Goal: Contribute content: Contribute content

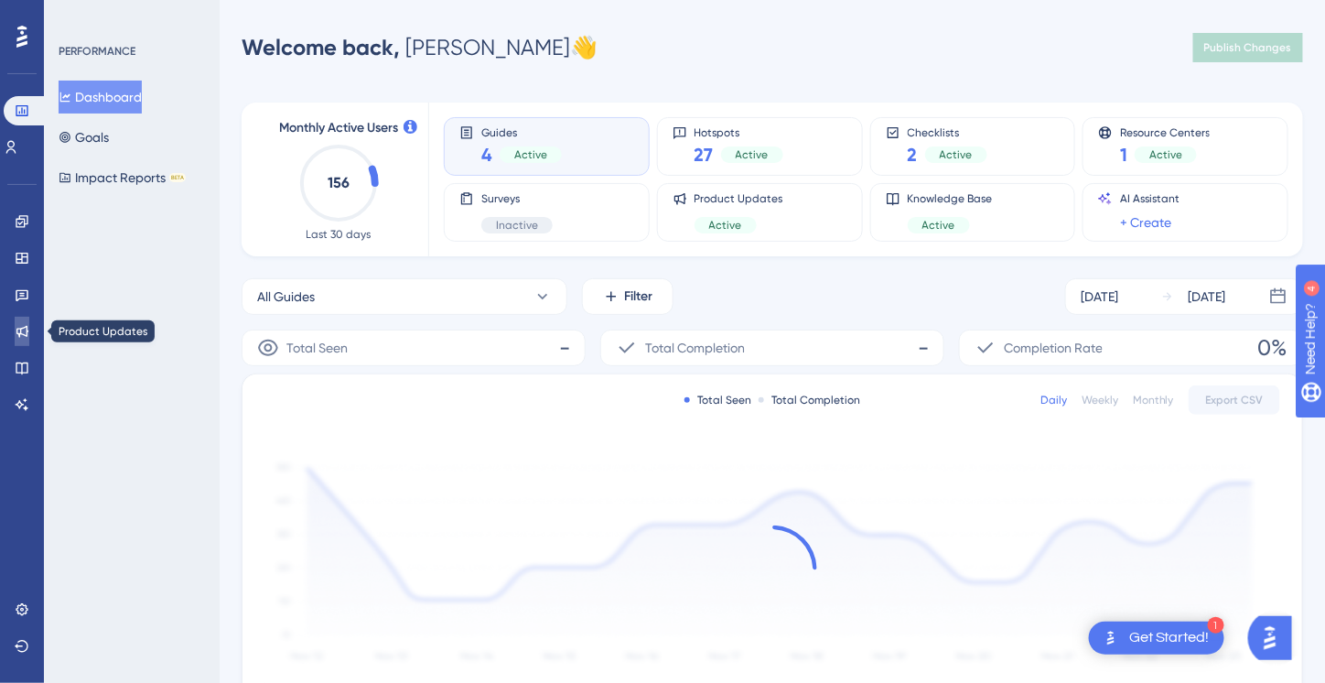
click at [21, 334] on icon at bounding box center [22, 332] width 12 height 12
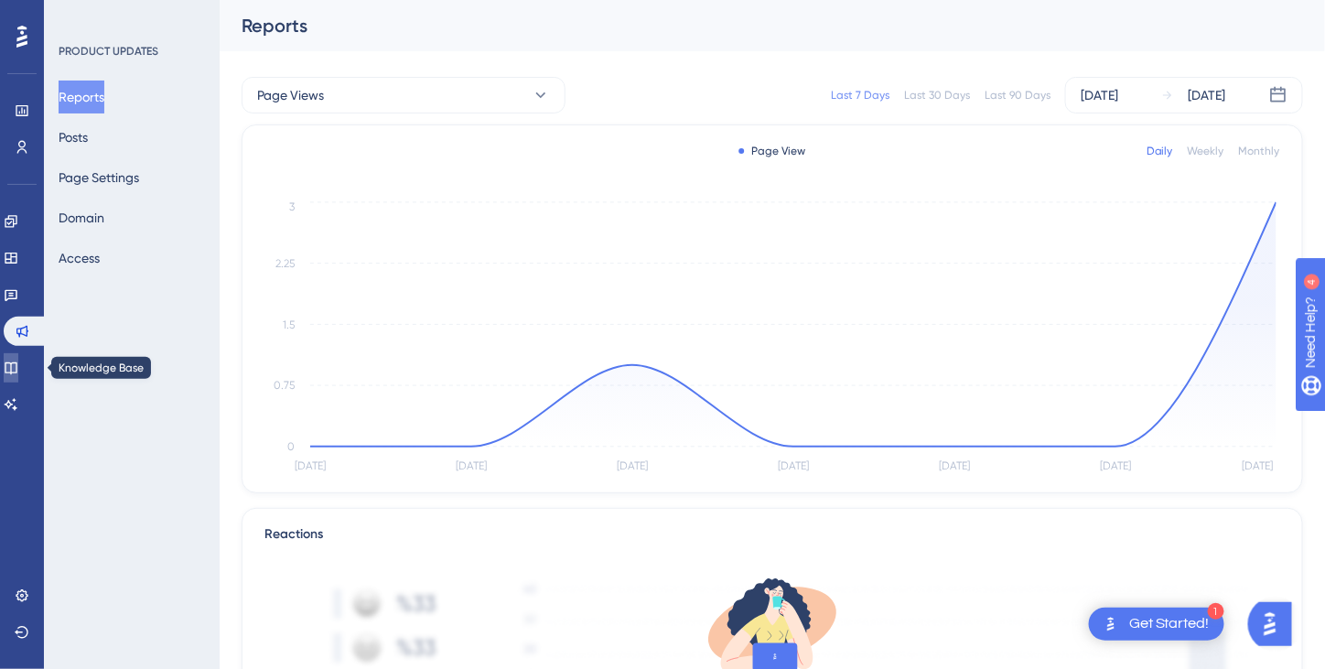
click at [18, 356] on link at bounding box center [11, 367] width 15 height 29
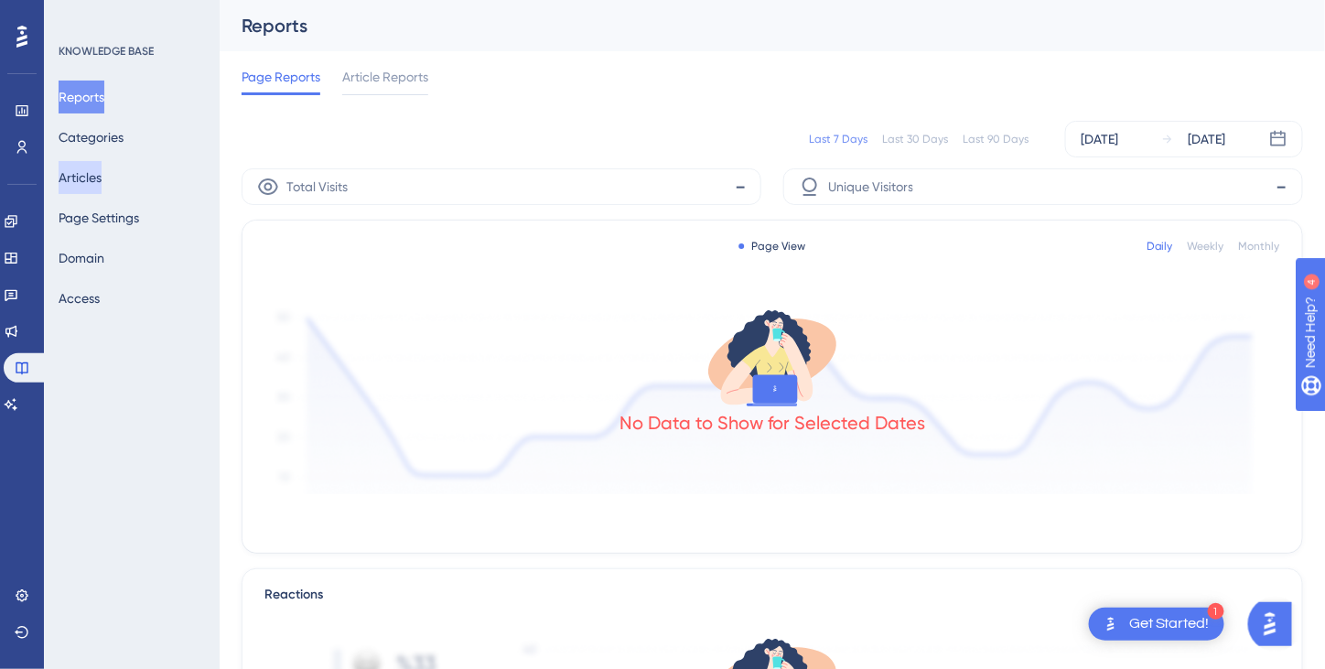
click at [84, 179] on button "Articles" at bounding box center [80, 177] width 43 height 33
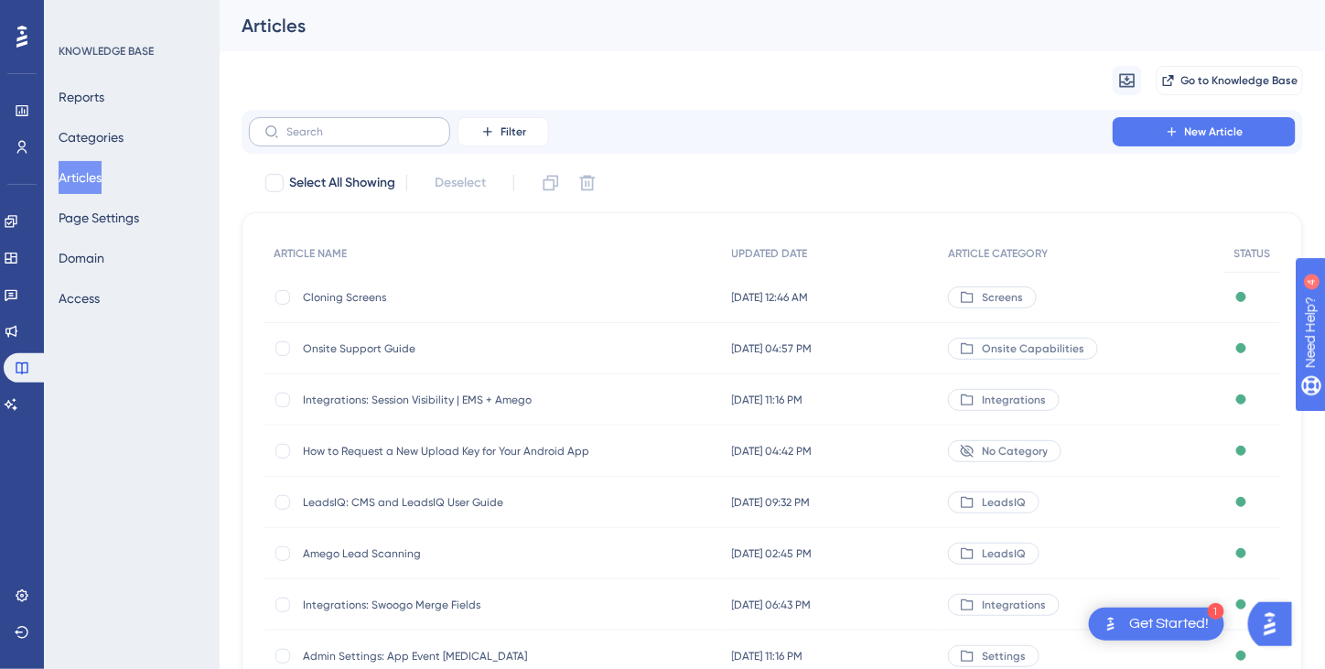
click at [328, 140] on label at bounding box center [349, 131] width 201 height 29
click at [328, 138] on input "text" at bounding box center [360, 131] width 148 height 13
click at [328, 140] on label at bounding box center [349, 131] width 201 height 29
click at [328, 138] on input "text" at bounding box center [360, 131] width 148 height 13
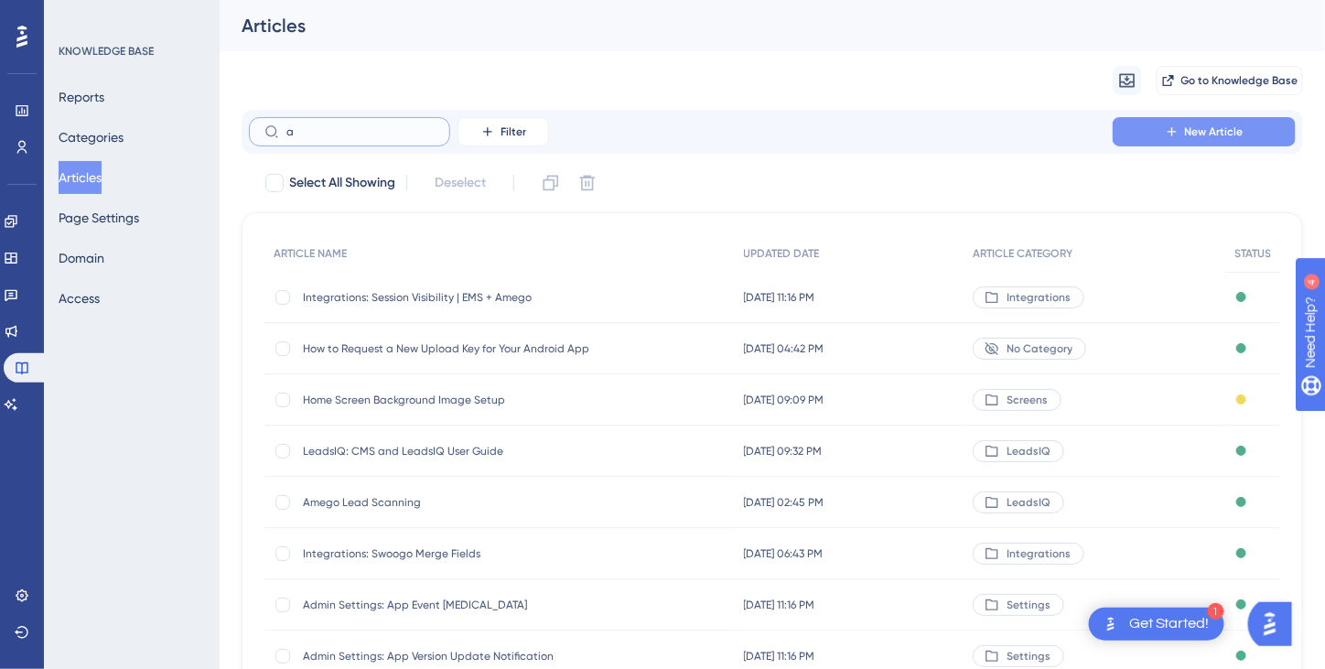
type input "a"
click at [1199, 132] on span "New Article" at bounding box center [1214, 131] width 59 height 15
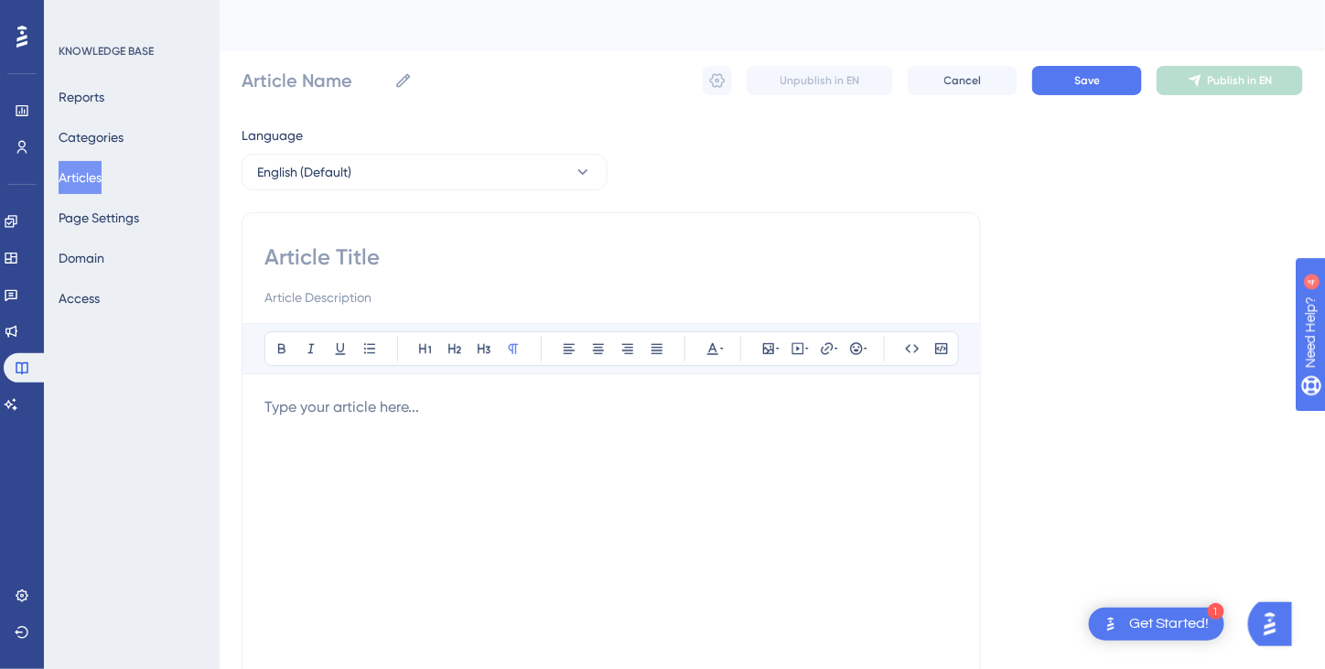
click at [295, 404] on p at bounding box center [611, 407] width 694 height 22
click at [358, 401] on span "We now have 3 avatar shapes - round, square, or rounded square." at bounding box center [484, 406] width 441 height 17
click at [659, 396] on p "3 avatar shapes - round, square, or rounded square." at bounding box center [611, 407] width 694 height 22
click at [373, 407] on span "3 avatar shapes - round, square, or rounded square." at bounding box center [437, 406] width 347 height 17
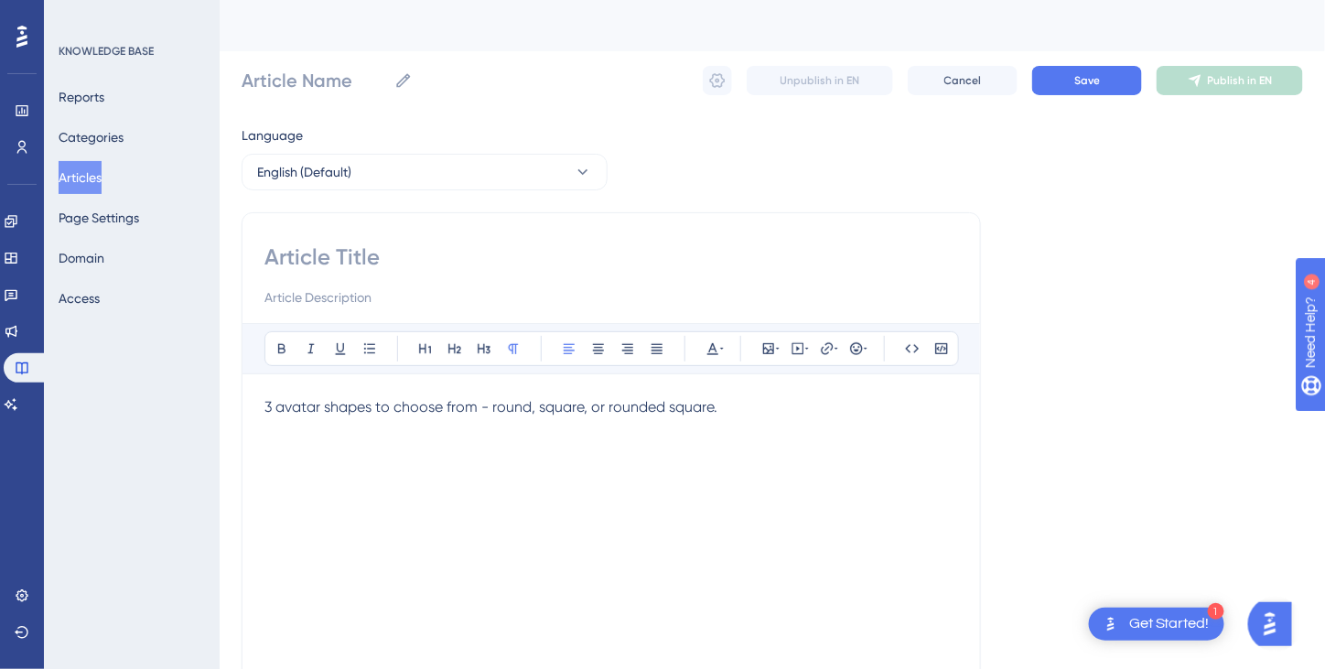
click at [329, 245] on input at bounding box center [611, 256] width 694 height 29
type input "Avatar"
type input "Avatar sha"
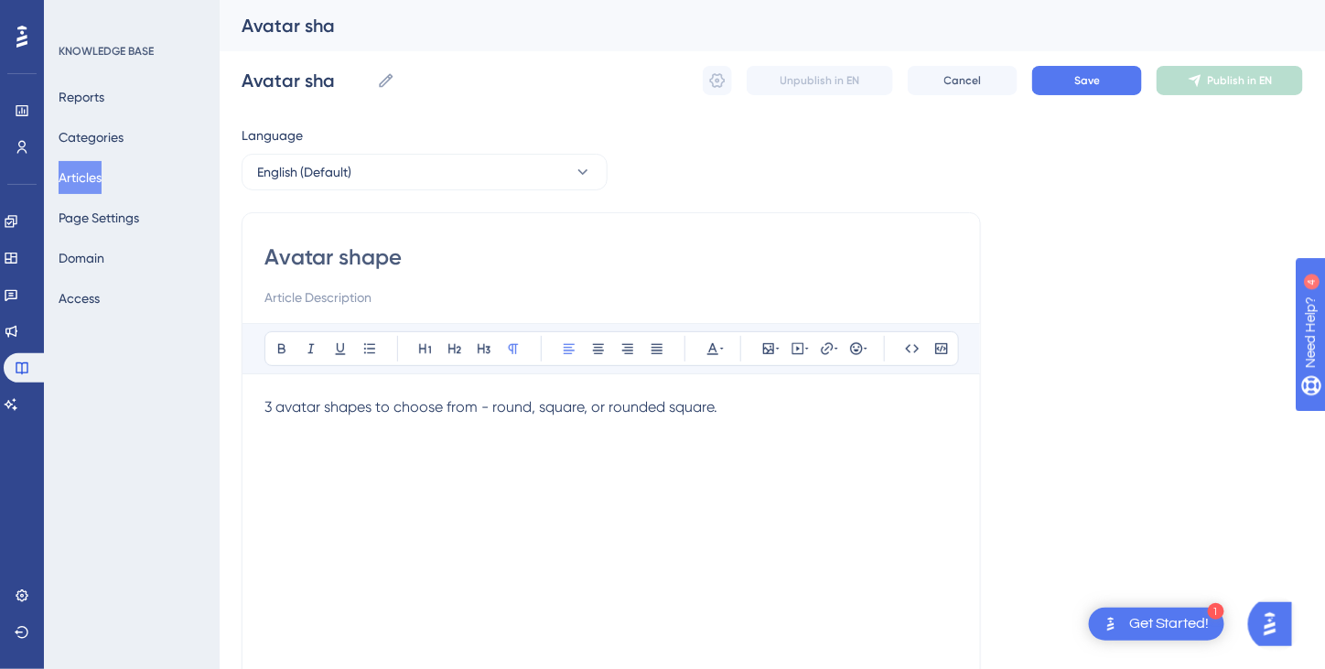
type input "Avatar shapes"
click at [759, 412] on p "3 avatar shapes to choose from - round, square, or rounded square." at bounding box center [611, 407] width 694 height 22
click at [727, 402] on span "3 avatar shapes to choose from - round, square, or rounded square. the avatar" at bounding box center [529, 406] width 531 height 17
click at [834, 400] on p "3 avatar shapes to choose from - round, square, or rounded square. The avatar" at bounding box center [611, 407] width 694 height 22
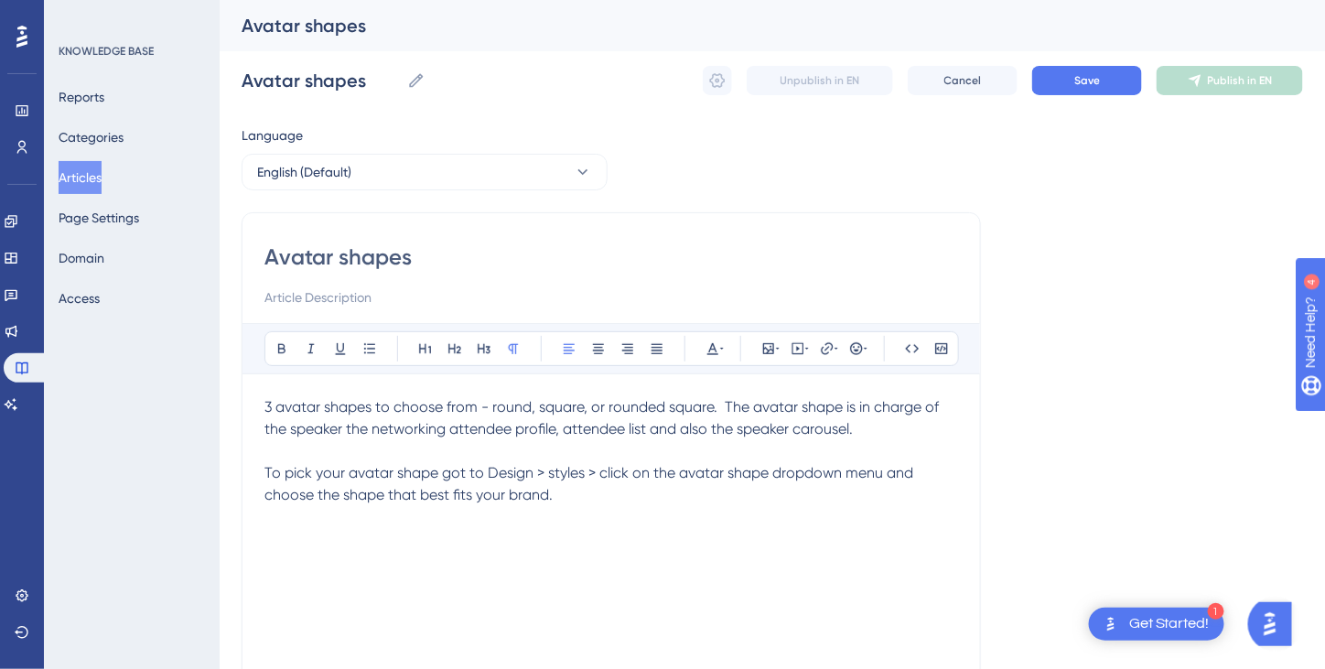
drag, startPoint x: 266, startPoint y: 404, endPoint x: 656, endPoint y: 484, distance: 398.0
click at [656, 484] on div "3 avatar shapes to choose from - round, square, or rounded square. The avatar s…" at bounding box center [611, 597] width 694 height 403
copy div "3 avatar shapes to choose from - round, square, or rounded square. The avatar s…"
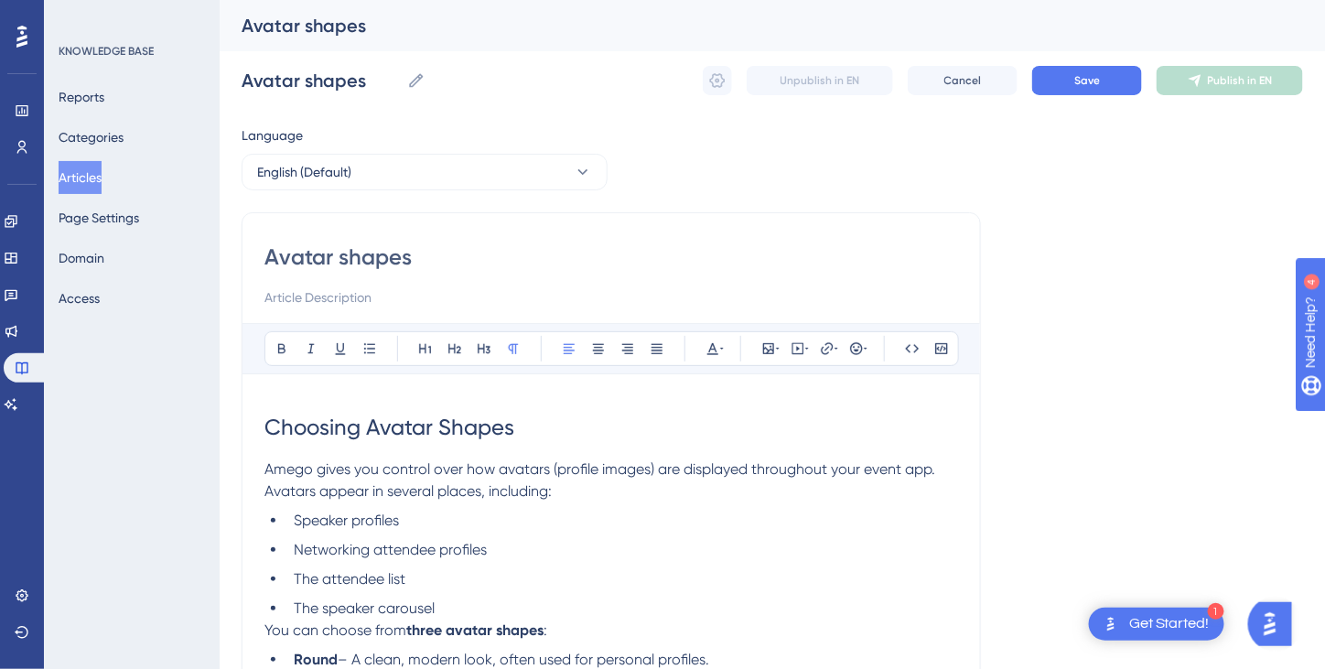
drag, startPoint x: 437, startPoint y: 256, endPoint x: 254, endPoint y: 259, distance: 183.0
paste input "Choosing Avatar Shapes in Your Event App"
type input "Choosing Avatar Shapes in Your Event App"
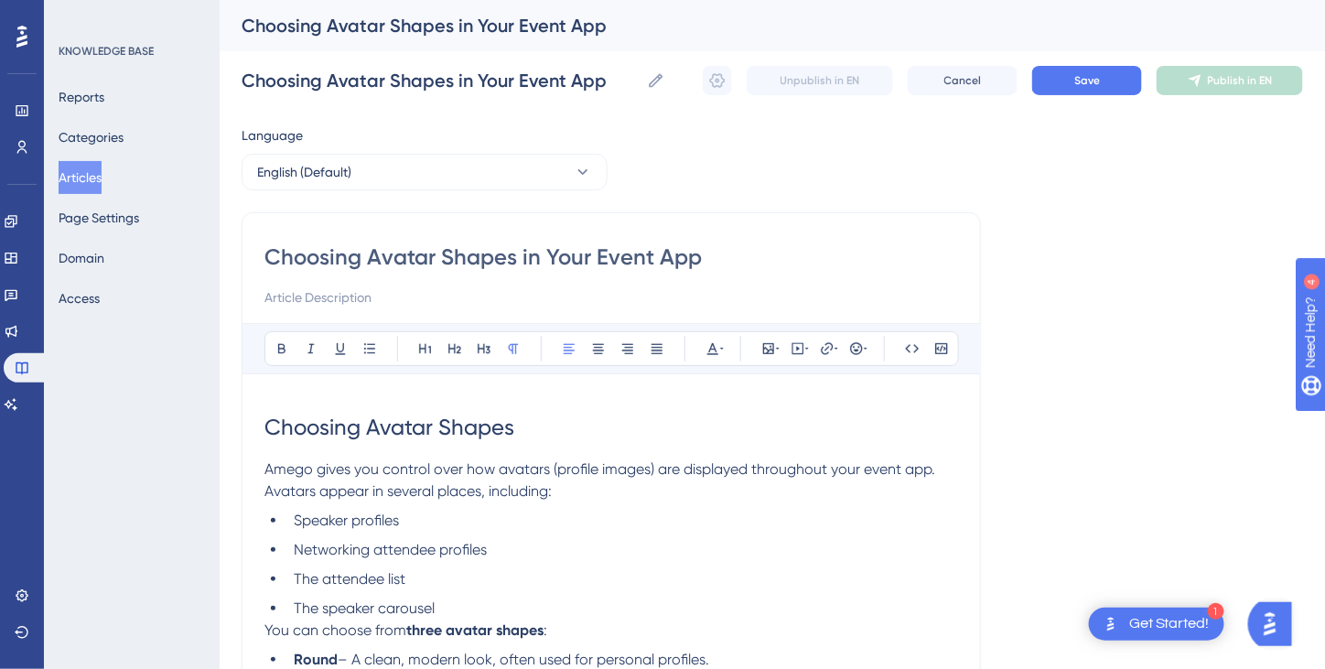
type input "Choosing Avatar Shapes in Your Event App"
paste input "Customize how speaker and attendee avatars appear in your app."
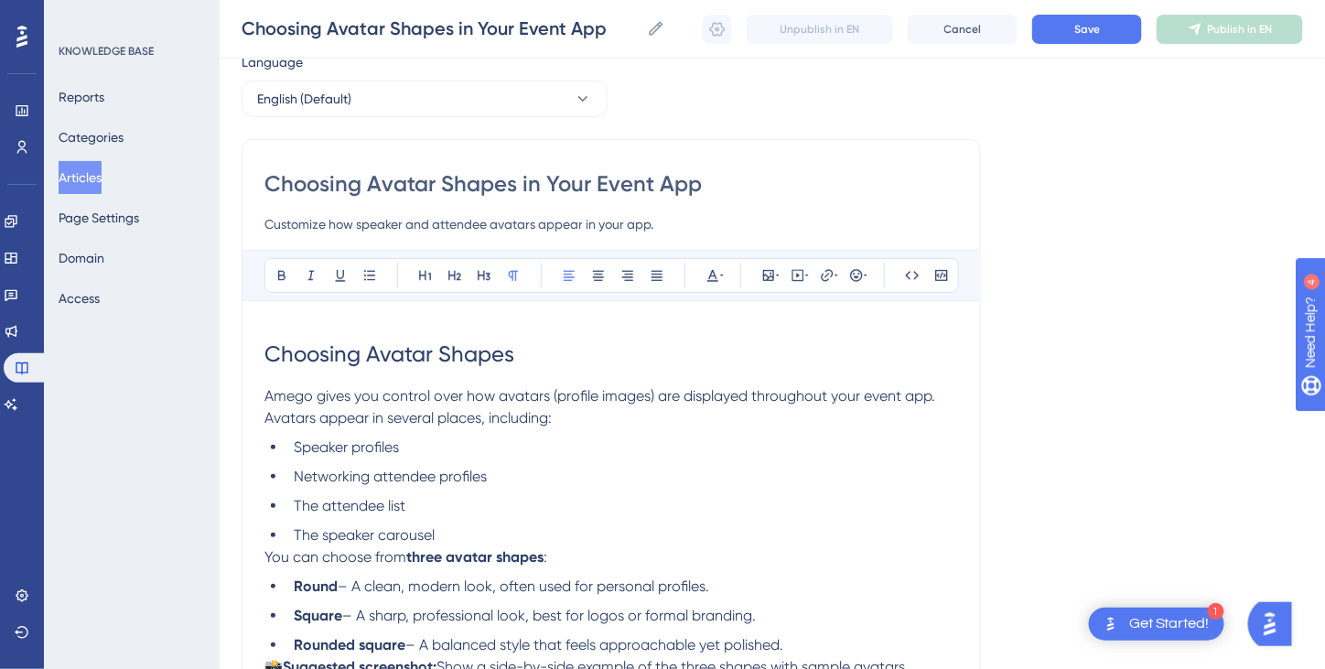
scroll to position [183, 0]
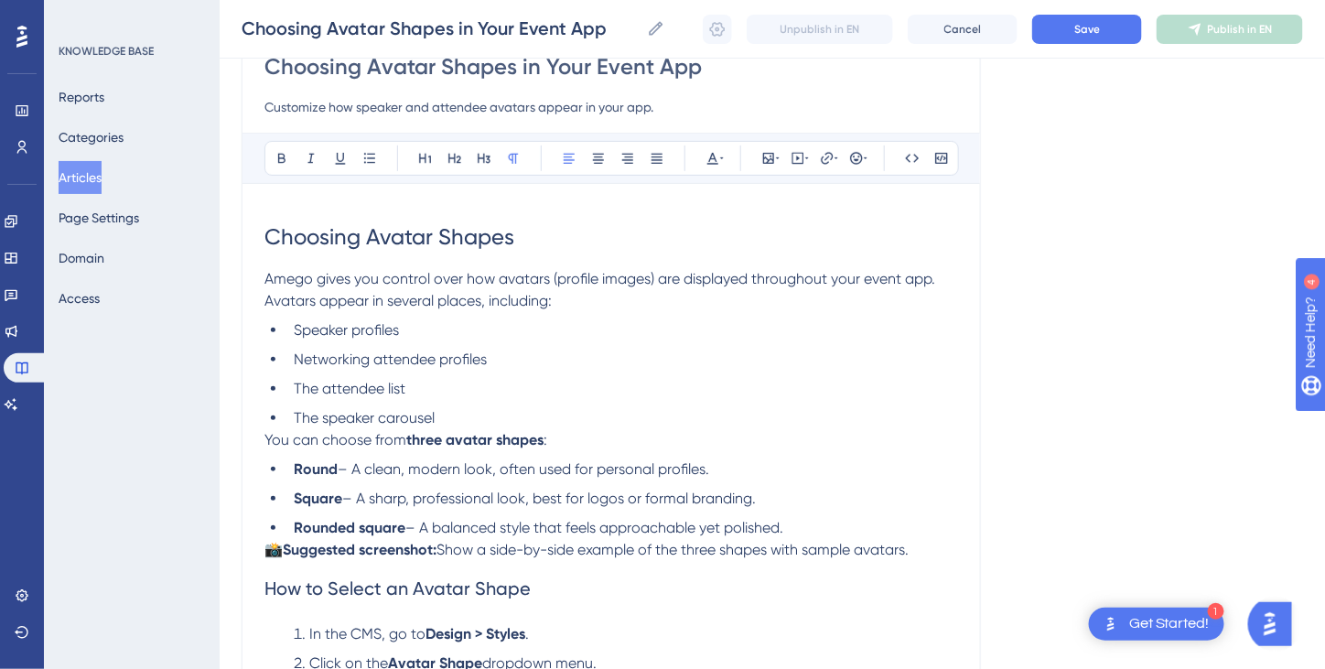
type input "Customize how speaker and attendee avatars appear in your app."
click at [542, 245] on h1 "Choosing Avatar Shapes" at bounding box center [611, 237] width 694 height 62
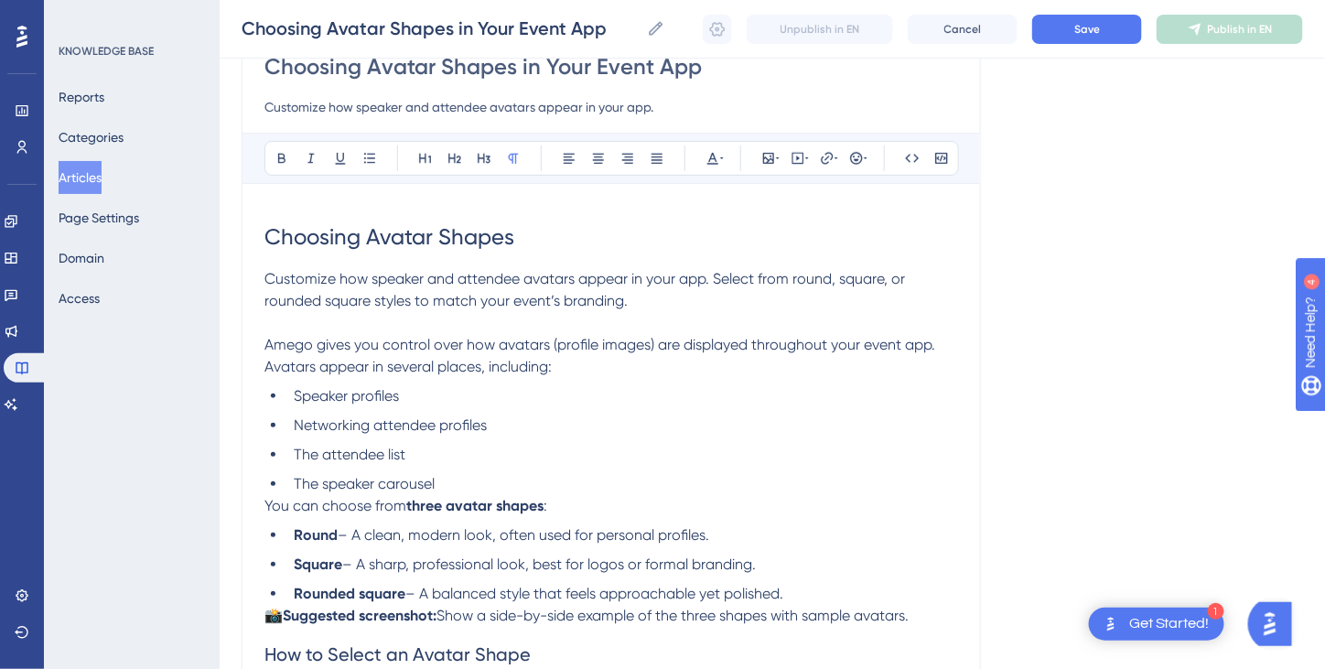
click at [265, 501] on span "You can choose from" at bounding box center [335, 505] width 142 height 17
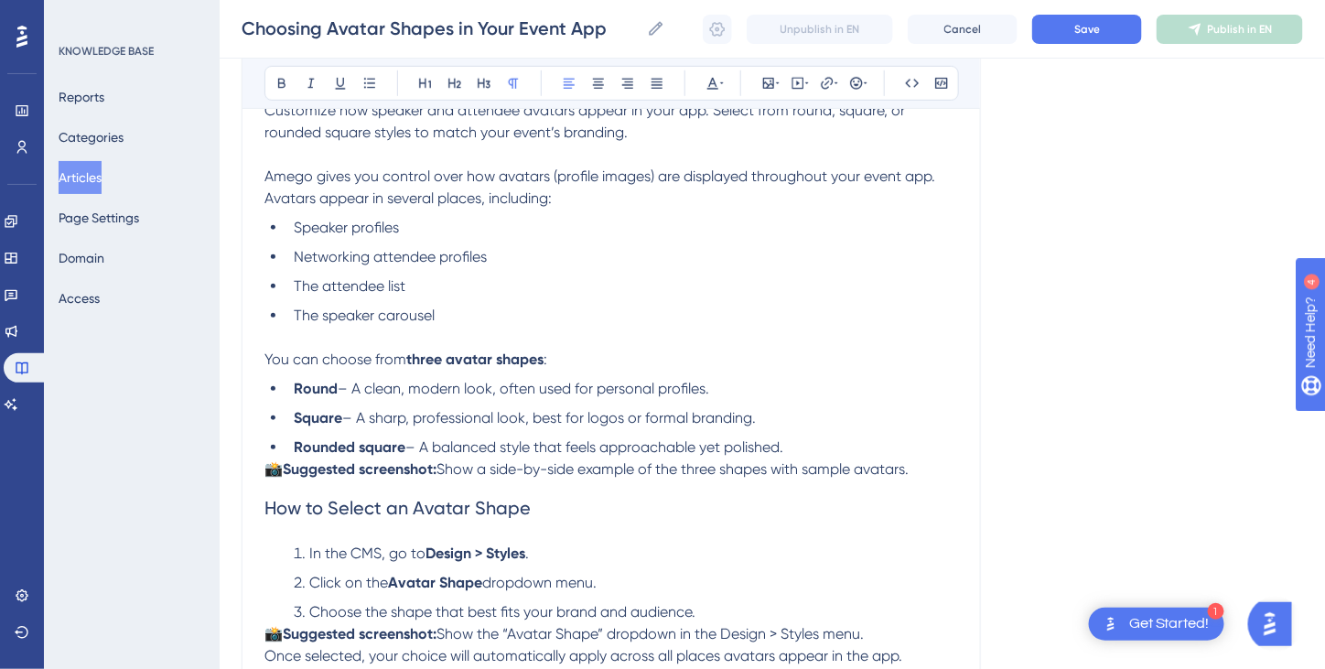
scroll to position [458, 0]
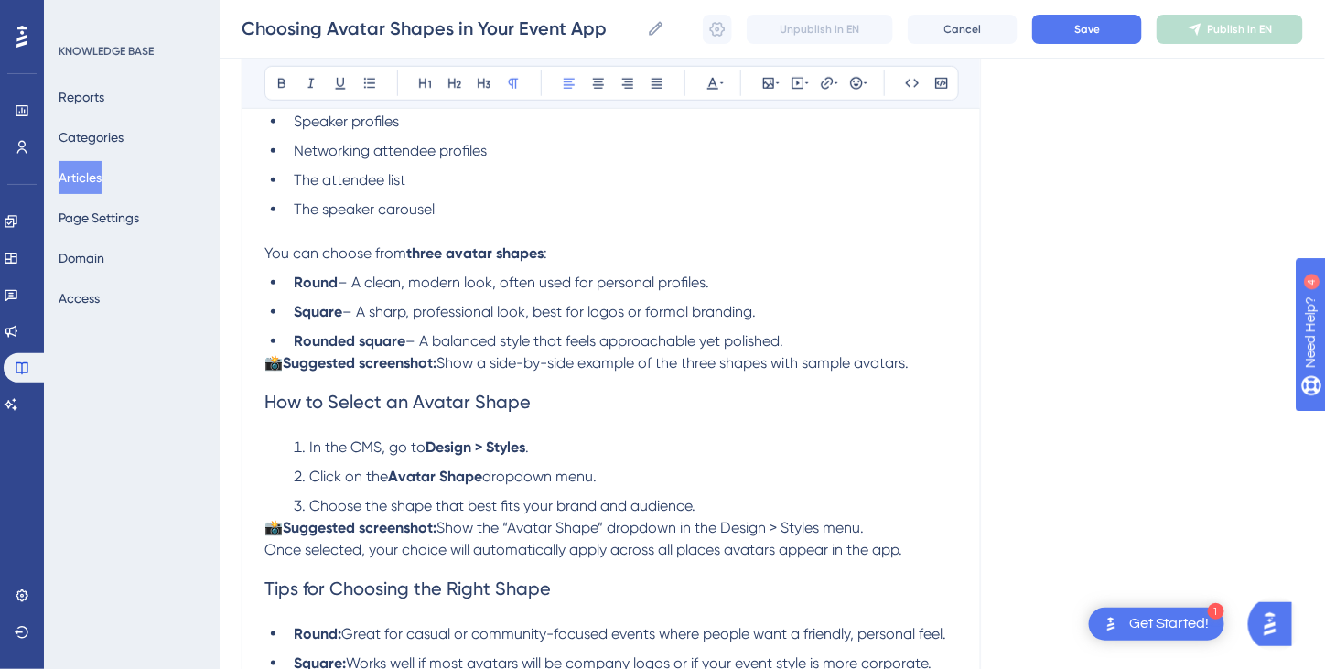
drag, startPoint x: 938, startPoint y: 362, endPoint x: 268, endPoint y: 362, distance: 669.8
click at [268, 362] on p "📸 Suggested screenshot: Show a side-by-side example of the three shapes with sa…" at bounding box center [611, 363] width 694 height 22
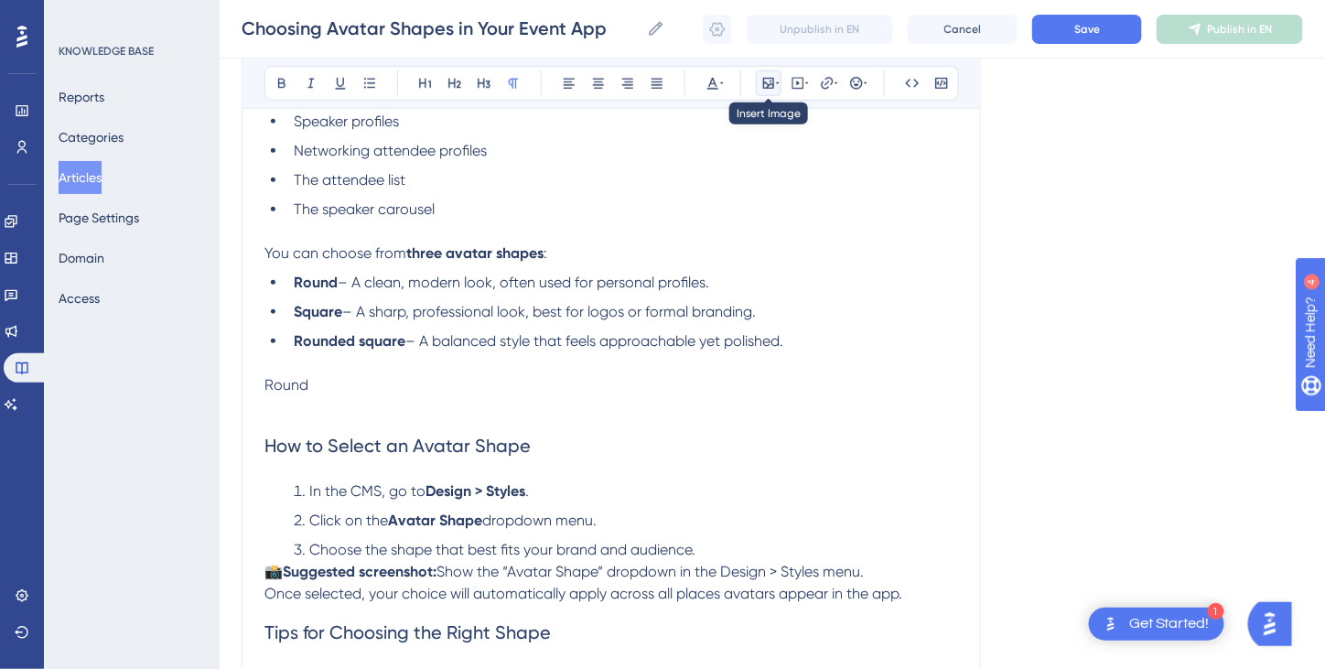
click at [771, 85] on icon at bounding box center [768, 83] width 15 height 15
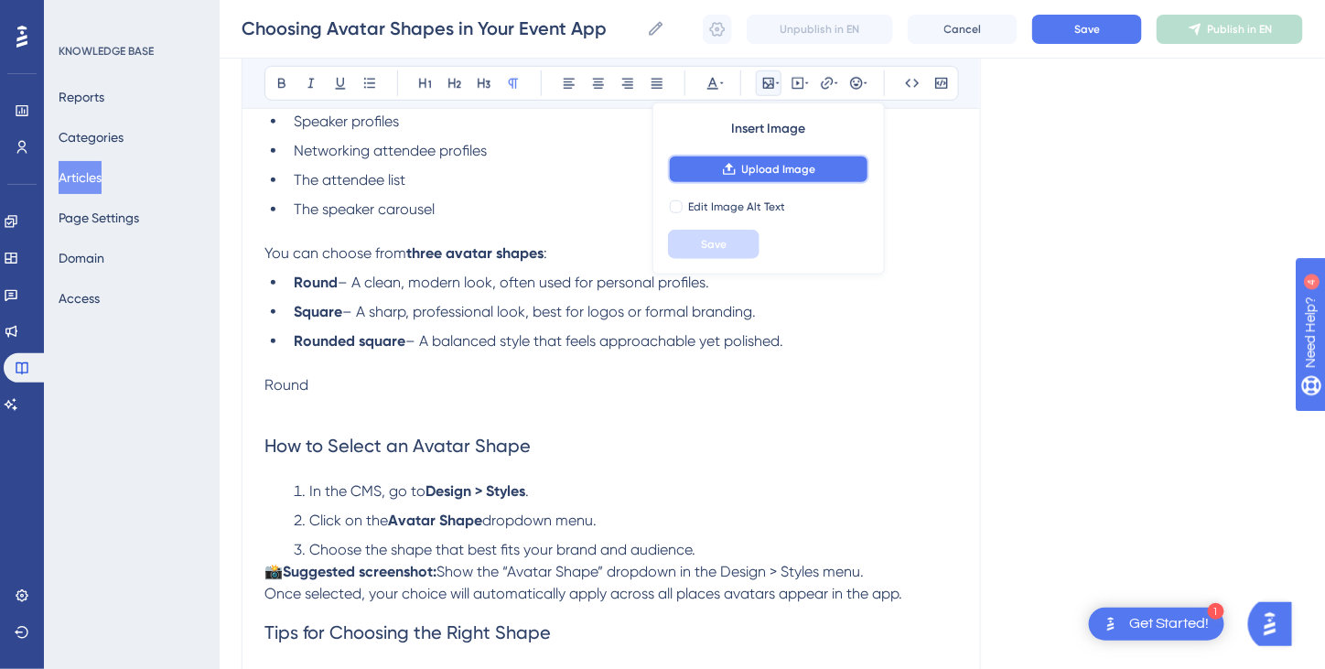
click at [764, 167] on span "Upload Image" at bounding box center [779, 169] width 74 height 15
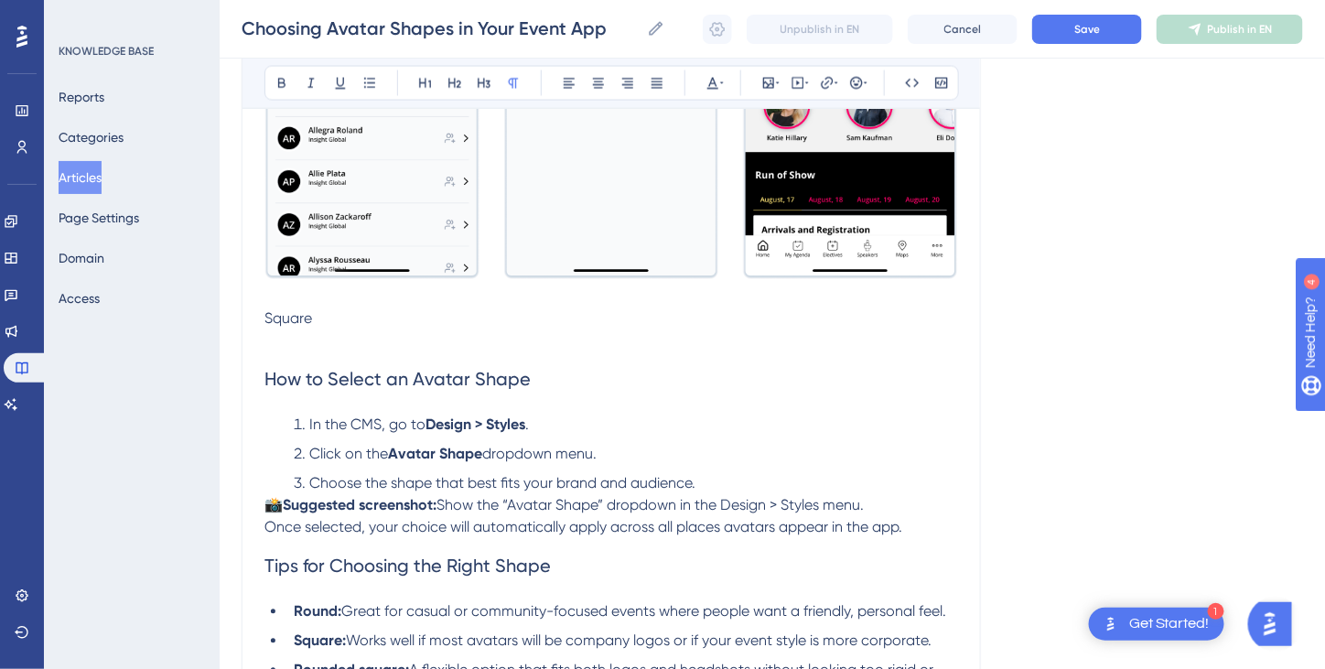
scroll to position [1098, 0]
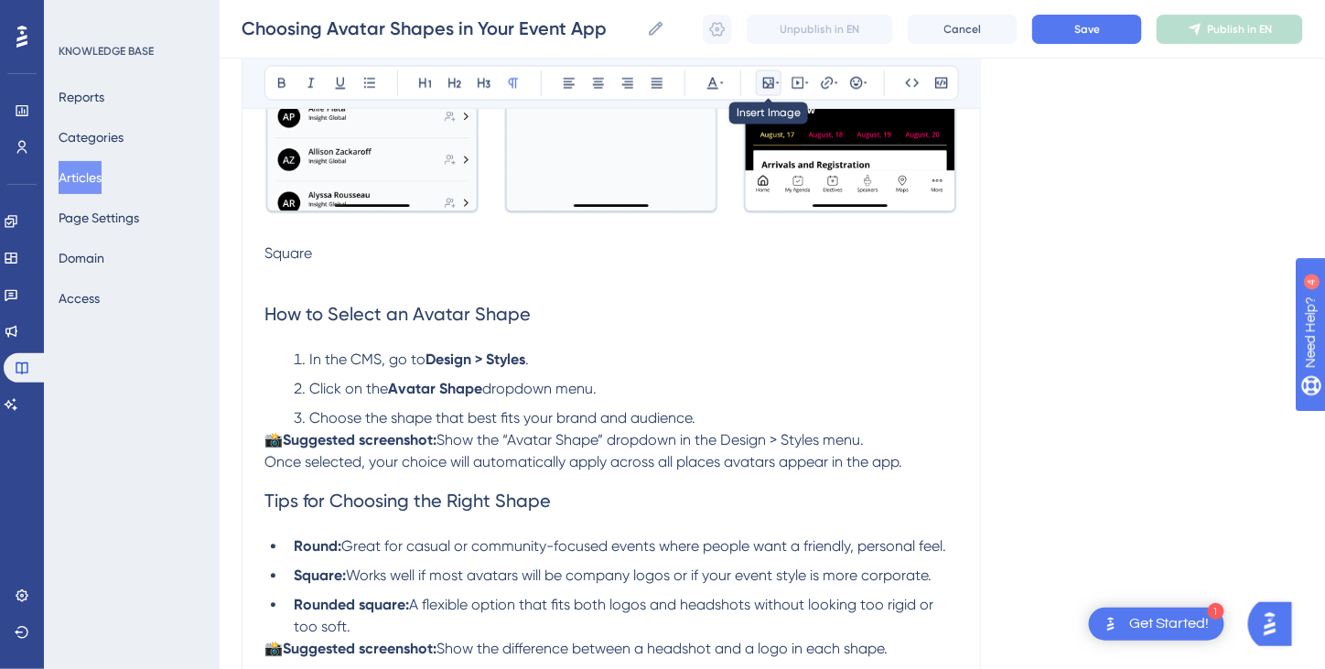
click at [770, 81] on icon at bounding box center [768, 83] width 15 height 15
click at [766, 83] on icon at bounding box center [768, 83] width 11 height 11
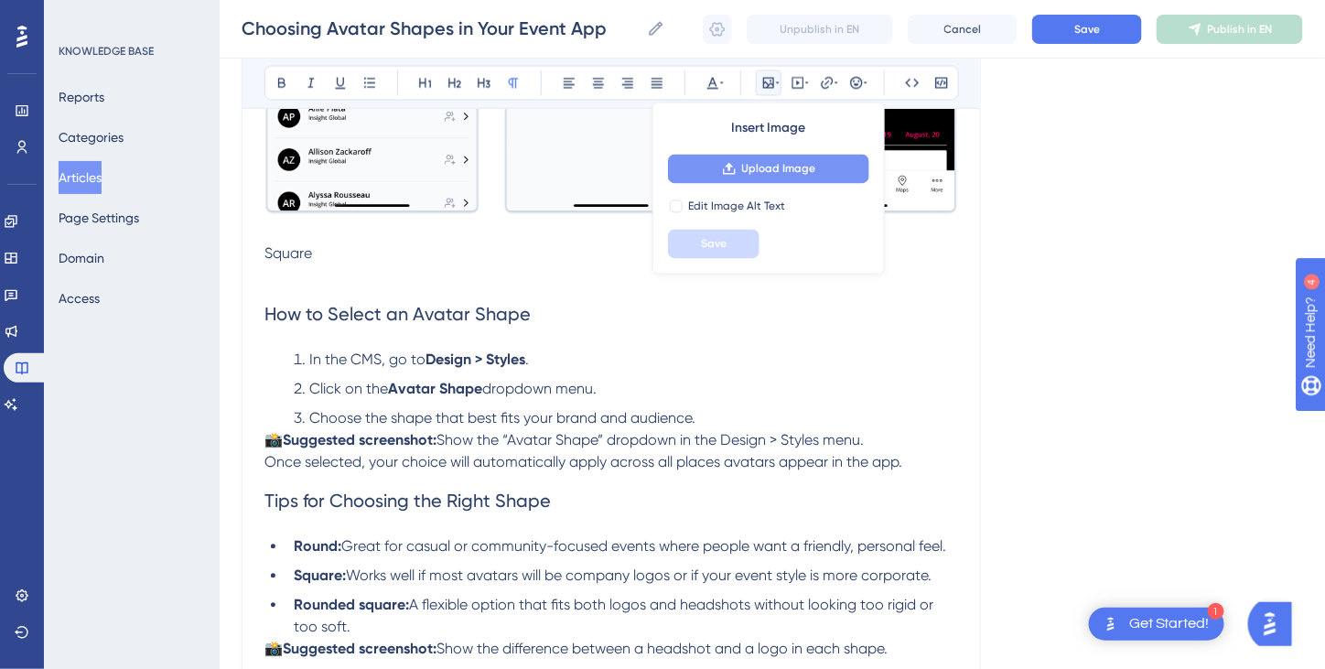
click at [781, 169] on span "Upload Image" at bounding box center [779, 169] width 74 height 15
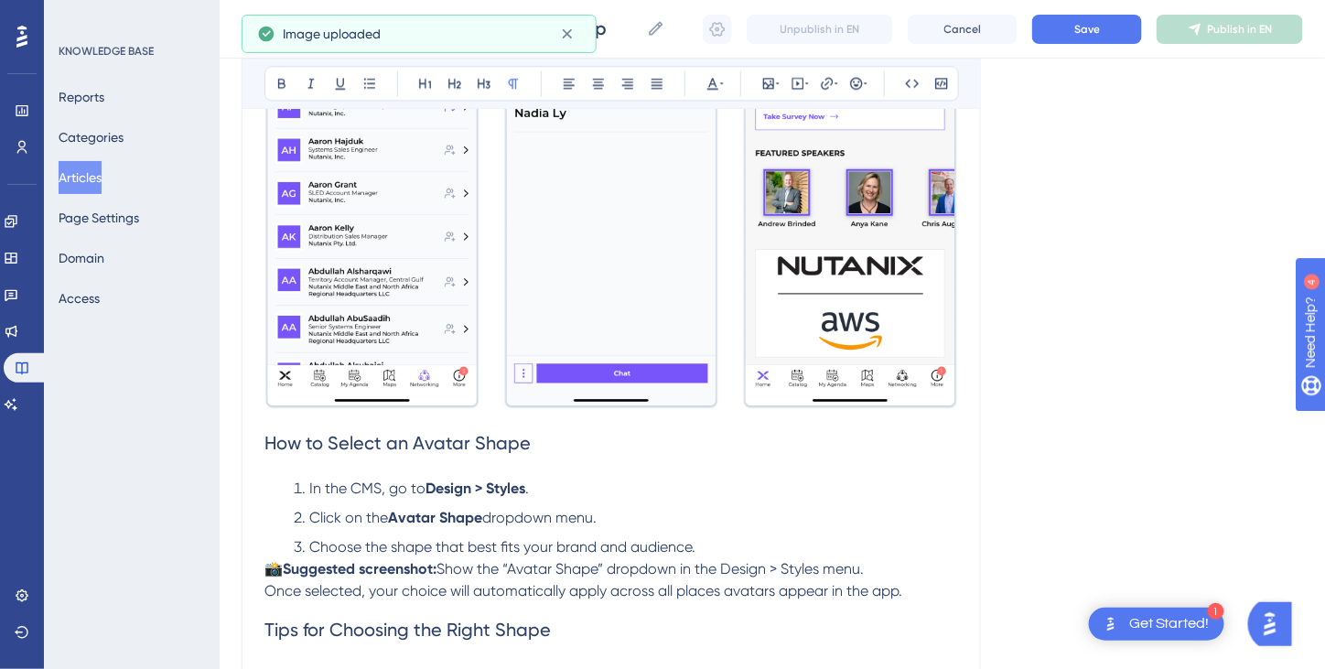
scroll to position [1464, 0]
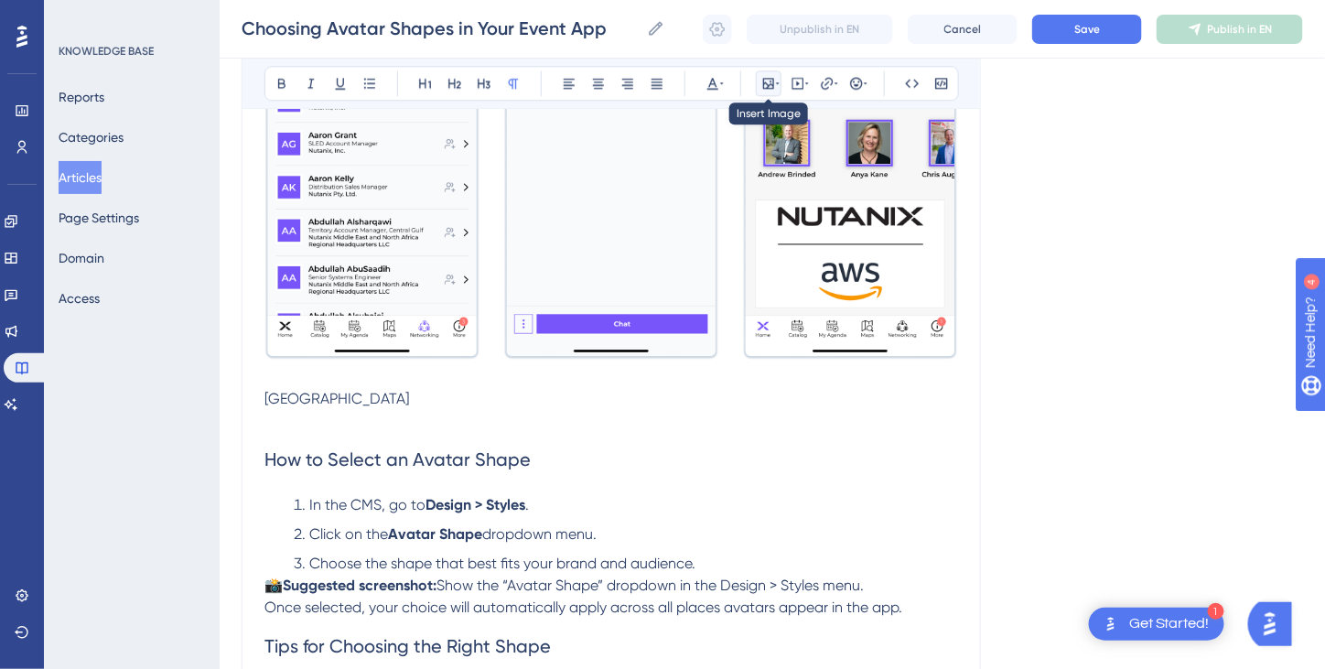
click at [766, 78] on icon at bounding box center [768, 83] width 11 height 11
click at [770, 81] on icon at bounding box center [768, 83] width 15 height 15
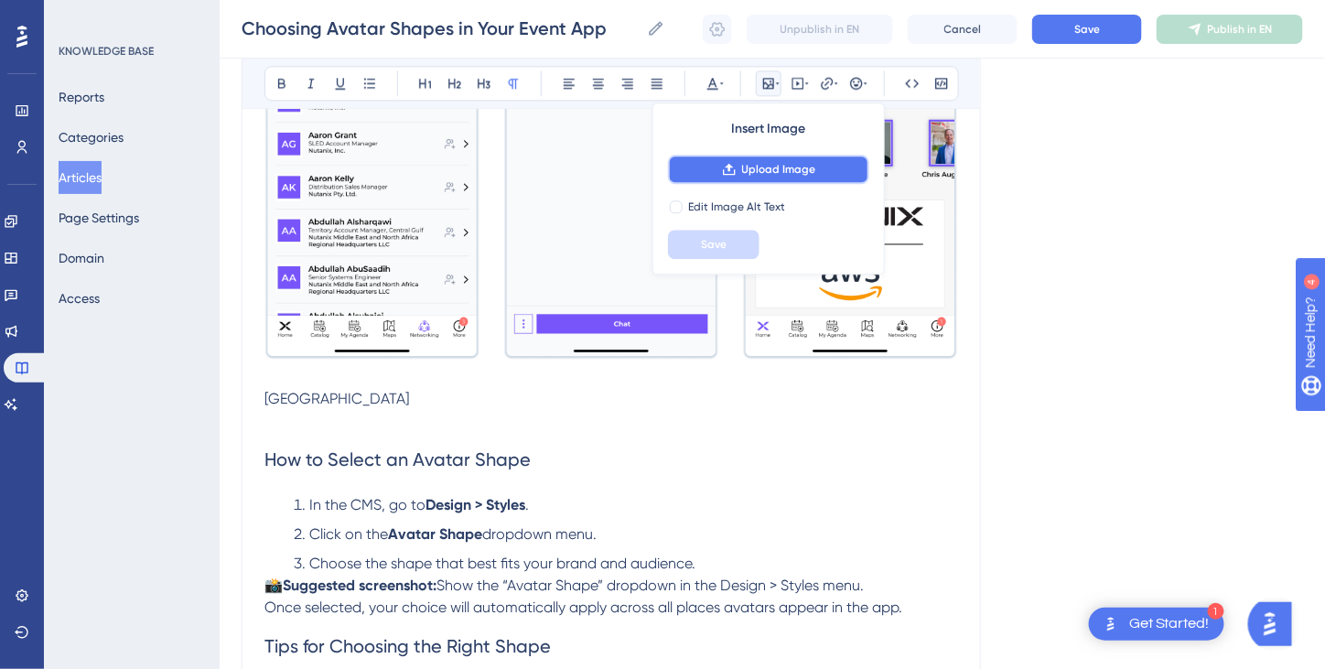
click at [776, 166] on span "Upload Image" at bounding box center [779, 169] width 74 height 15
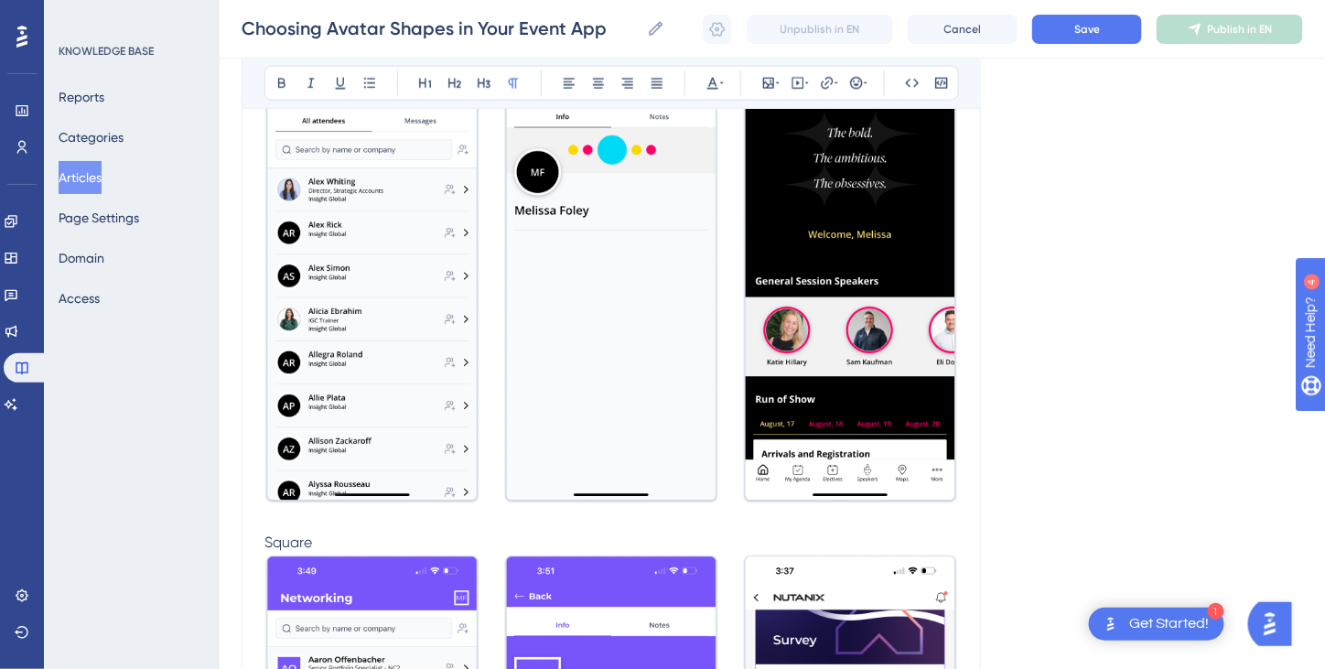
scroll to position [824, 0]
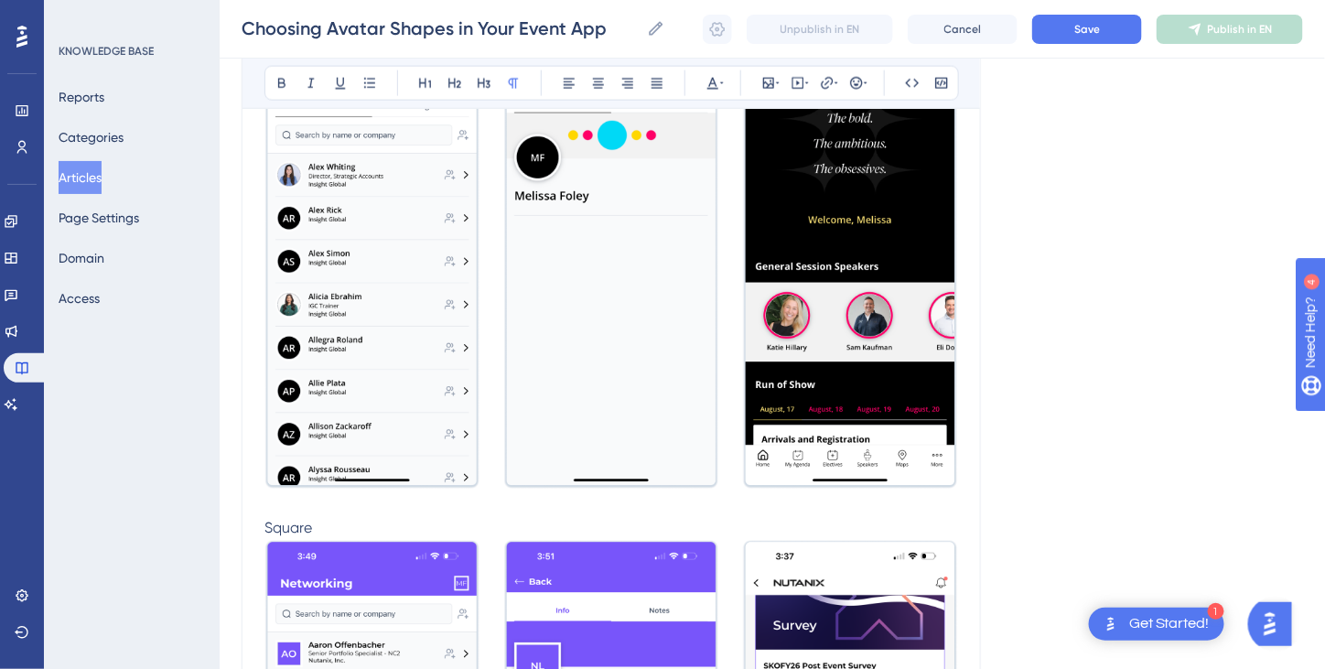
click at [692, 424] on img at bounding box center [611, 259] width 694 height 459
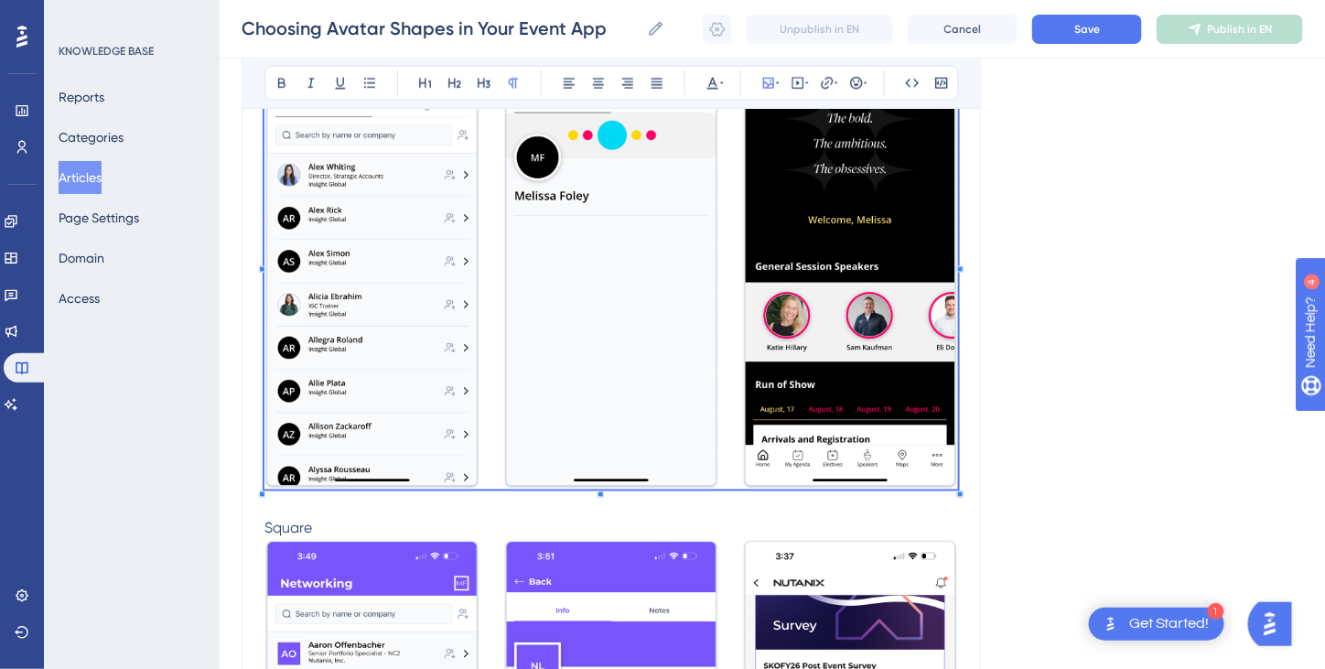
click at [962, 491] on div at bounding box center [960, 494] width 6 height 6
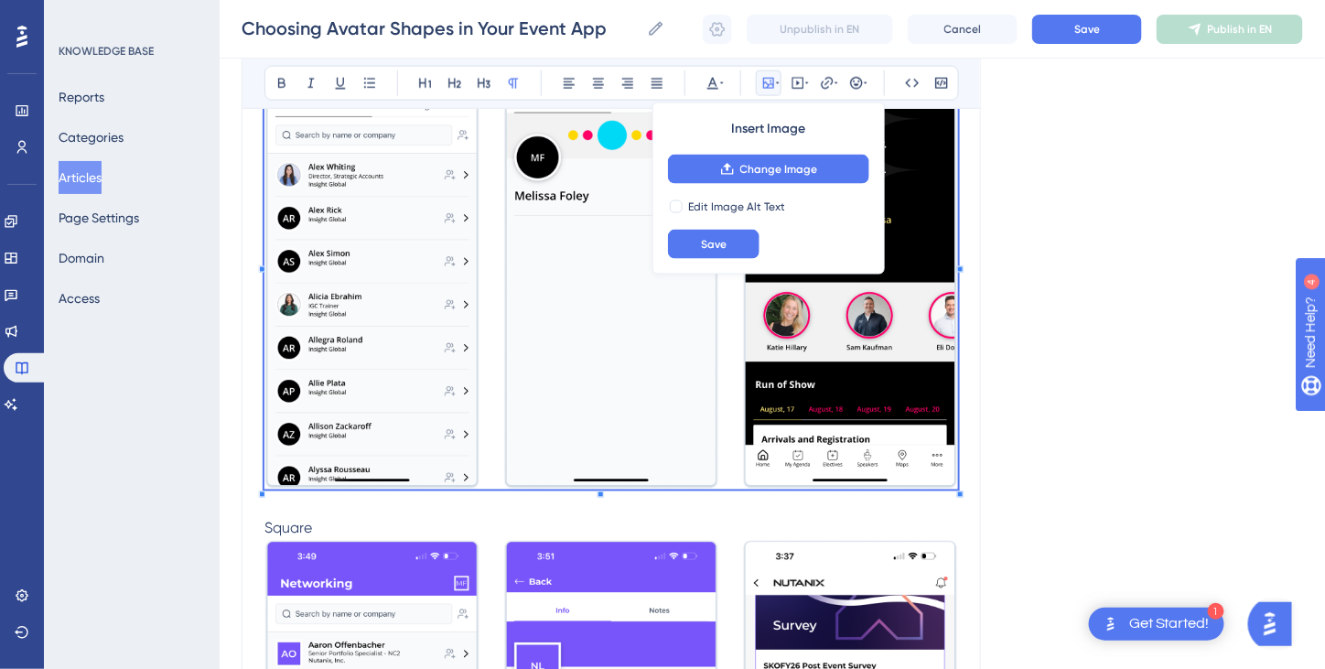
click at [1096, 377] on div "Language English (Default) Choosing Avatar Shapes in Your Event App Customize h…" at bounding box center [772, 669] width 1061 height 2751
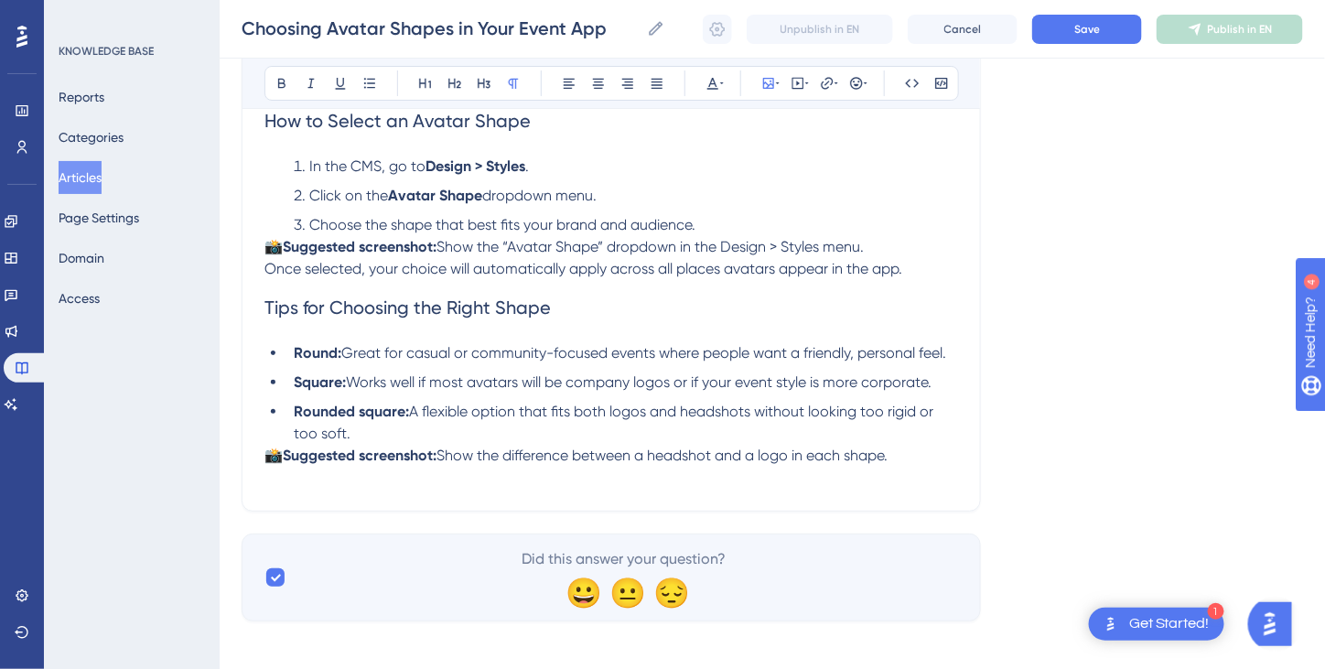
scroll to position [2254, 0]
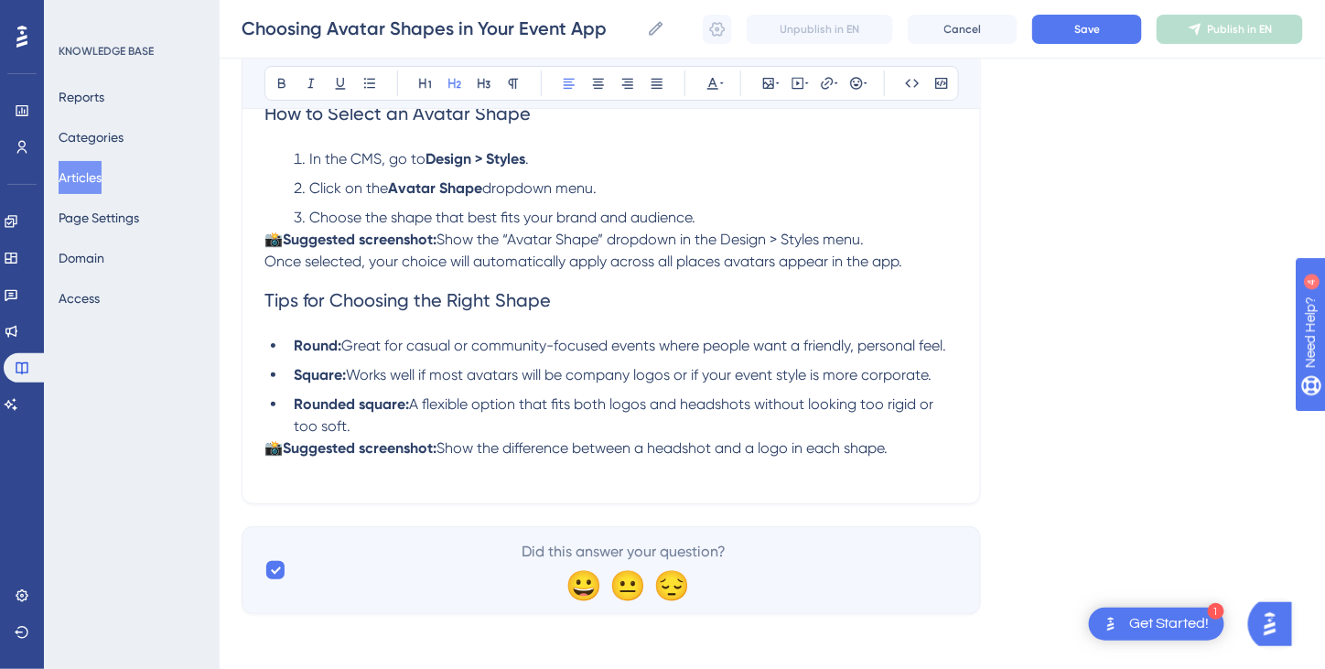
click at [781, 282] on h2 "Tips for Choosing the Right Shape" at bounding box center [611, 300] width 694 height 55
drag, startPoint x: 916, startPoint y: 444, endPoint x: 261, endPoint y: 440, distance: 655.2
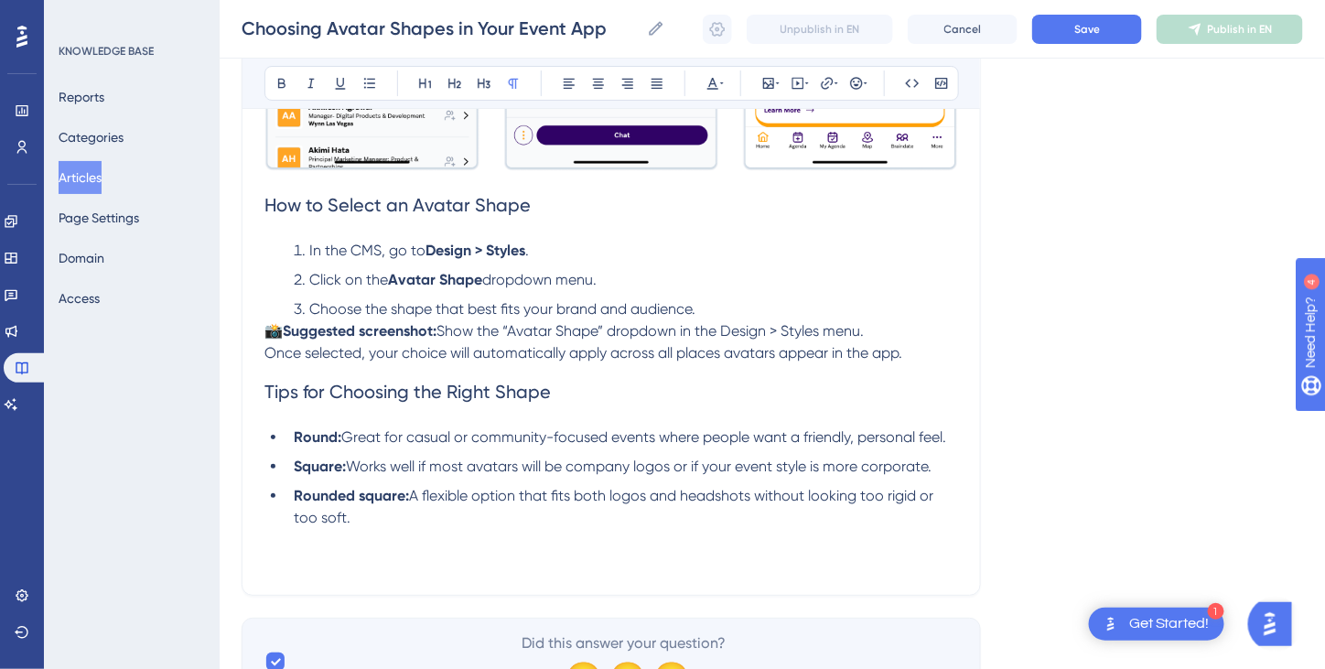
scroll to position [2071, 0]
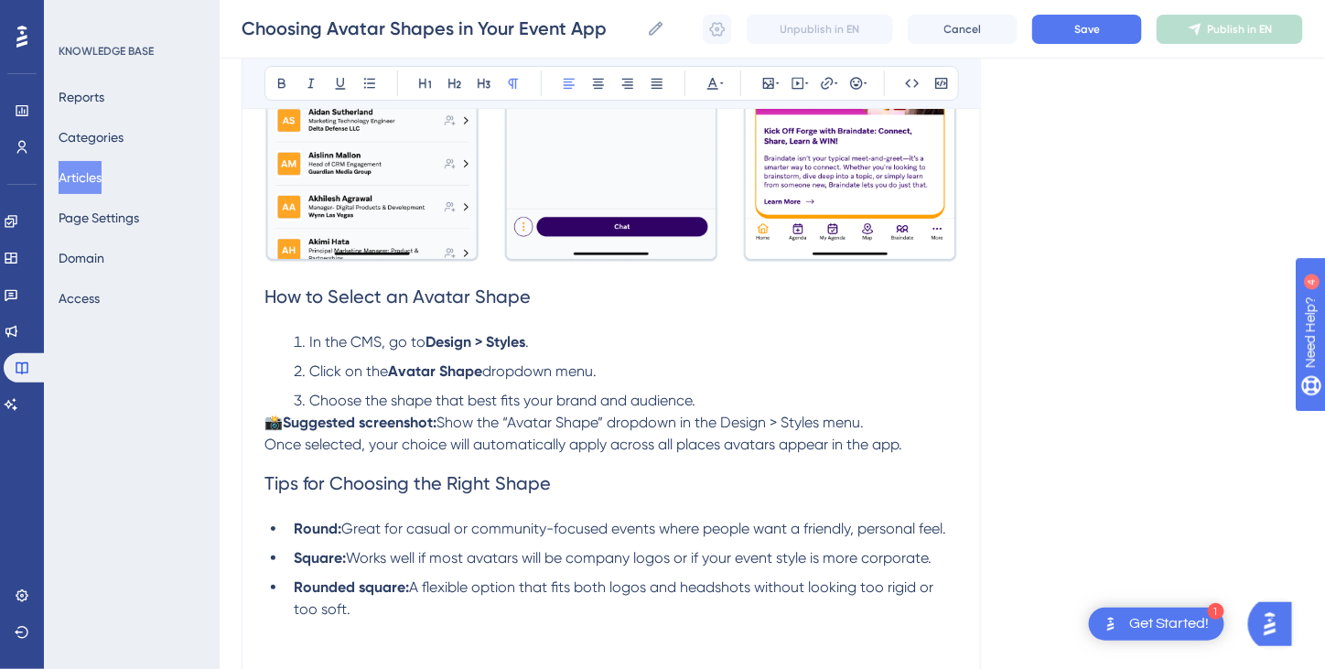
drag, startPoint x: 901, startPoint y: 425, endPoint x: 264, endPoint y: 408, distance: 637.1
click at [264, 412] on p "📸 Suggested screenshot: Show the “Avatar Shape” dropdown in the Design > Styles…" at bounding box center [611, 423] width 694 height 22
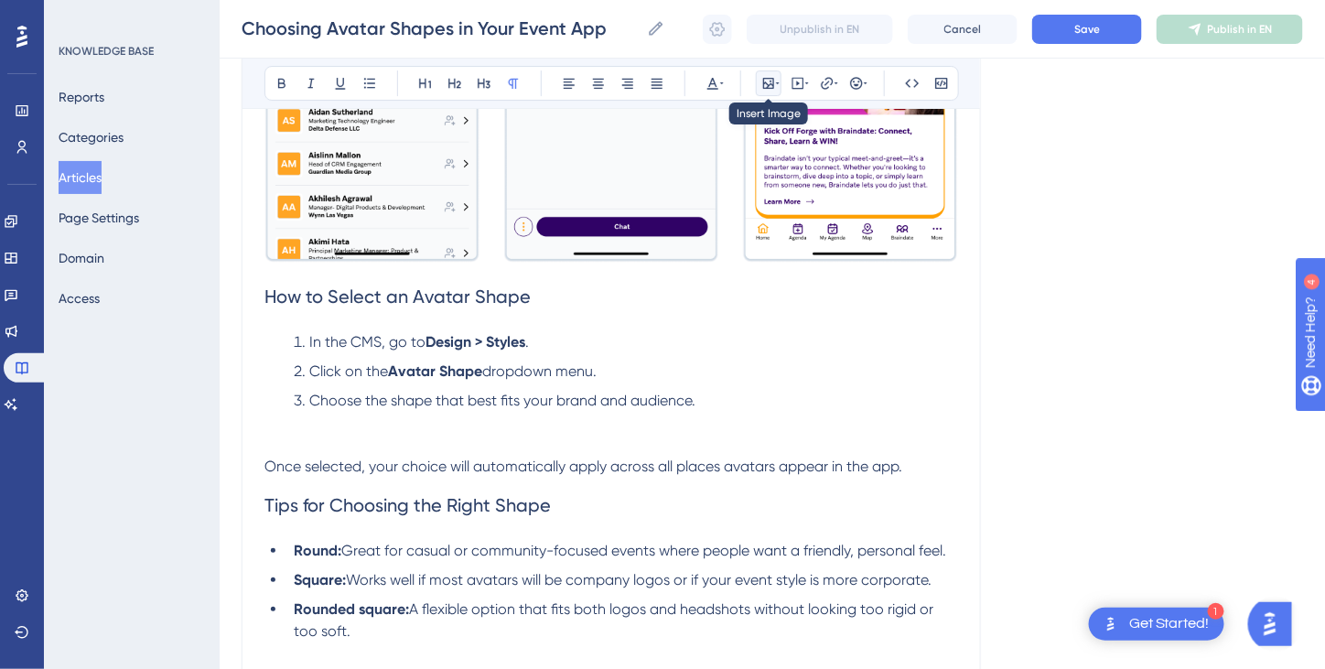
click at [766, 86] on icon at bounding box center [768, 83] width 11 height 11
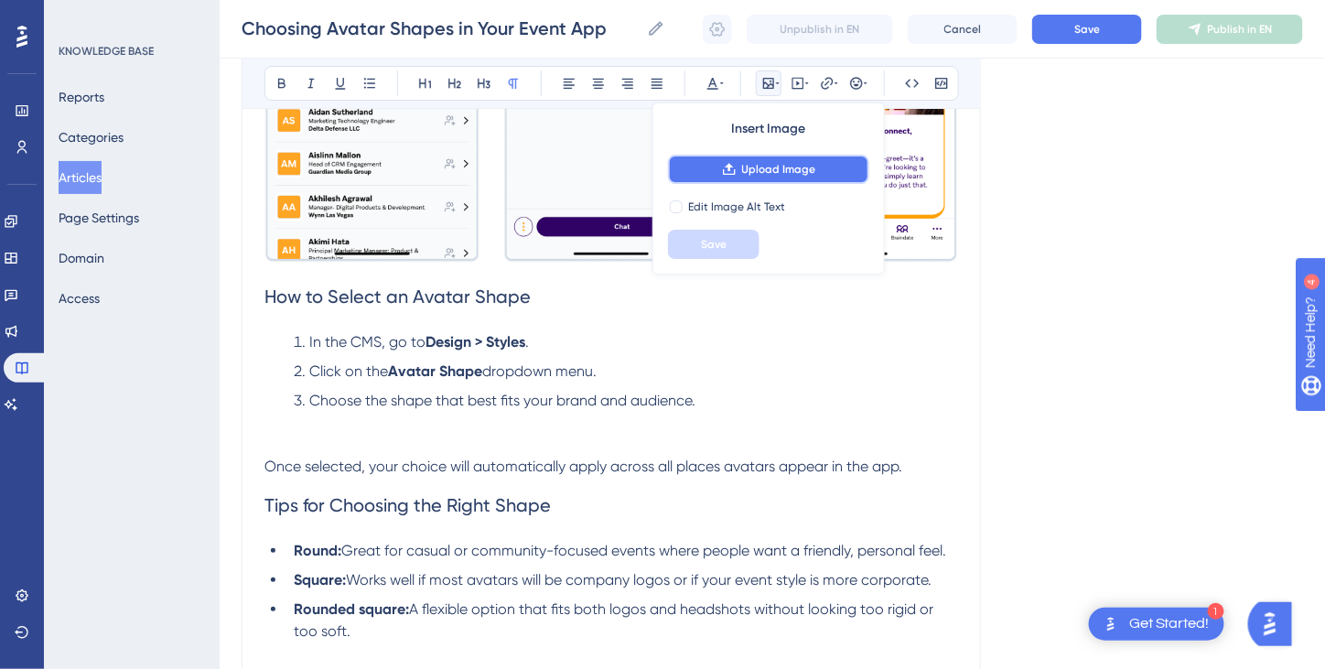
click at [733, 177] on button "Upload Image" at bounding box center [768, 169] width 201 height 29
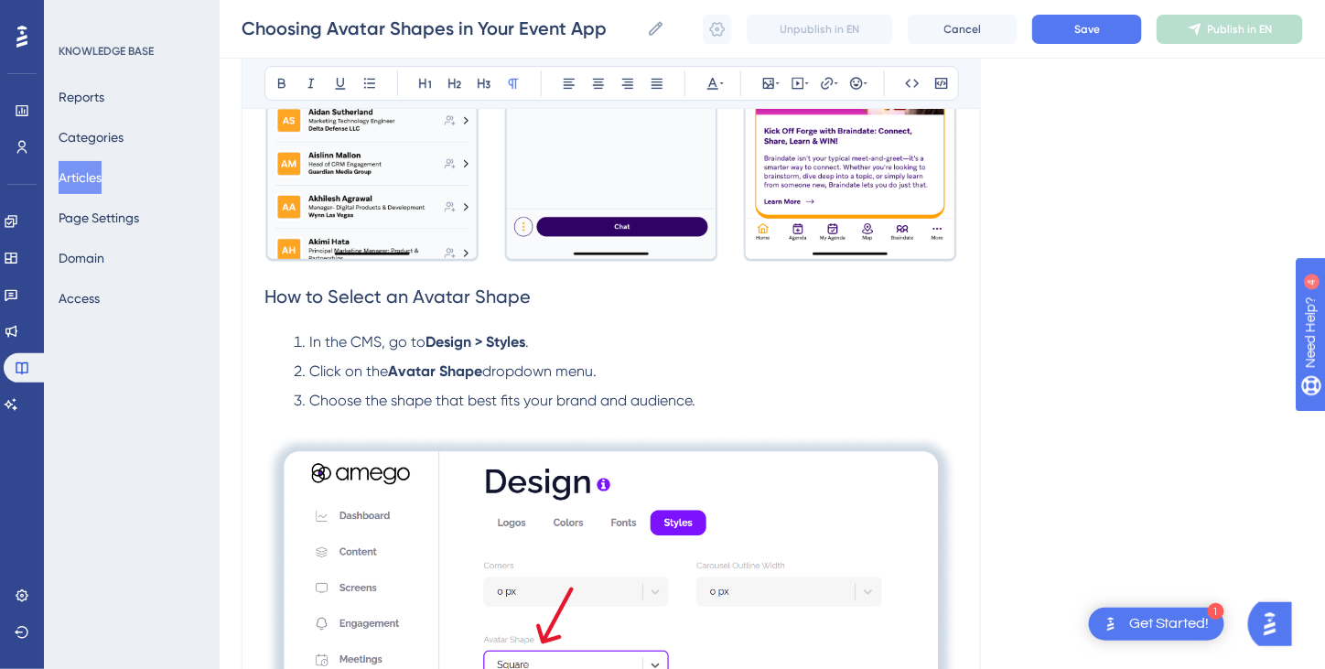
click at [659, 524] on img at bounding box center [611, 659] width 694 height 451
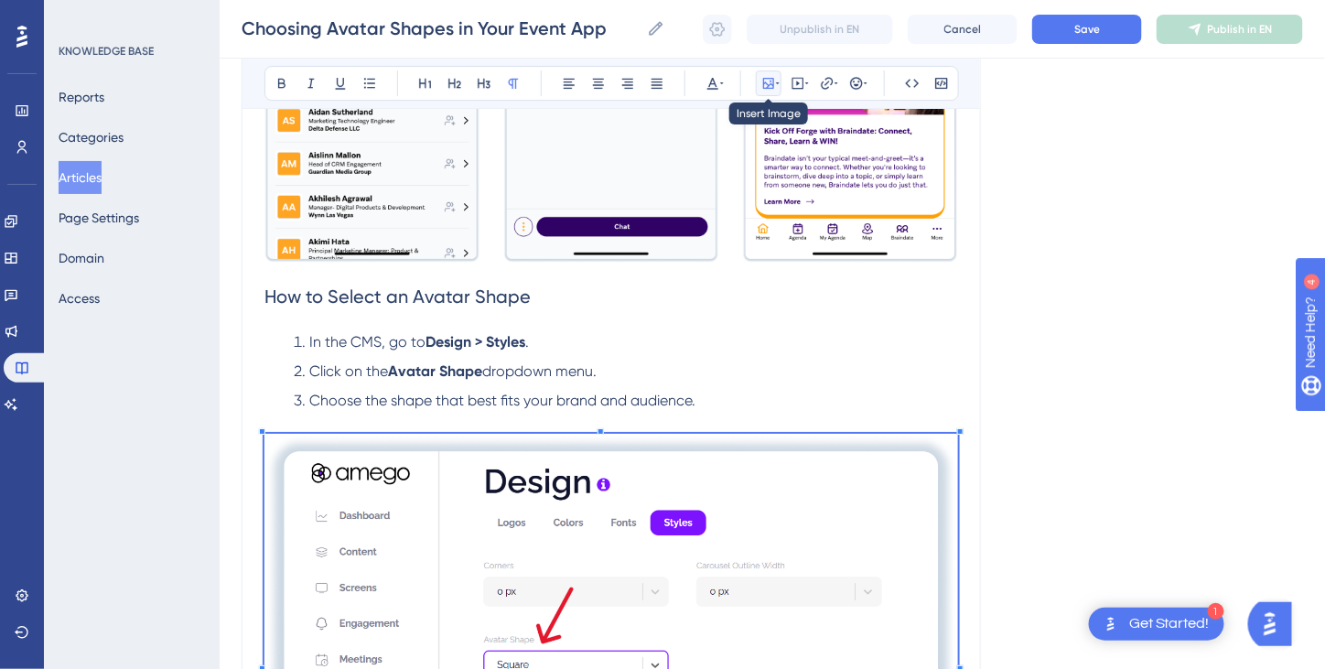
click at [769, 82] on icon at bounding box center [768, 83] width 15 height 15
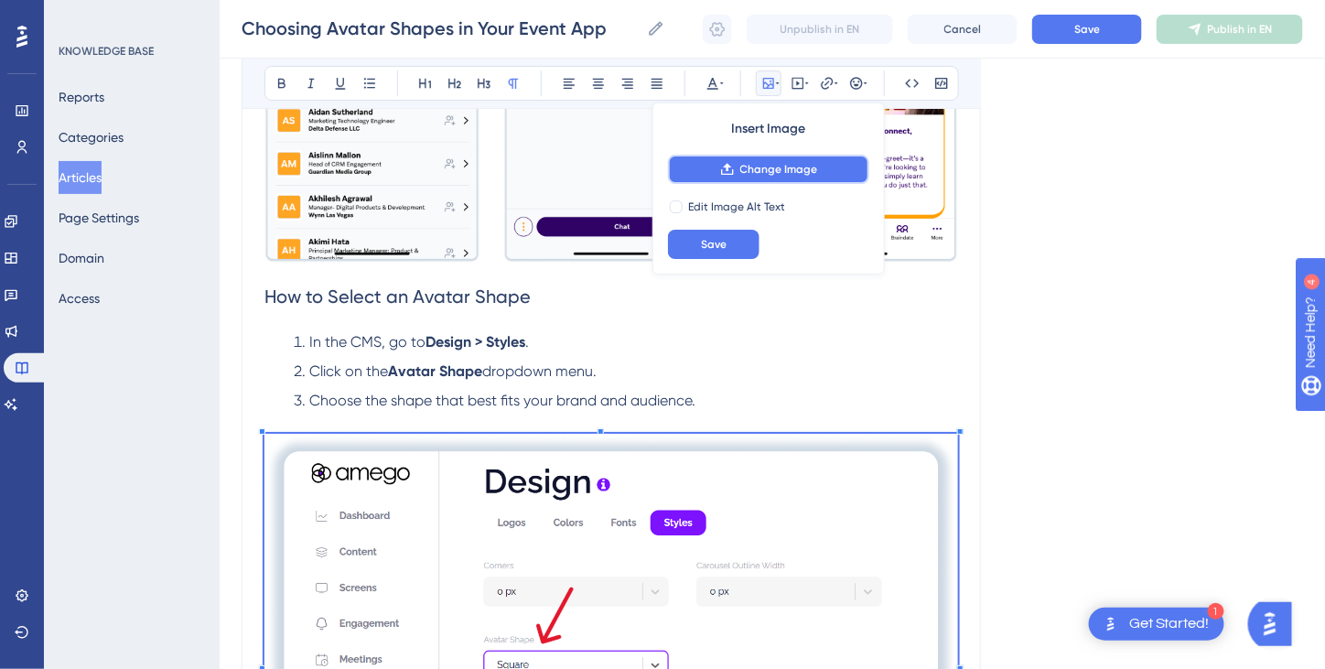
click at [756, 175] on span "Change Image" at bounding box center [779, 169] width 78 height 15
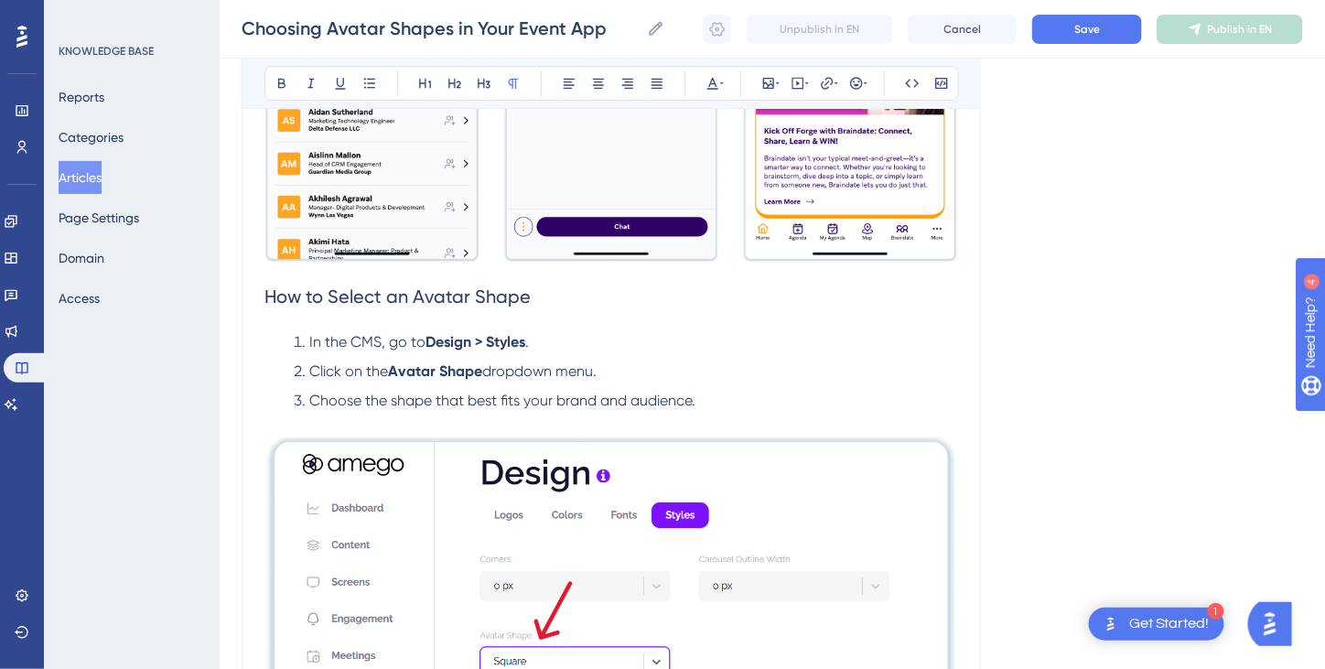
click at [264, 292] on span "How to Select an Avatar Shape" at bounding box center [397, 296] width 266 height 22
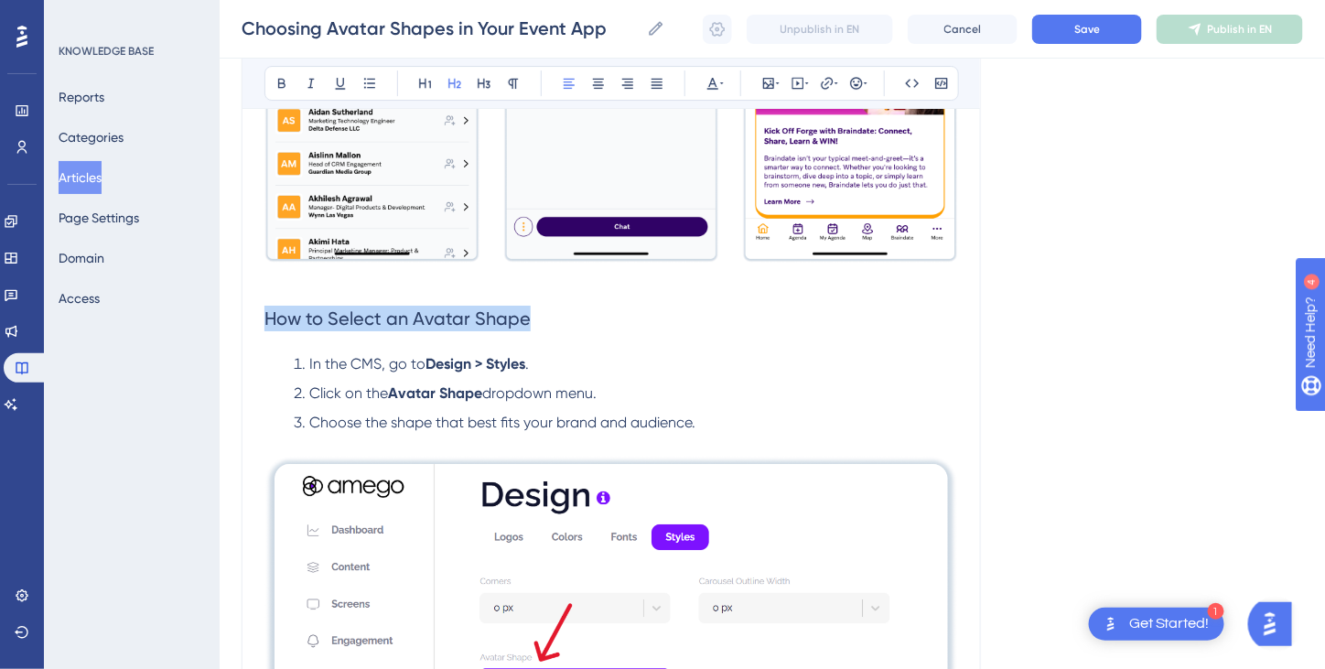
drag, startPoint x: 543, startPoint y: 311, endPoint x: 236, endPoint y: 315, distance: 306.6
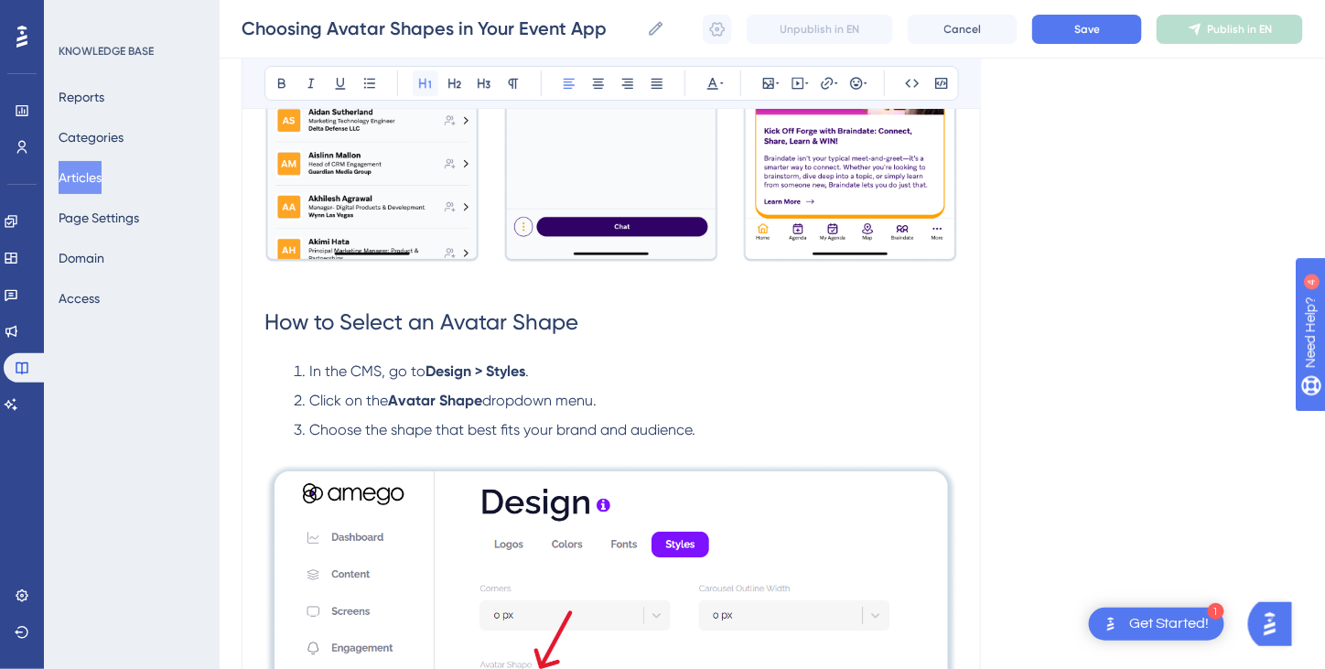
click at [425, 88] on icon at bounding box center [425, 83] width 15 height 15
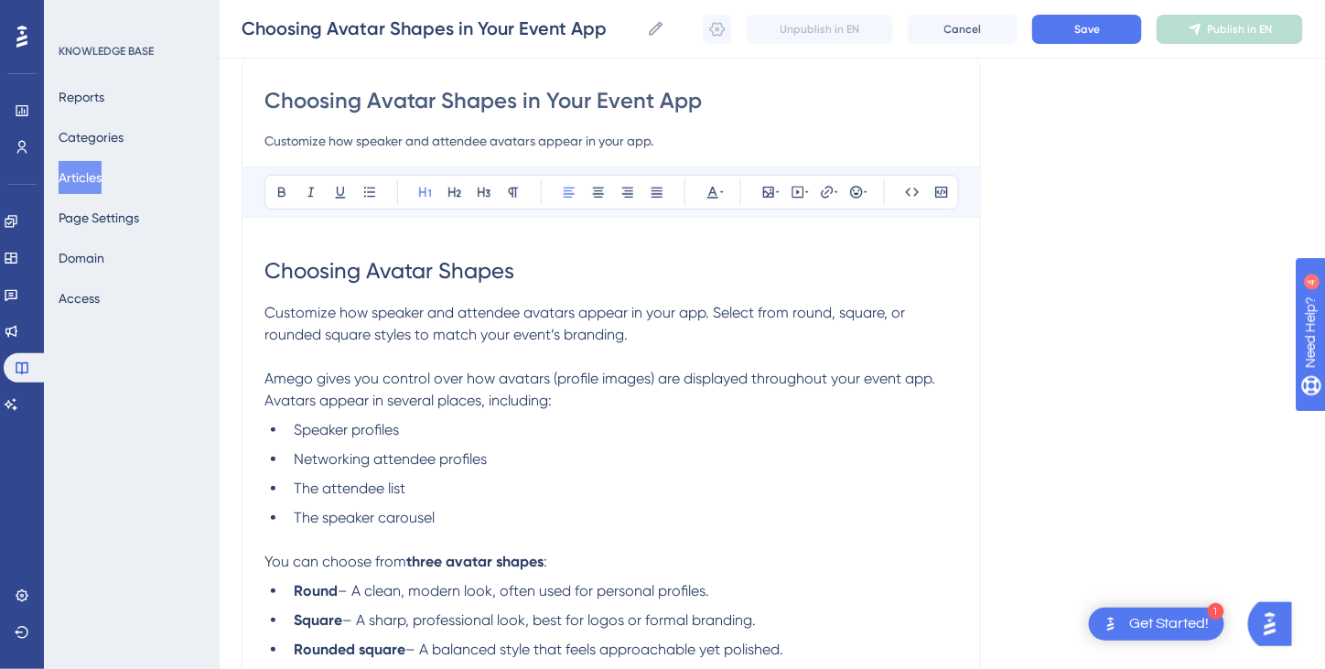
scroll to position [58, 0]
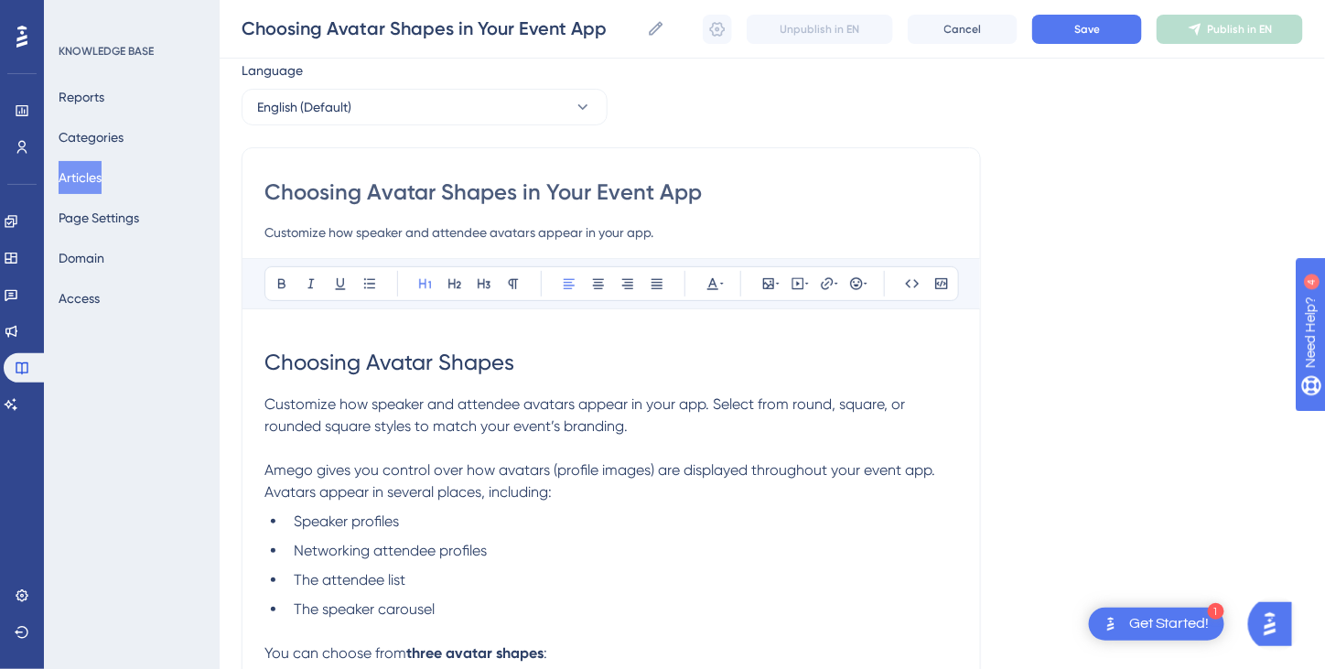
click at [576, 332] on h1 "Choosing Avatar Shapes" at bounding box center [611, 362] width 694 height 62
drag, startPoint x: 569, startPoint y: 362, endPoint x: 247, endPoint y: 374, distance: 322.3
click at [769, 288] on icon at bounding box center [768, 283] width 15 height 15
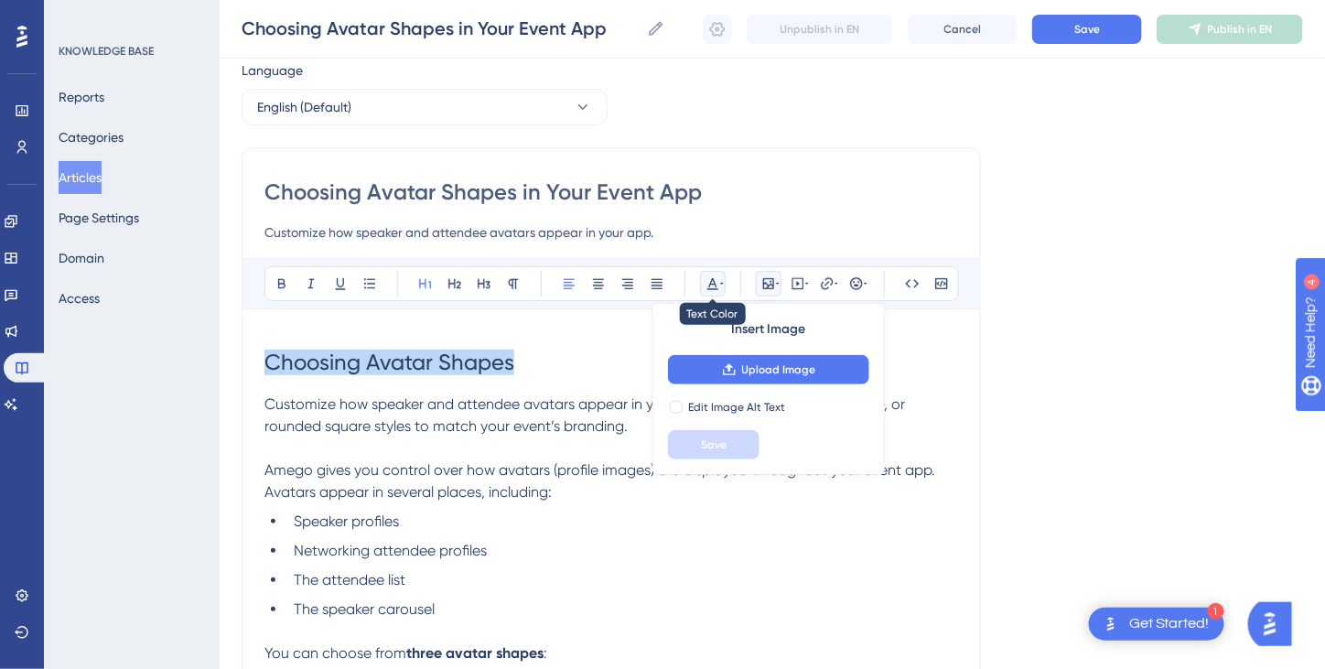
click at [707, 285] on icon at bounding box center [712, 284] width 11 height 12
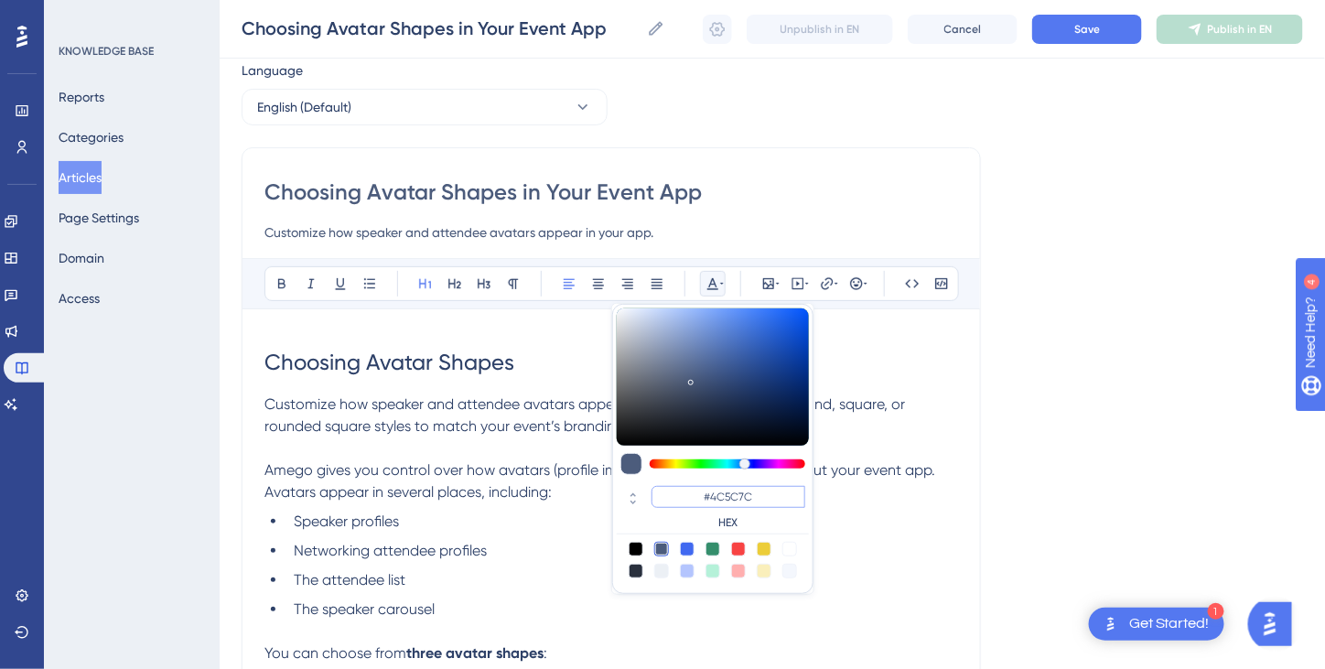
click at [727, 494] on input "#4C5C7C" at bounding box center [729, 497] width 154 height 22
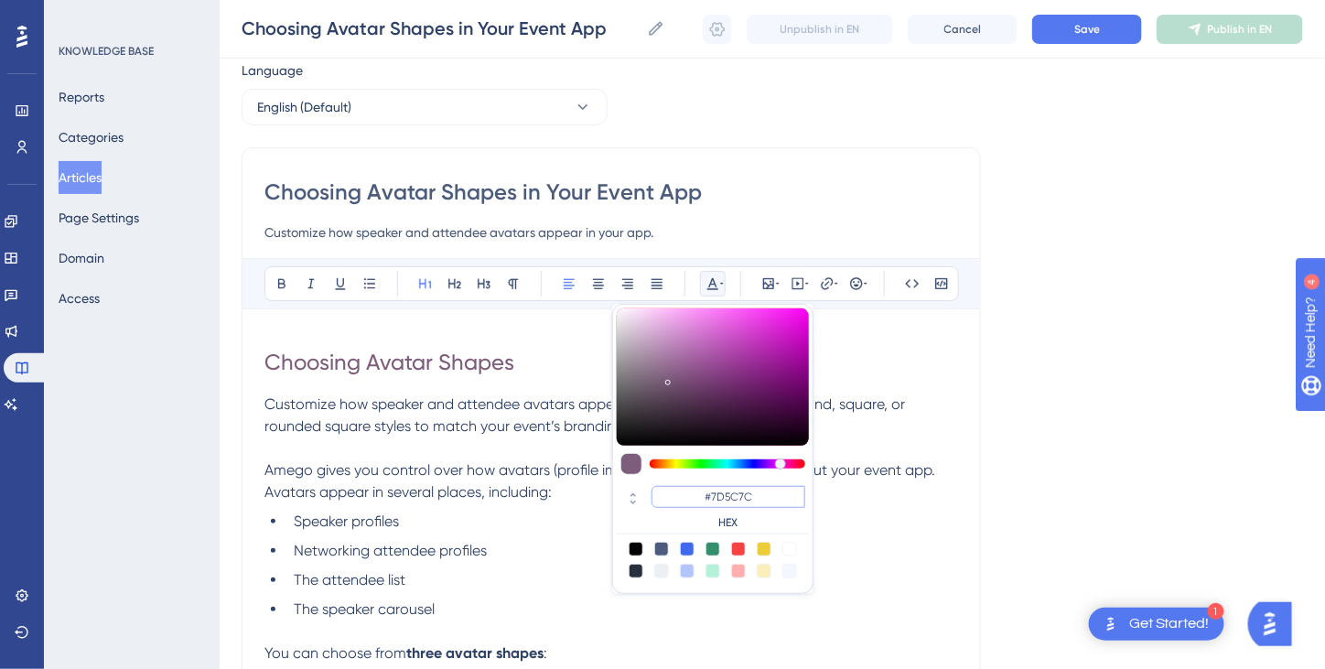
click at [738, 495] on input "#7D5C7C" at bounding box center [729, 497] width 154 height 22
click at [755, 494] on input "#7D127C" at bounding box center [729, 497] width 154 height 22
type input "#7D12FF"
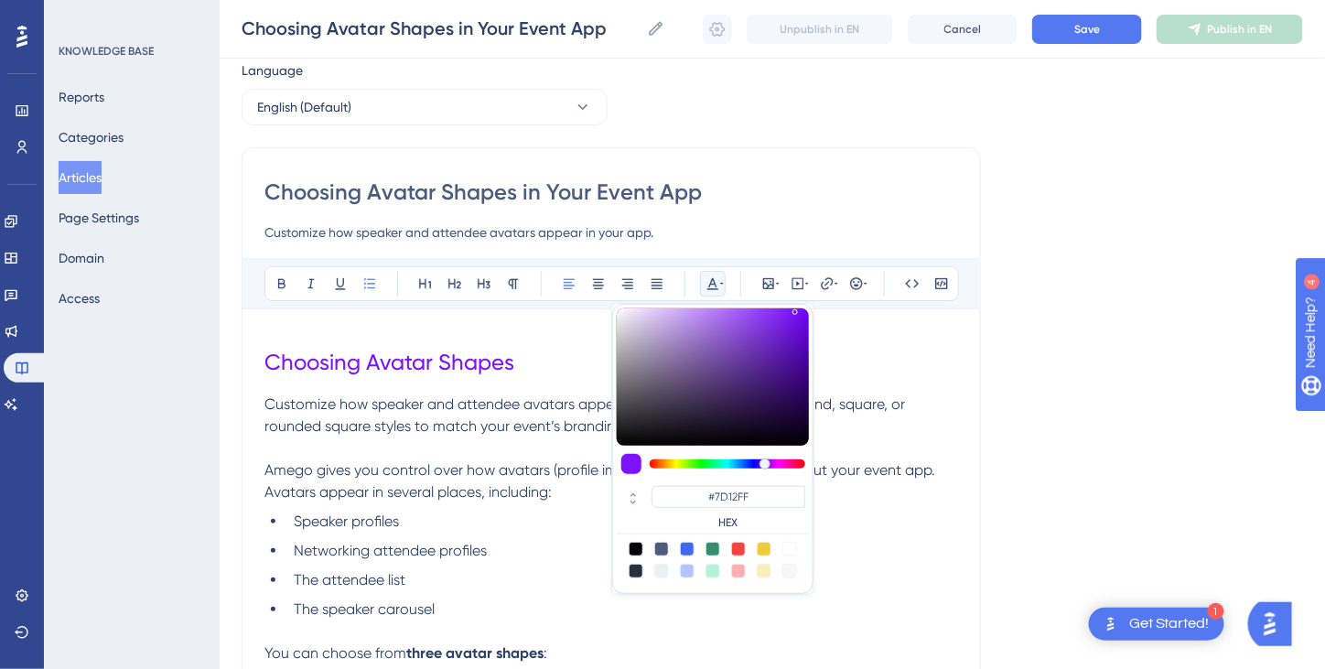
click at [839, 541] on li "Networking attendee profiles" at bounding box center [622, 551] width 672 height 22
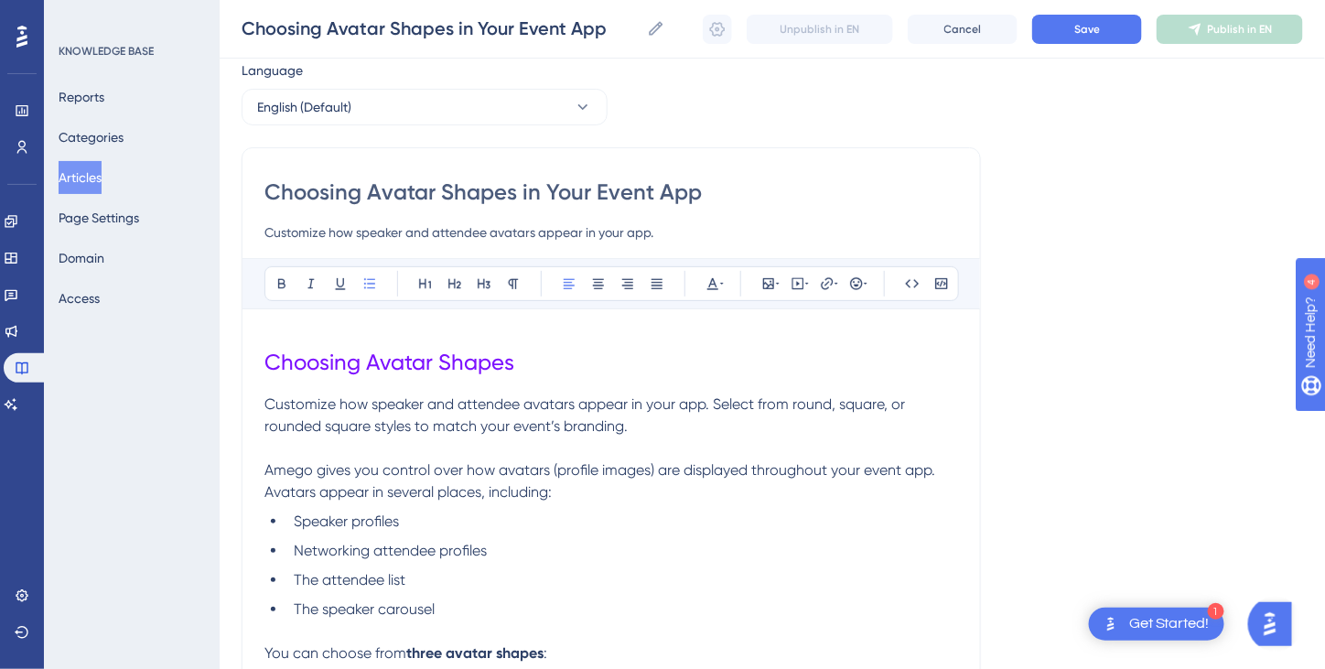
click at [477, 360] on span "Choosing Avatar Shapes" at bounding box center [389, 363] width 250 height 26
click at [712, 283] on icon at bounding box center [712, 284] width 11 height 12
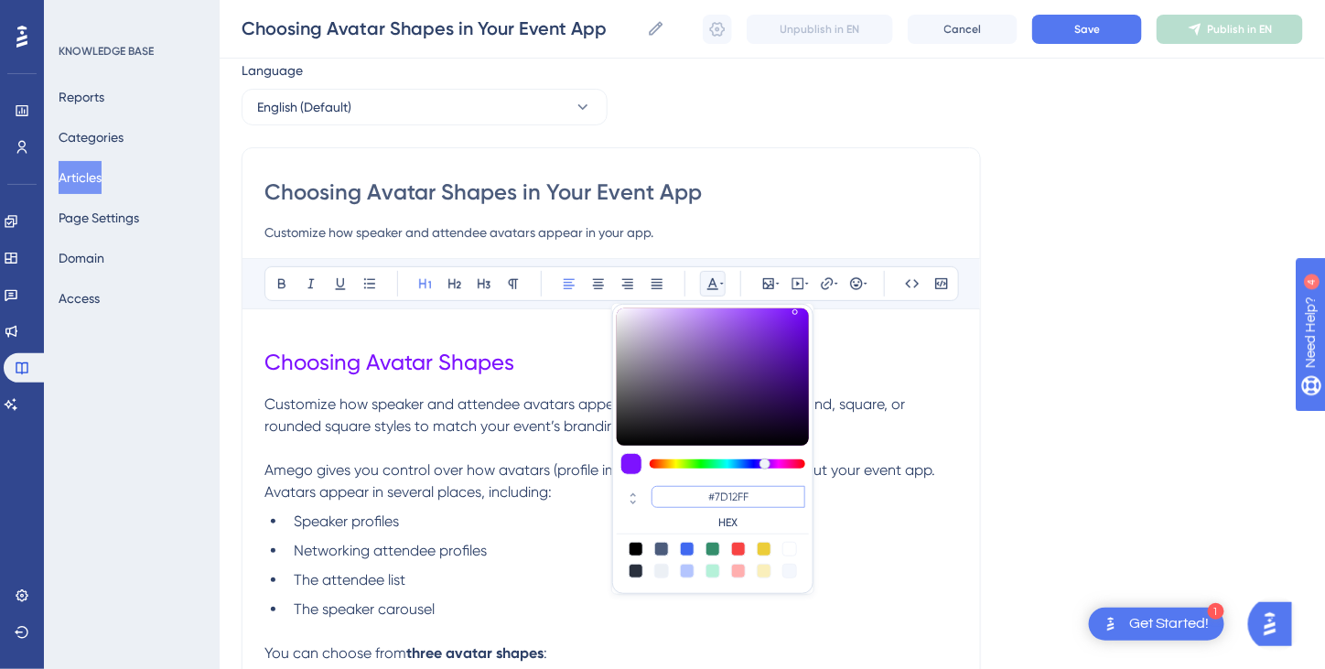
drag, startPoint x: 764, startPoint y: 484, endPoint x: 694, endPoint y: 497, distance: 71.6
click at [694, 497] on input "#7D12FF" at bounding box center [729, 497] width 154 height 22
click at [888, 582] on li "The attendee list" at bounding box center [622, 580] width 672 height 22
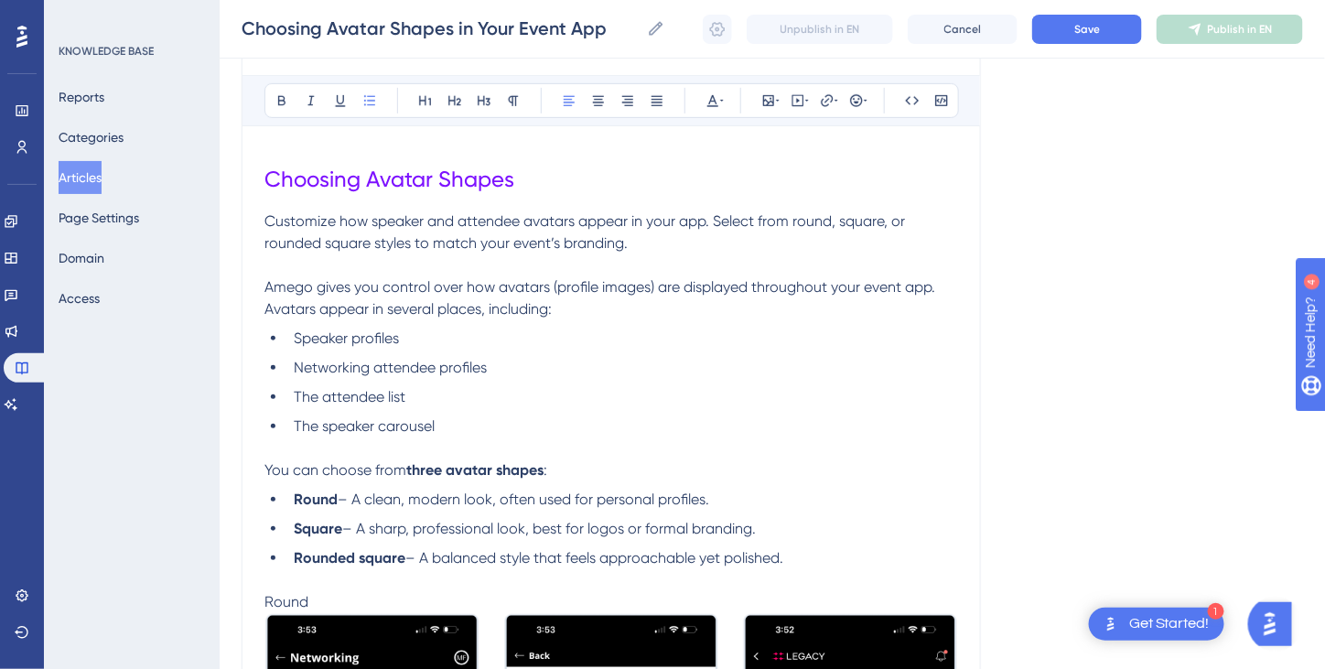
scroll to position [332, 0]
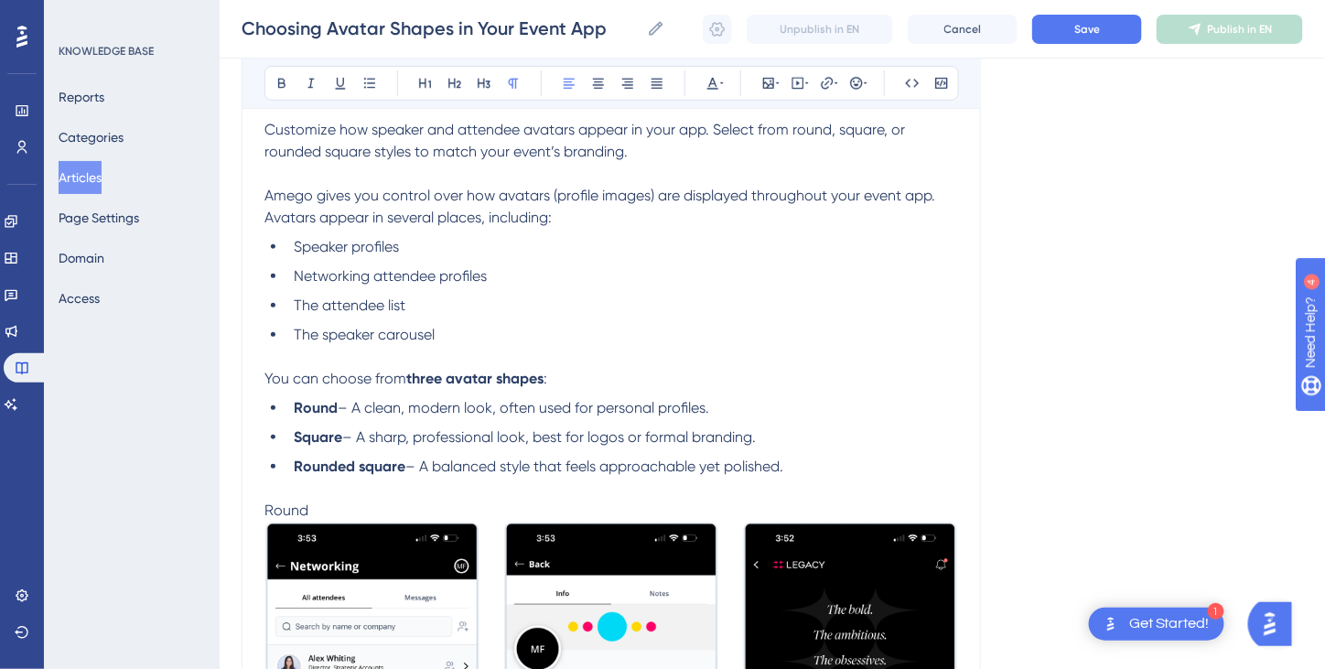
click at [587, 380] on p "You can choose from three avatar shapes :" at bounding box center [611, 379] width 694 height 22
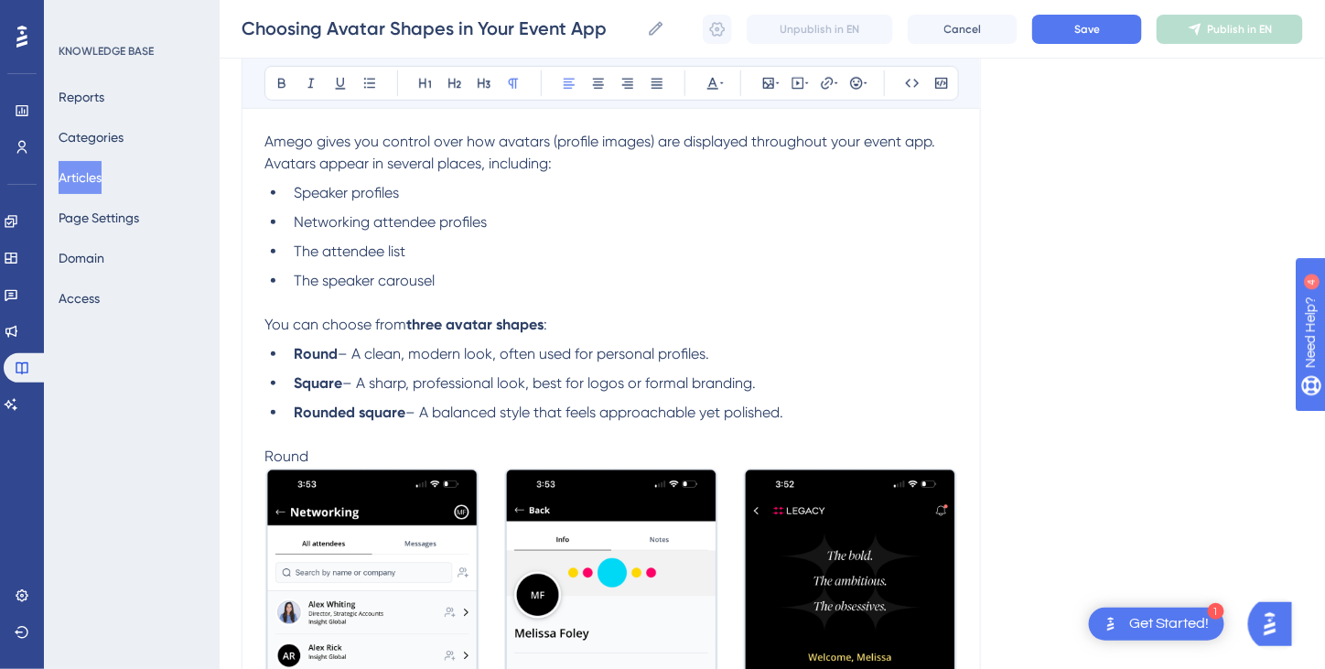
scroll to position [424, 0]
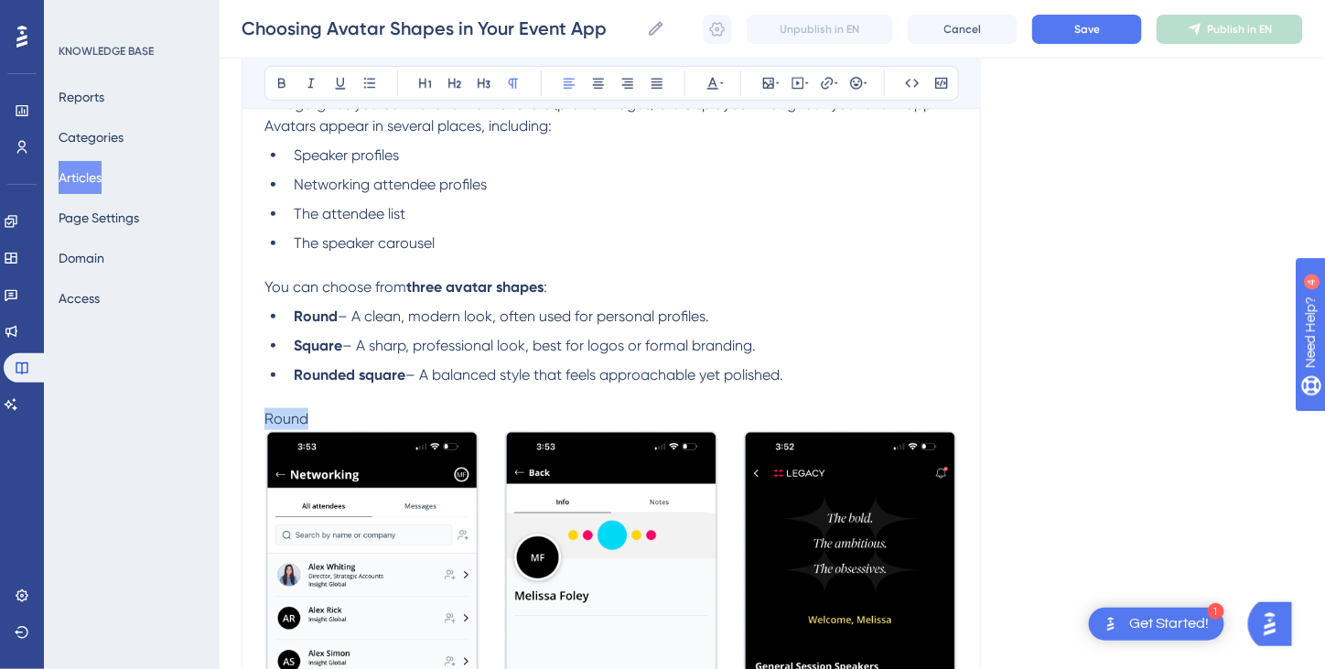
drag, startPoint x: 337, startPoint y: 413, endPoint x: 251, endPoint y: 422, distance: 86.5
click at [456, 82] on icon at bounding box center [454, 83] width 15 height 15
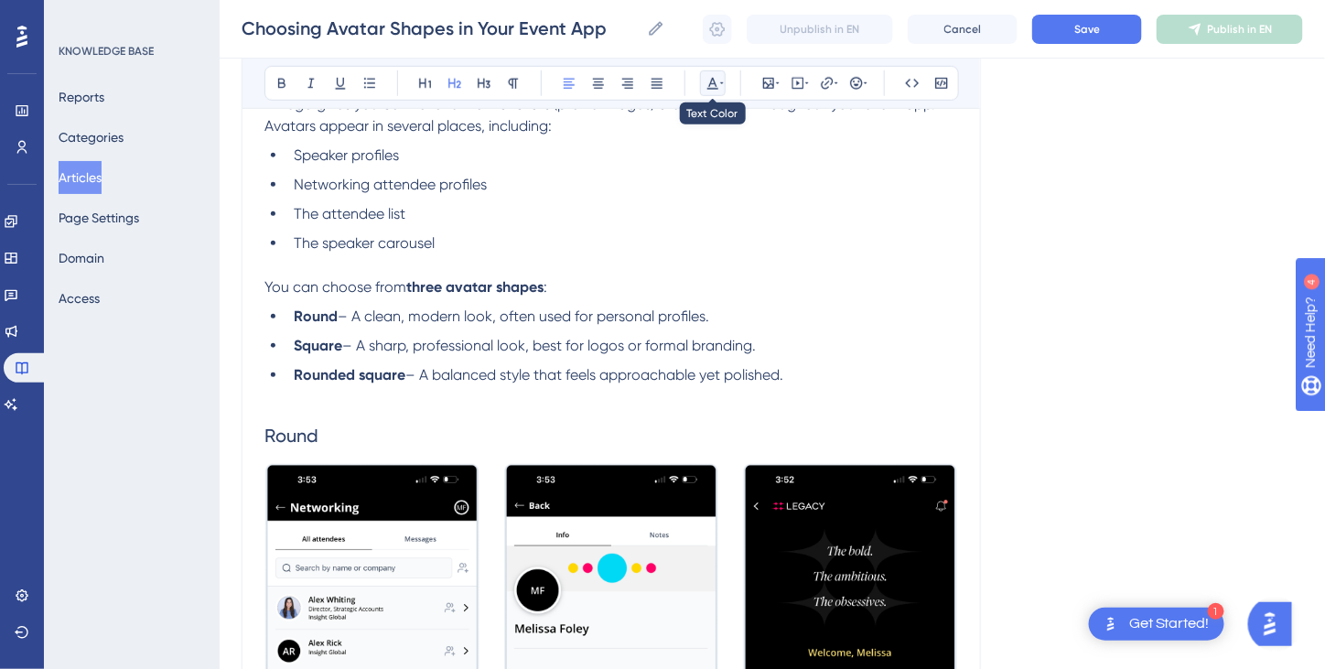
click at [712, 81] on icon at bounding box center [713, 83] width 15 height 15
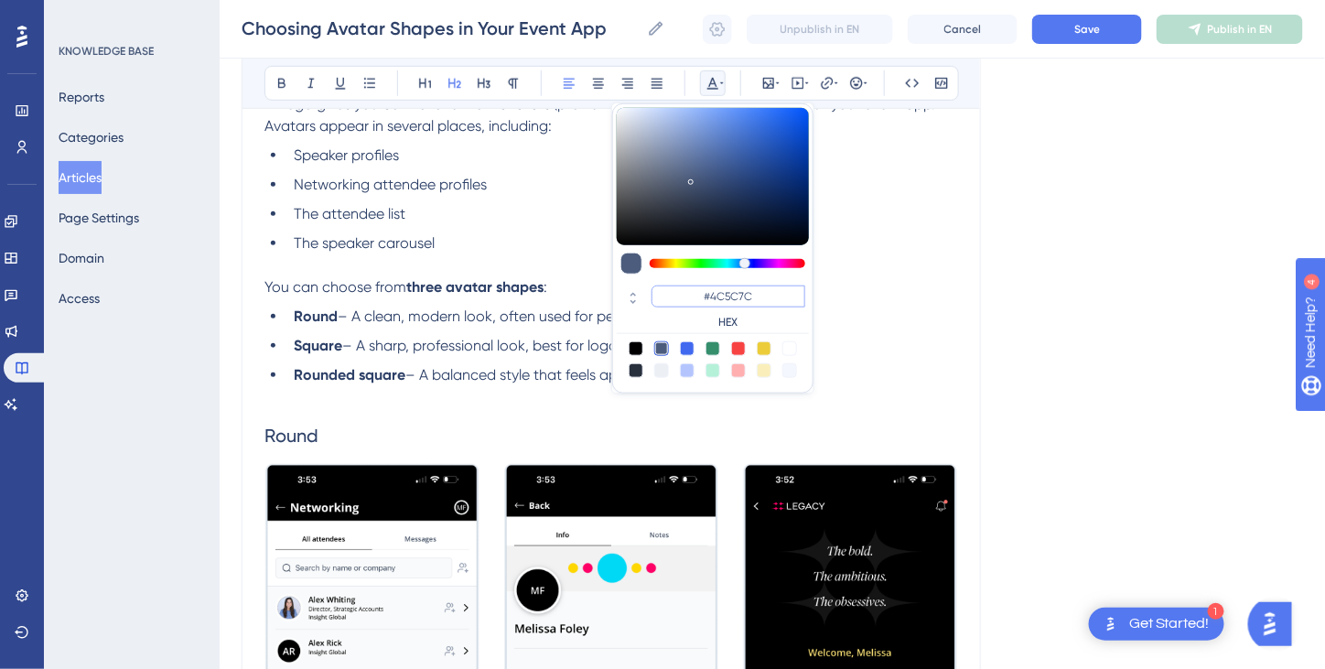
drag, startPoint x: 759, startPoint y: 300, endPoint x: 697, endPoint y: 301, distance: 61.3
click at [696, 302] on input "#4C5C7C" at bounding box center [729, 296] width 154 height 22
paste input "7D12FF"
type input "#7D12FF"
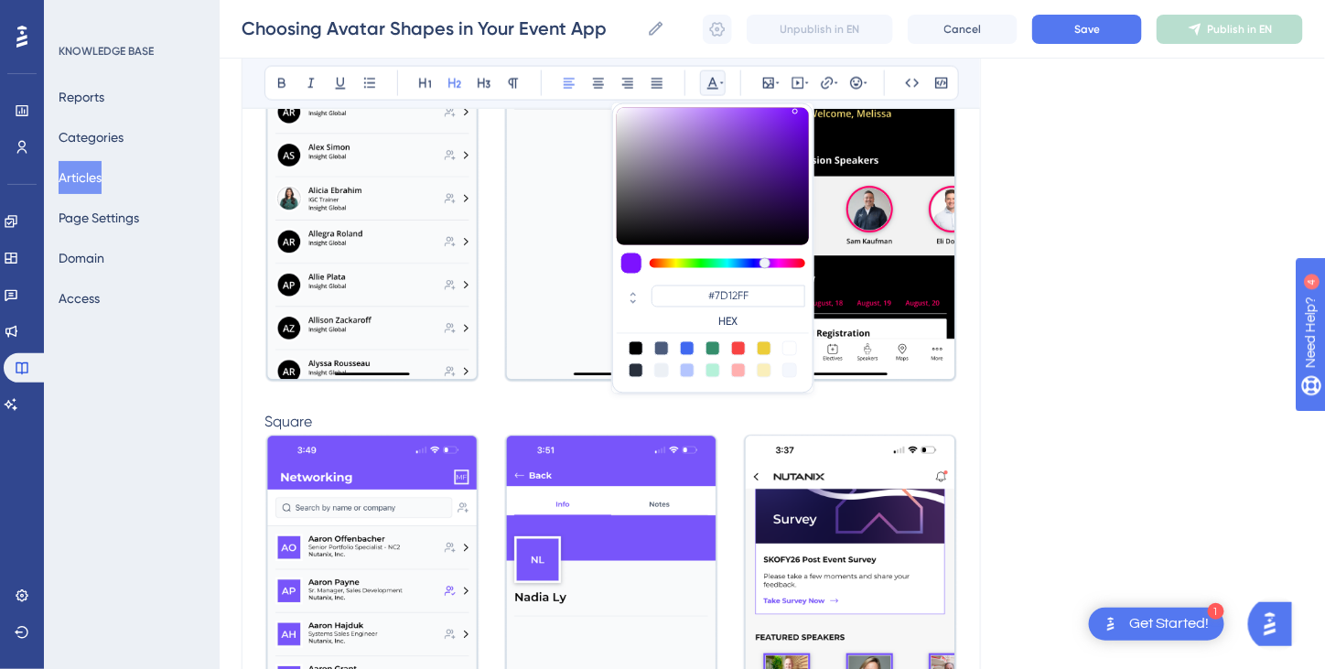
scroll to position [973, 0]
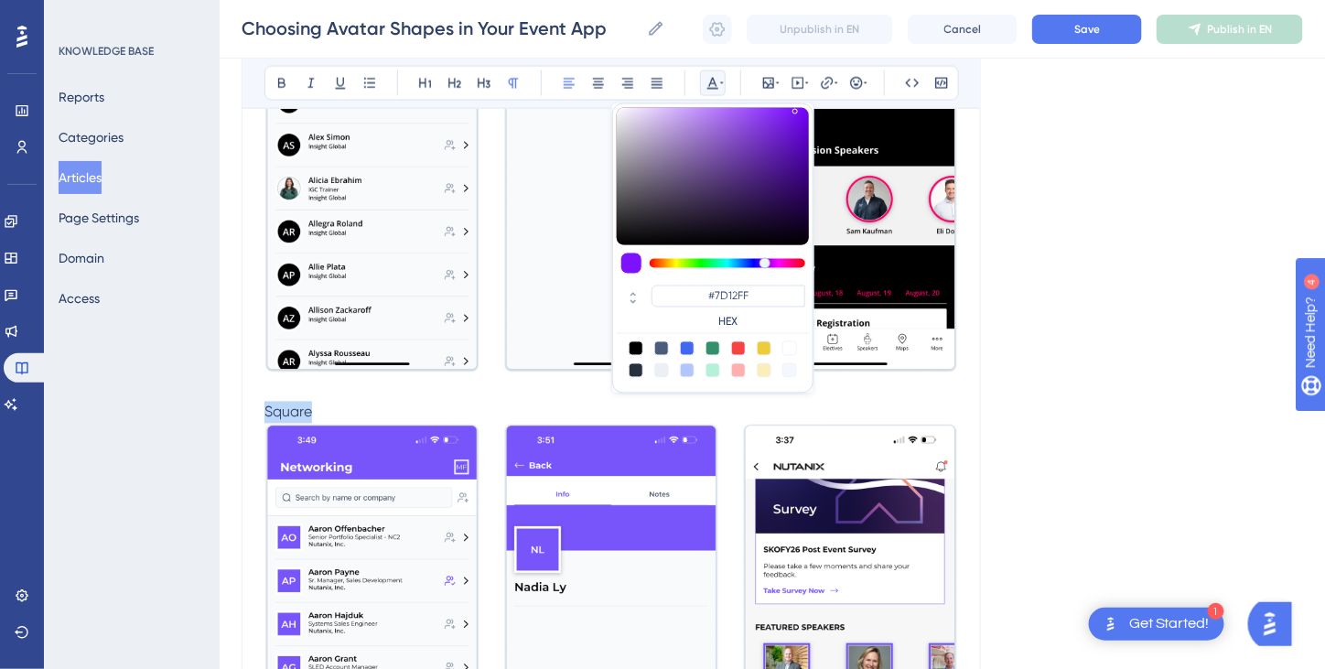
drag, startPoint x: 335, startPoint y: 411, endPoint x: 263, endPoint y: 411, distance: 72.3
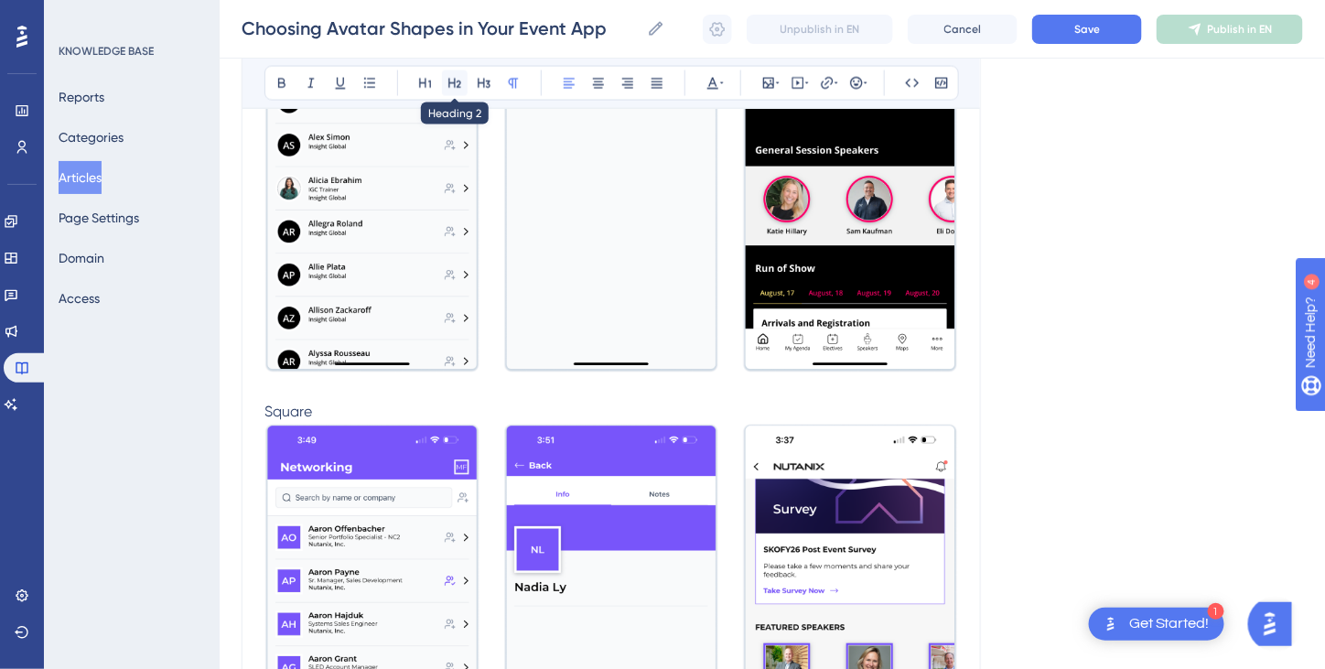
click at [451, 80] on icon at bounding box center [454, 83] width 15 height 15
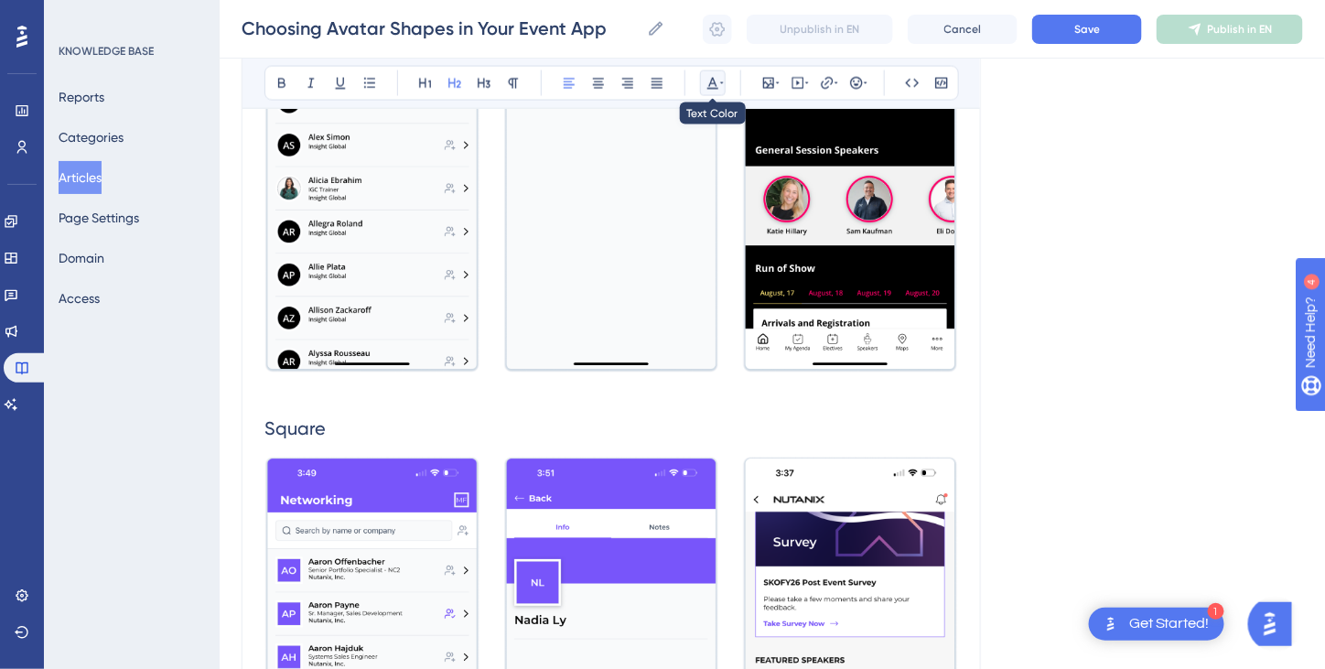
click at [708, 81] on icon at bounding box center [713, 83] width 15 height 15
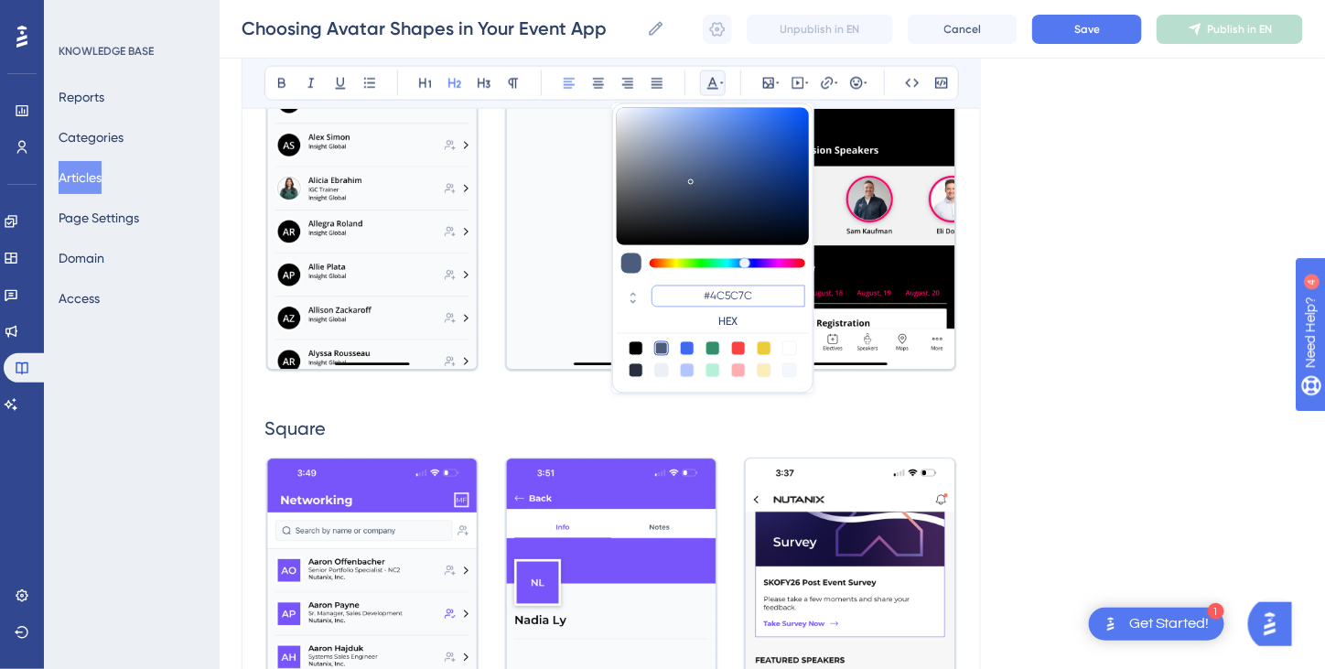
drag, startPoint x: 772, startPoint y: 288, endPoint x: 728, endPoint y: 299, distance: 45.3
click at [697, 296] on input "#4C5C7C" at bounding box center [729, 296] width 154 height 22
paste input "7D12FF"
type input "#7D12FF"
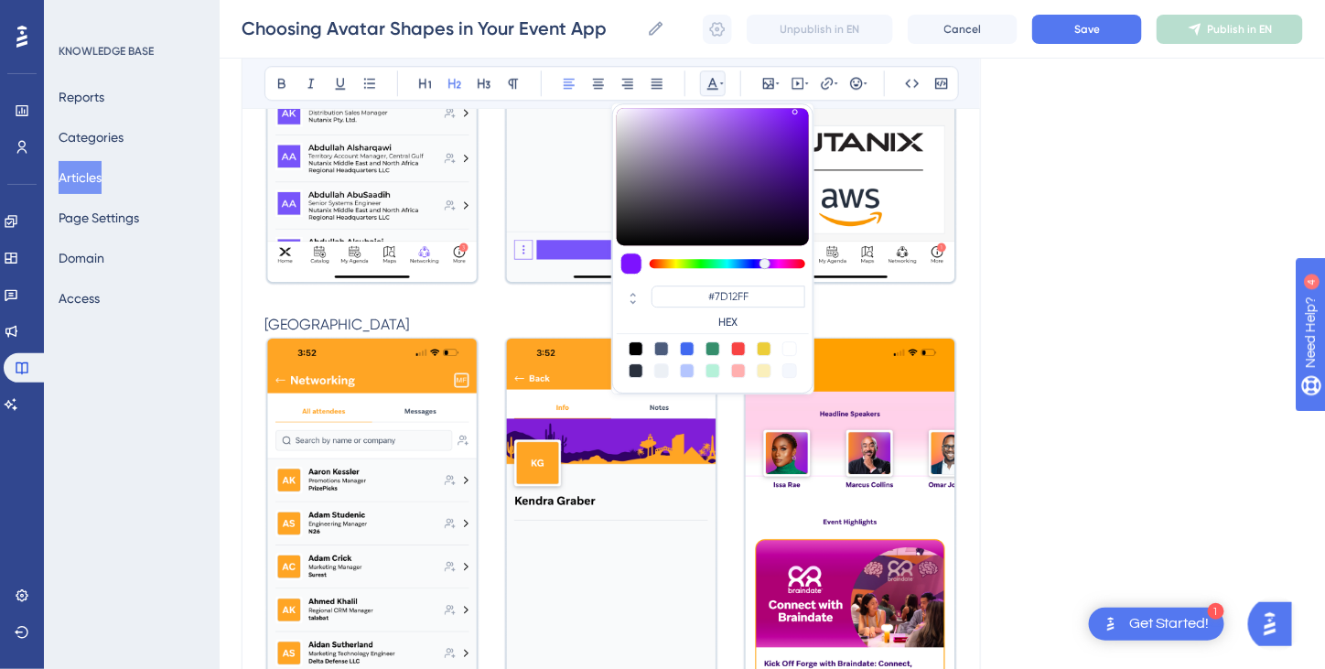
scroll to position [1613, 0]
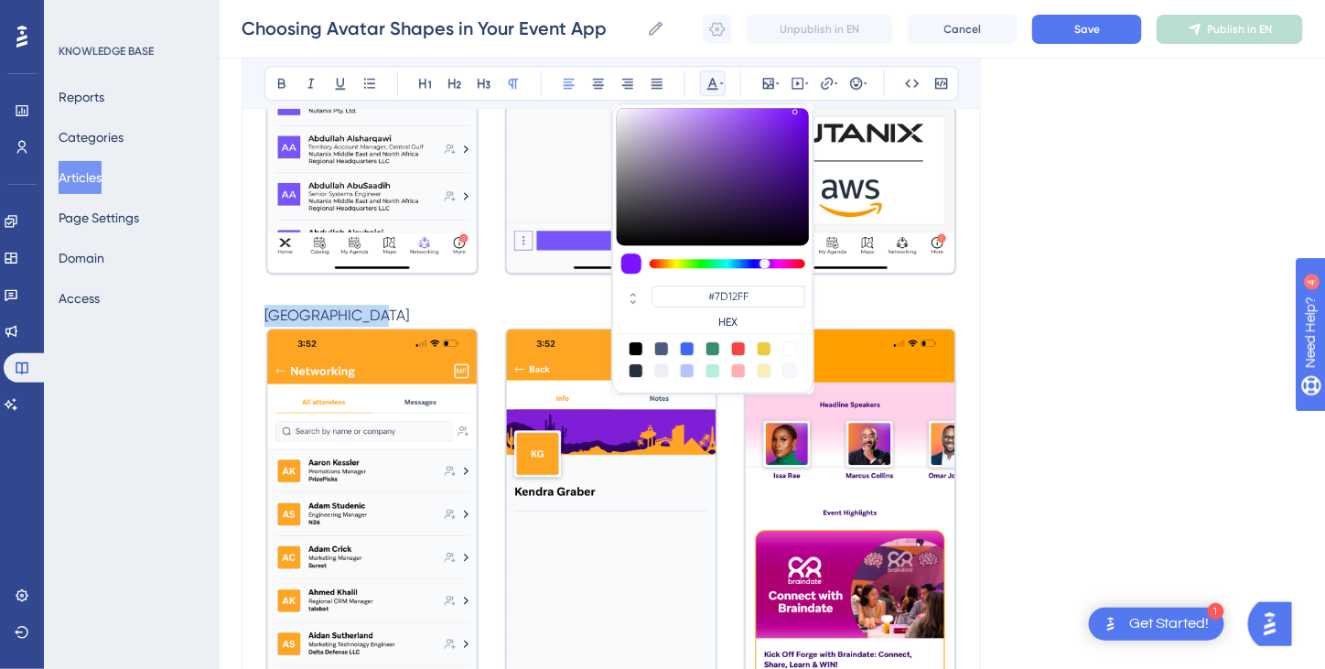
drag, startPoint x: 425, startPoint y: 304, endPoint x: 261, endPoint y: 304, distance: 163.8
click at [261, 304] on div "Choosing Avatar Shapes in Your Event App Customize how speaker and attendee ava…" at bounding box center [611, 141] width 739 height 3098
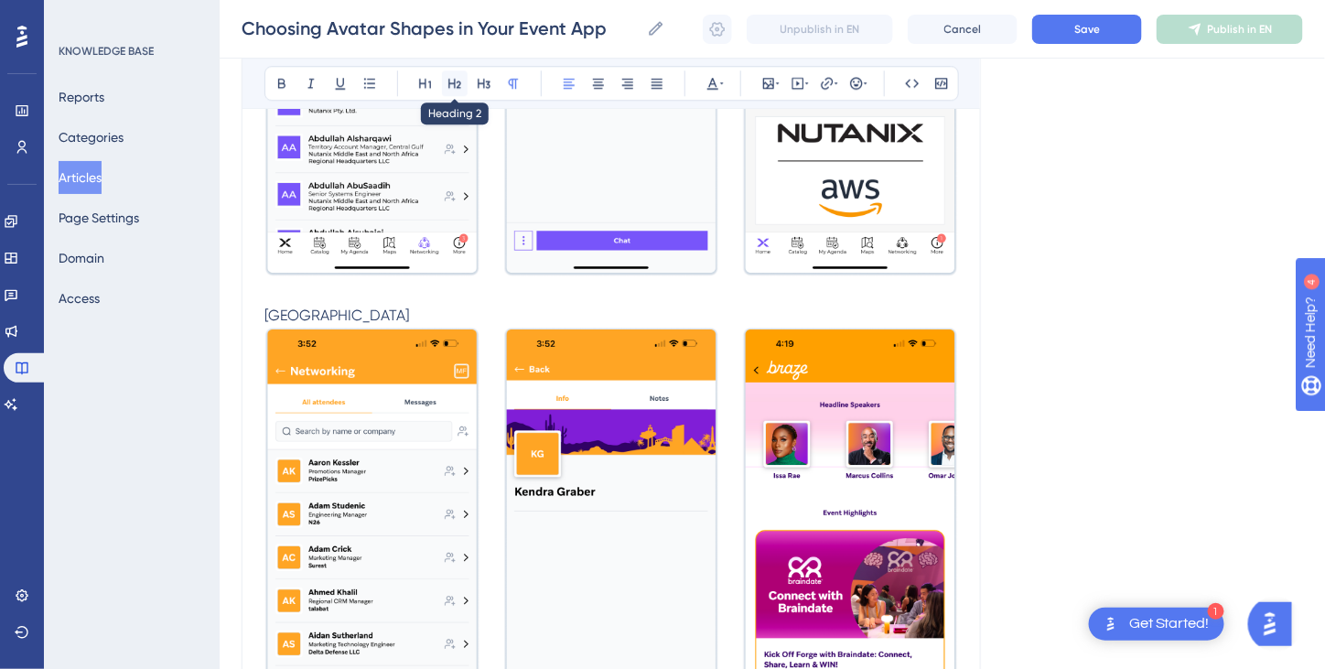
click at [460, 81] on icon at bounding box center [454, 83] width 15 height 15
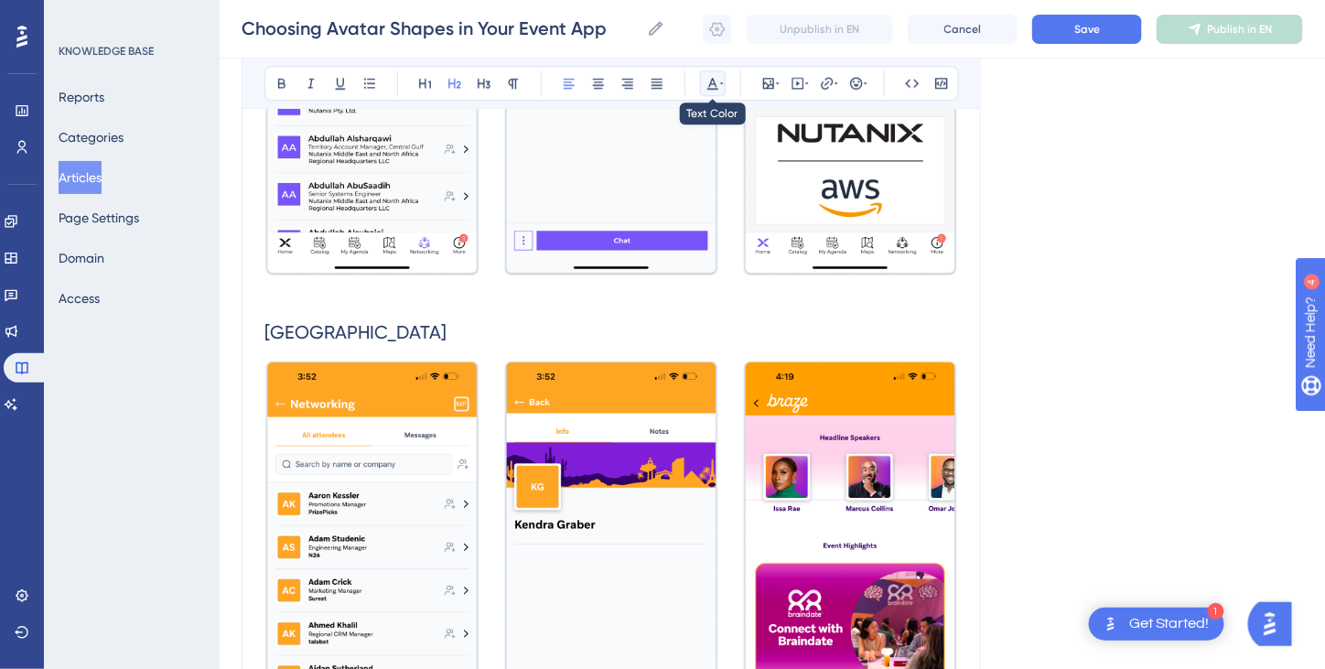
click at [720, 81] on icon at bounding box center [722, 83] width 4 height 15
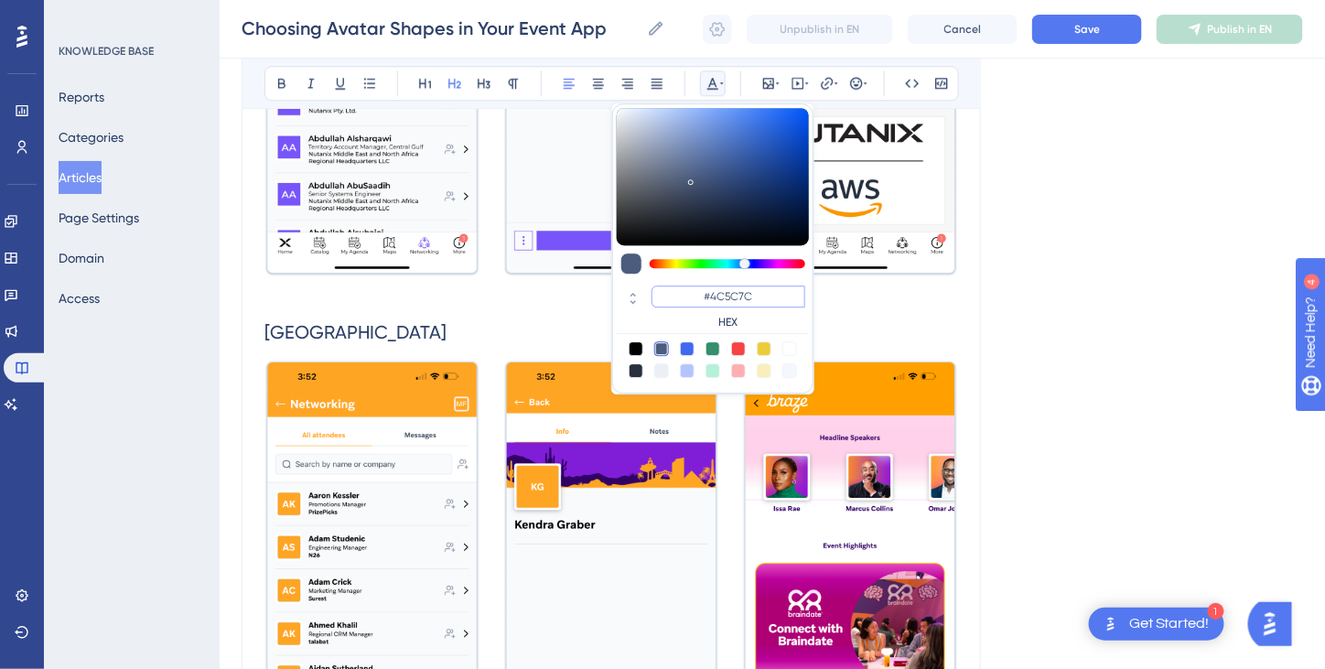
drag, startPoint x: 765, startPoint y: 299, endPoint x: 701, endPoint y: 300, distance: 64.1
click at [682, 307] on div "#4C5C7C HEX" at bounding box center [729, 307] width 154 height 44
paste input "7D12FF"
type input "#7D12FF"
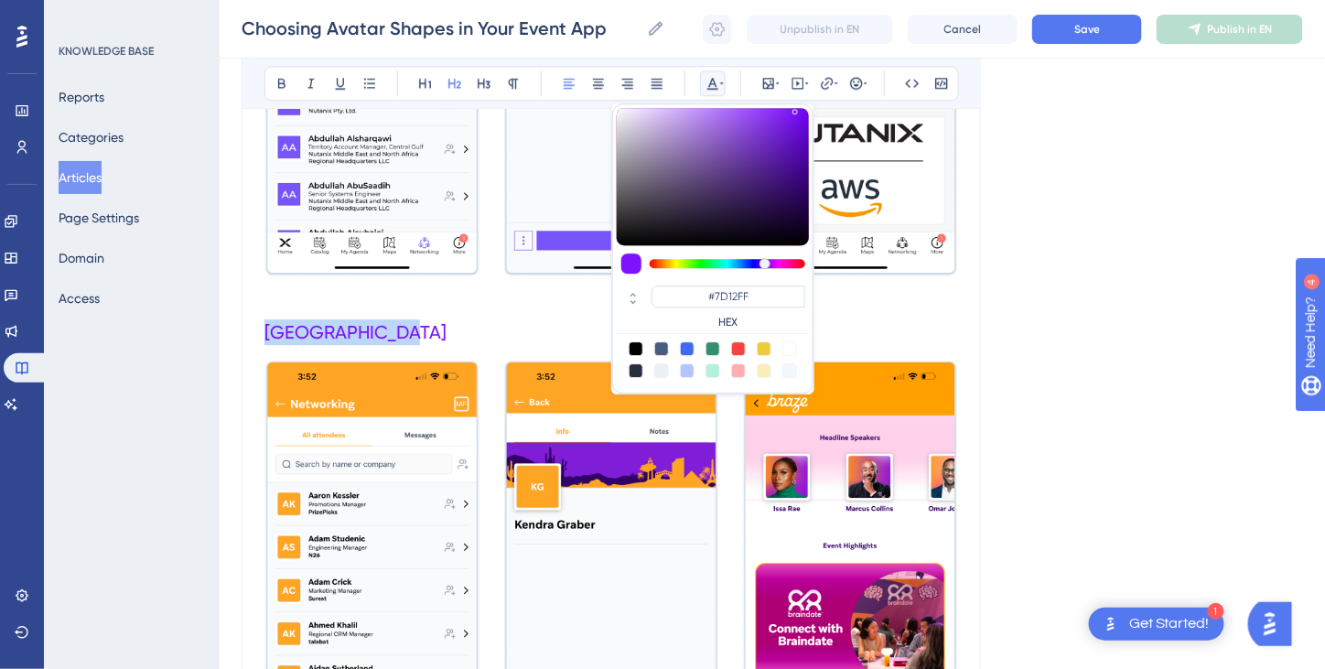
click at [873, 324] on h2 "[GEOGRAPHIC_DATA]" at bounding box center [611, 332] width 694 height 55
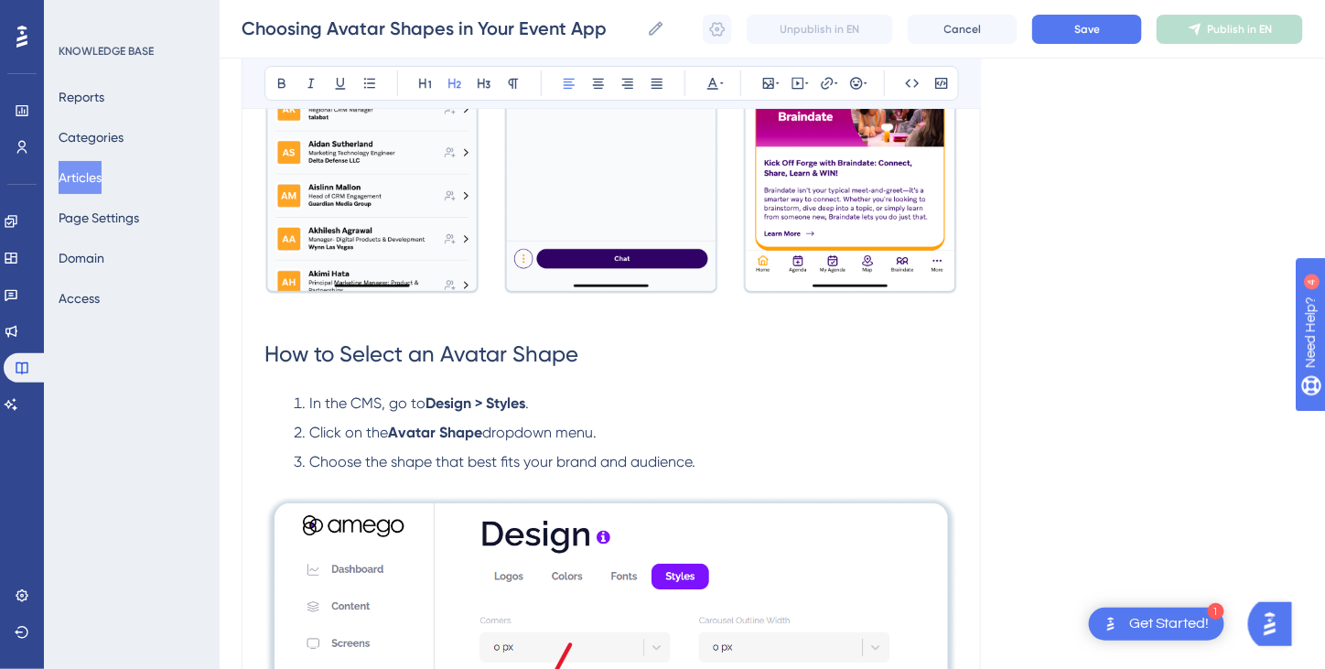
scroll to position [2162, 0]
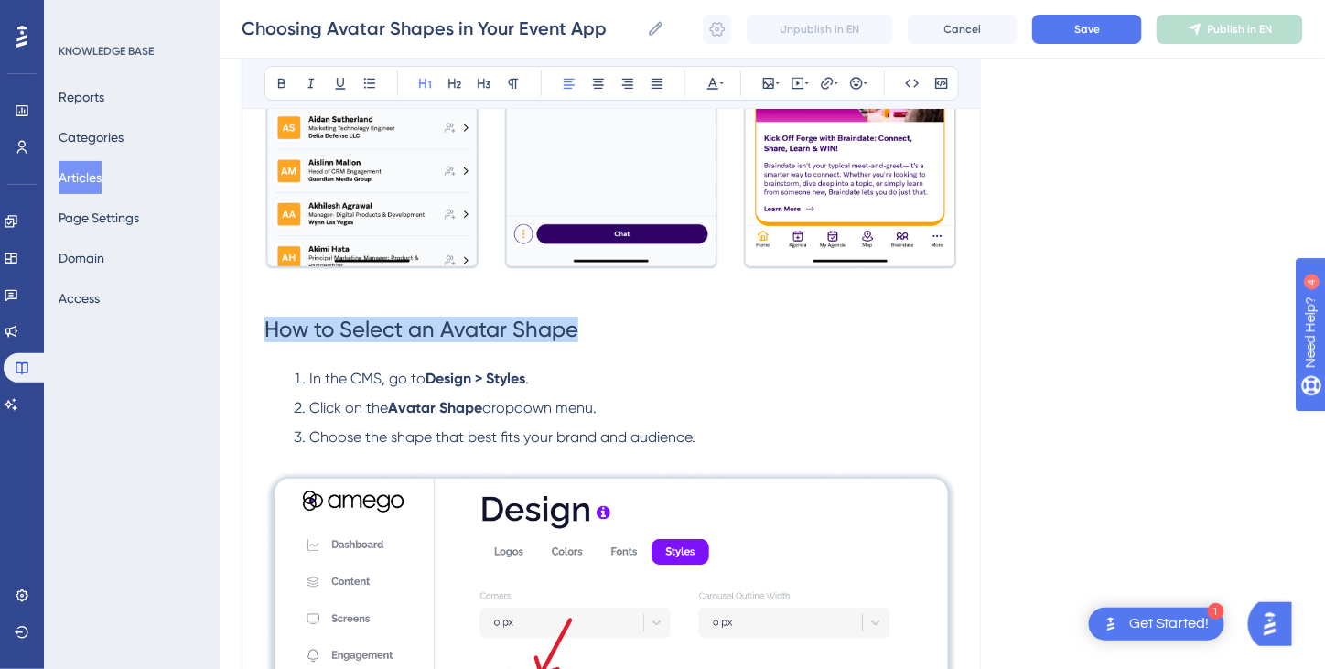
drag, startPoint x: 656, startPoint y: 321, endPoint x: 248, endPoint y: 305, distance: 408.4
click at [426, 82] on icon at bounding box center [425, 83] width 15 height 15
click at [712, 78] on icon at bounding box center [712, 84] width 11 height 12
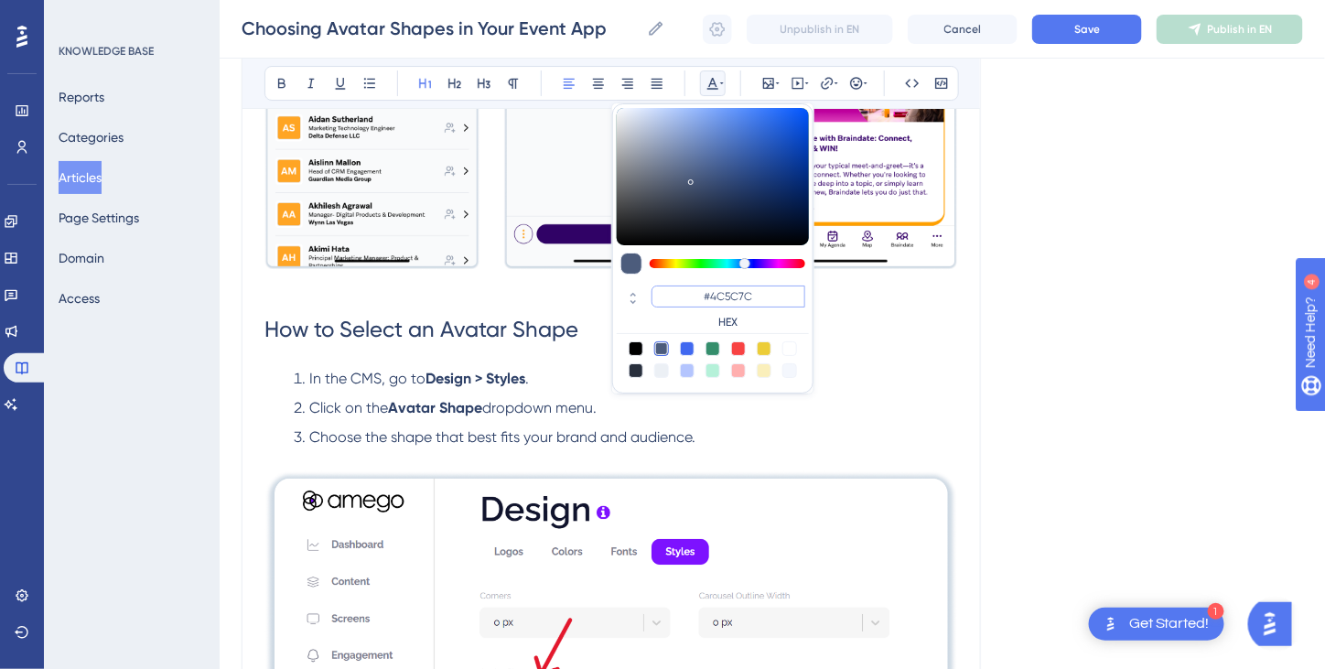
drag, startPoint x: 765, startPoint y: 292, endPoint x: 683, endPoint y: 289, distance: 82.4
click at [683, 289] on input "#4C5C7C" at bounding box center [729, 296] width 154 height 22
paste input "7D12FF"
type input "#7D12FF"
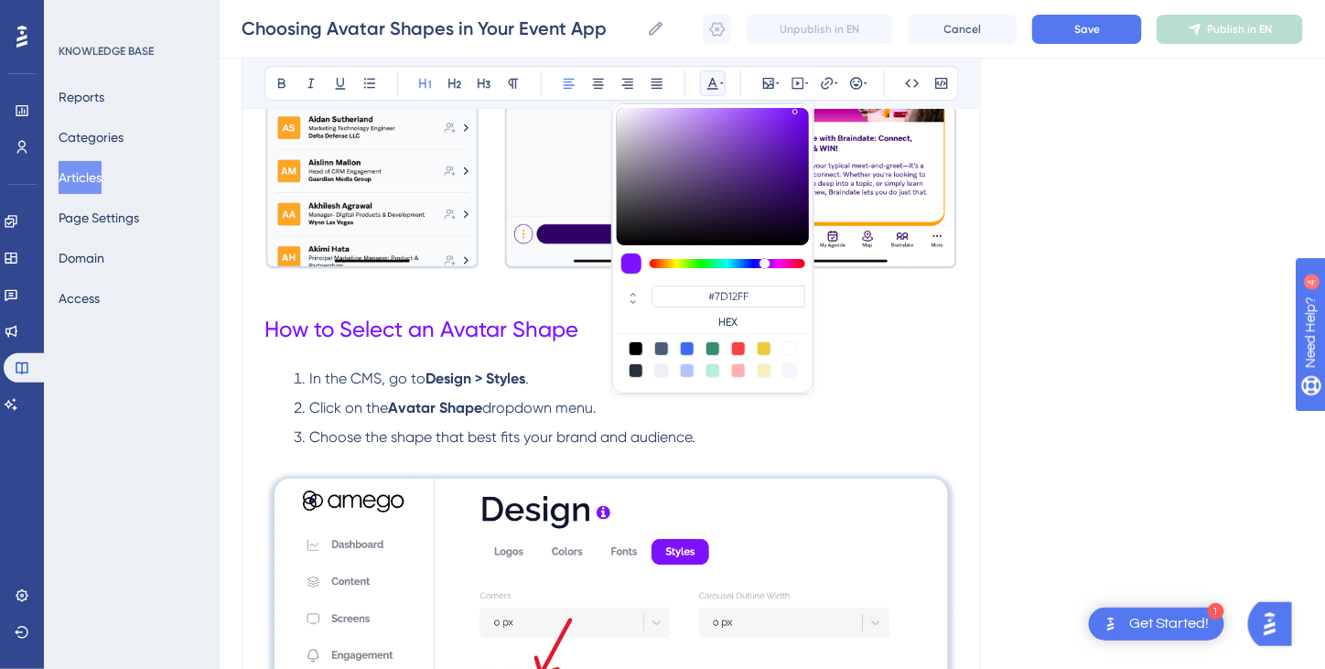
click at [863, 372] on li "In the CMS, go to Design > Styles ." at bounding box center [622, 379] width 672 height 22
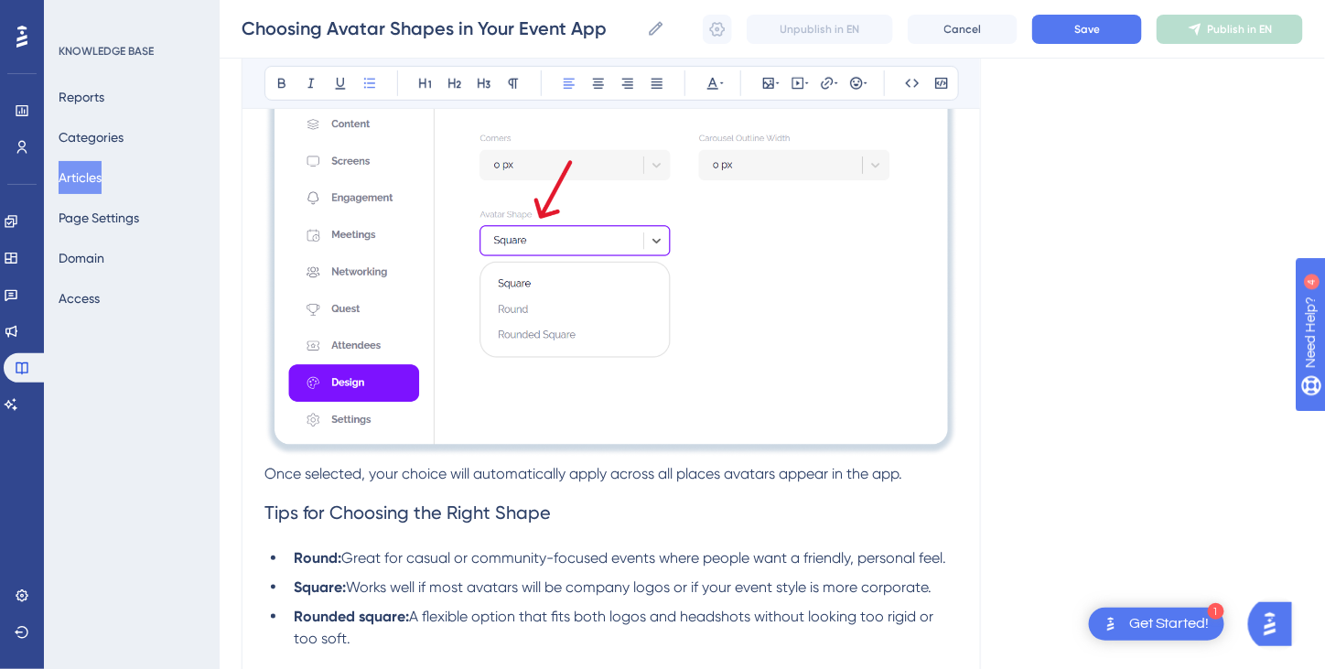
scroll to position [2711, 0]
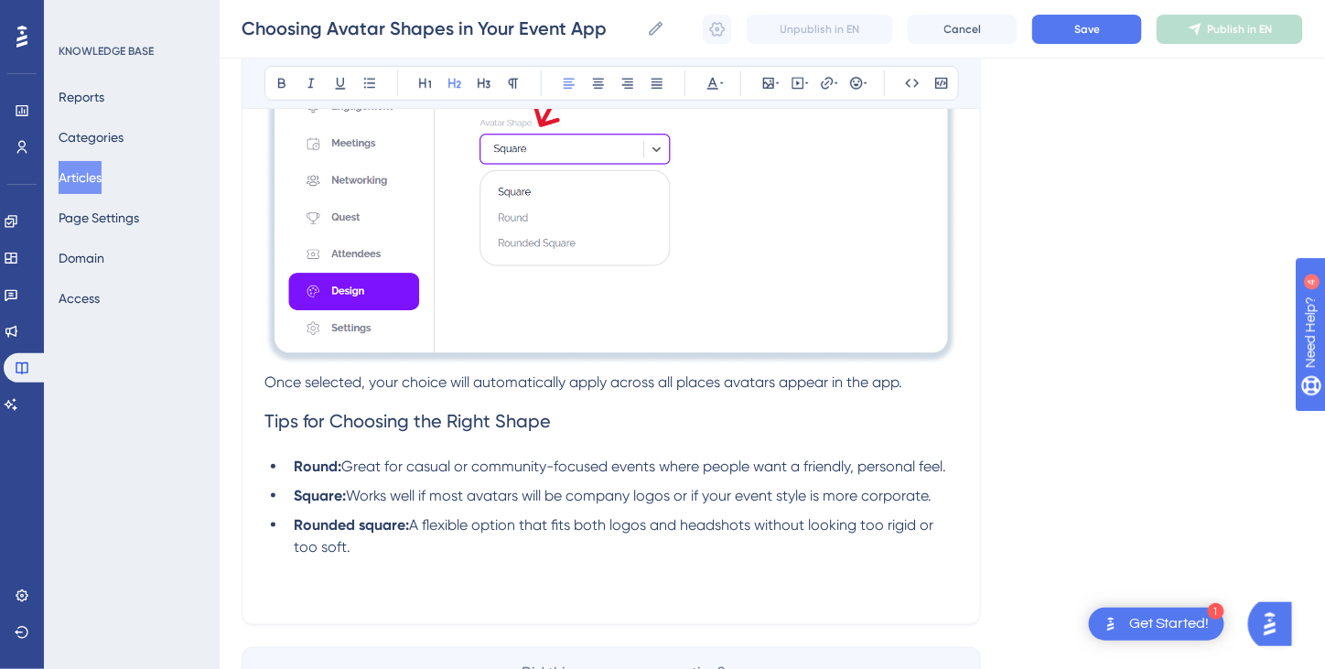
click at [264, 412] on span "Tips for Choosing the Right Shape" at bounding box center [407, 421] width 286 height 22
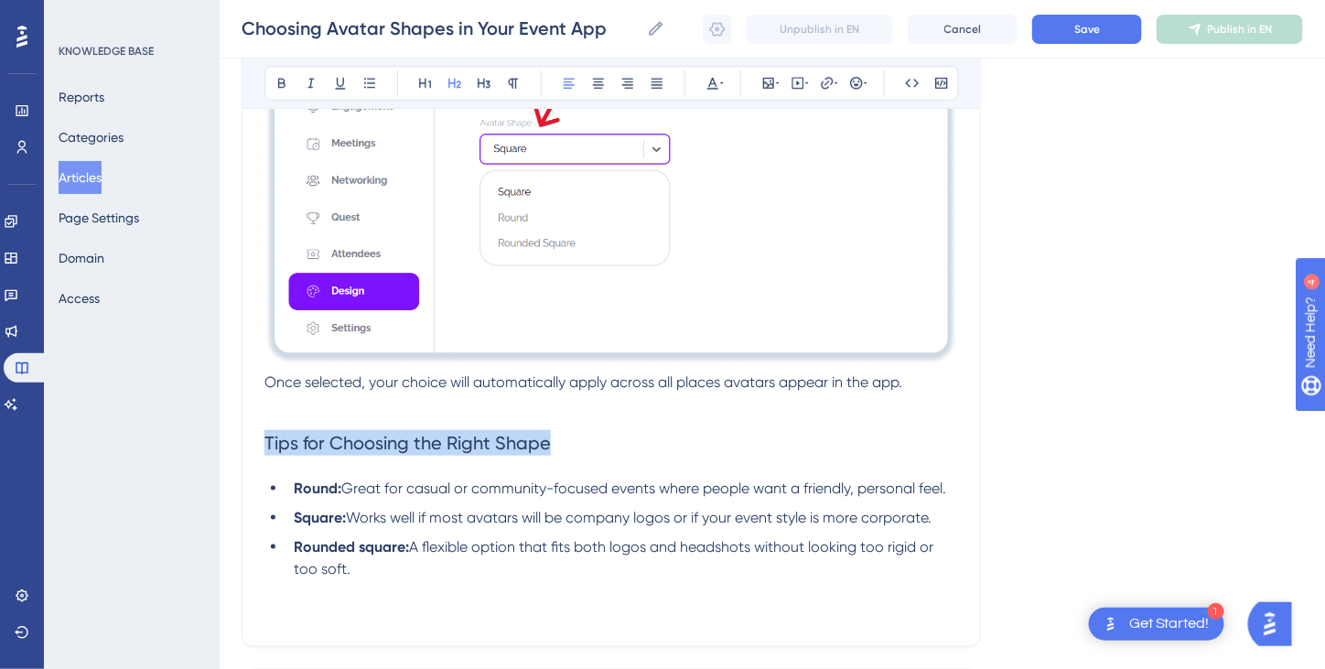
drag, startPoint x: 567, startPoint y: 439, endPoint x: 249, endPoint y: 443, distance: 318.5
click at [716, 81] on icon at bounding box center [713, 83] width 15 height 15
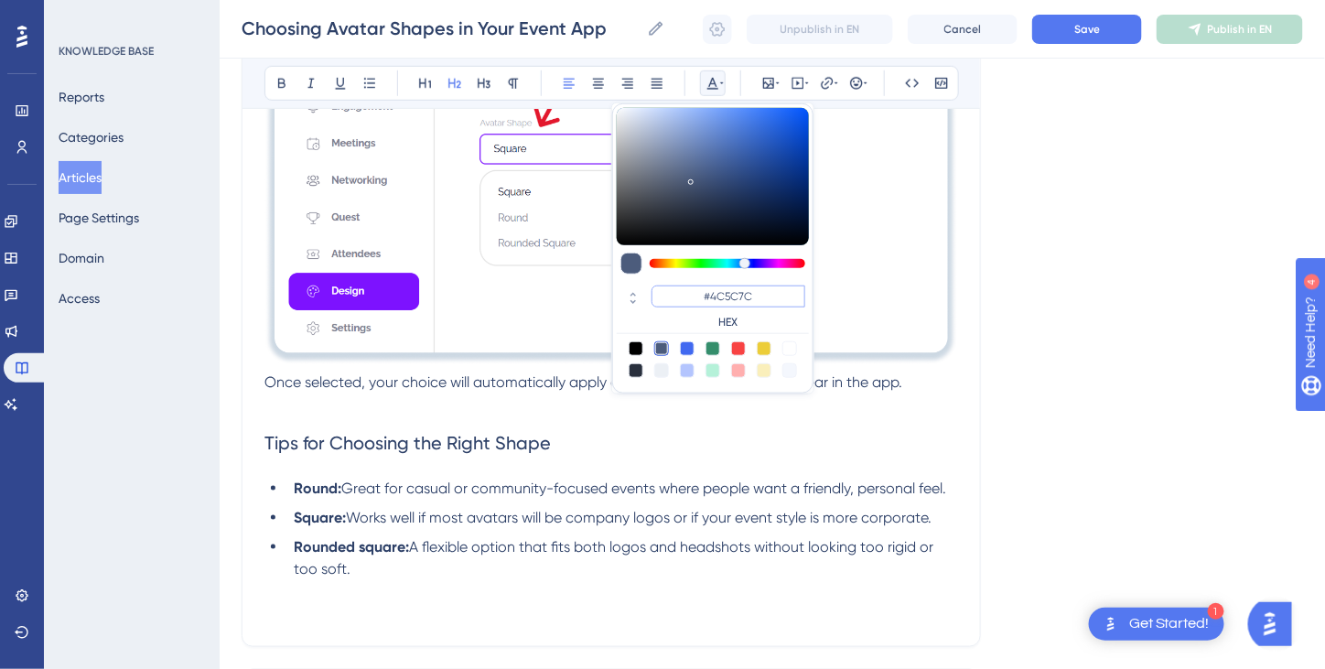
drag, startPoint x: 755, startPoint y: 296, endPoint x: 682, endPoint y: 297, distance: 73.2
click at [682, 297] on input "#4C5C7C" at bounding box center [729, 296] width 154 height 22
paste input "7D12FF"
type input "#7D12FF"
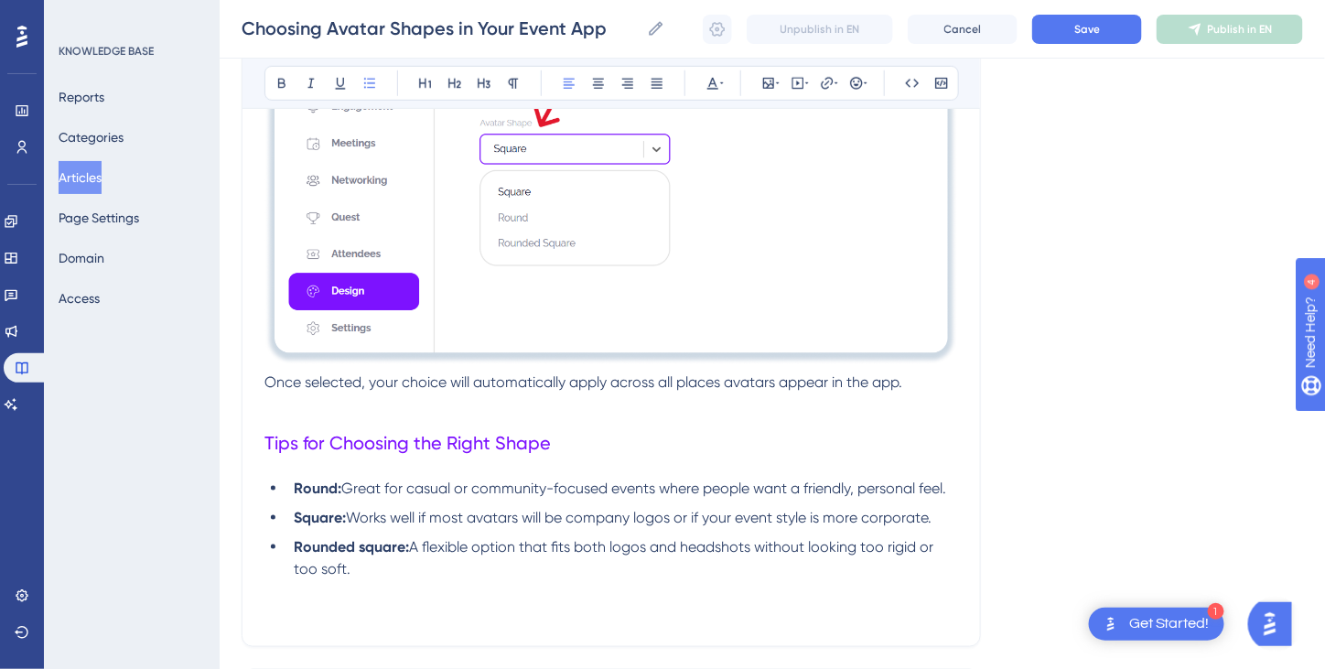
click at [530, 439] on span "Tips for Choosing the Right Shape" at bounding box center [407, 443] width 286 height 22
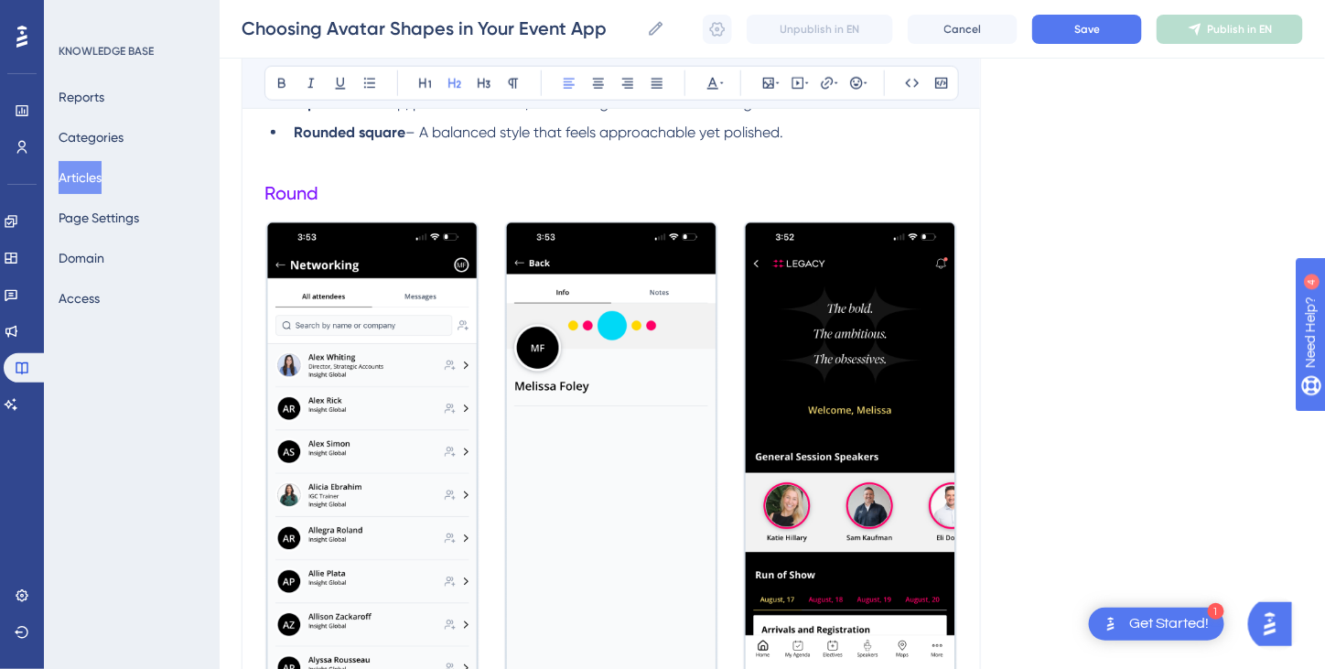
scroll to position [658, 0]
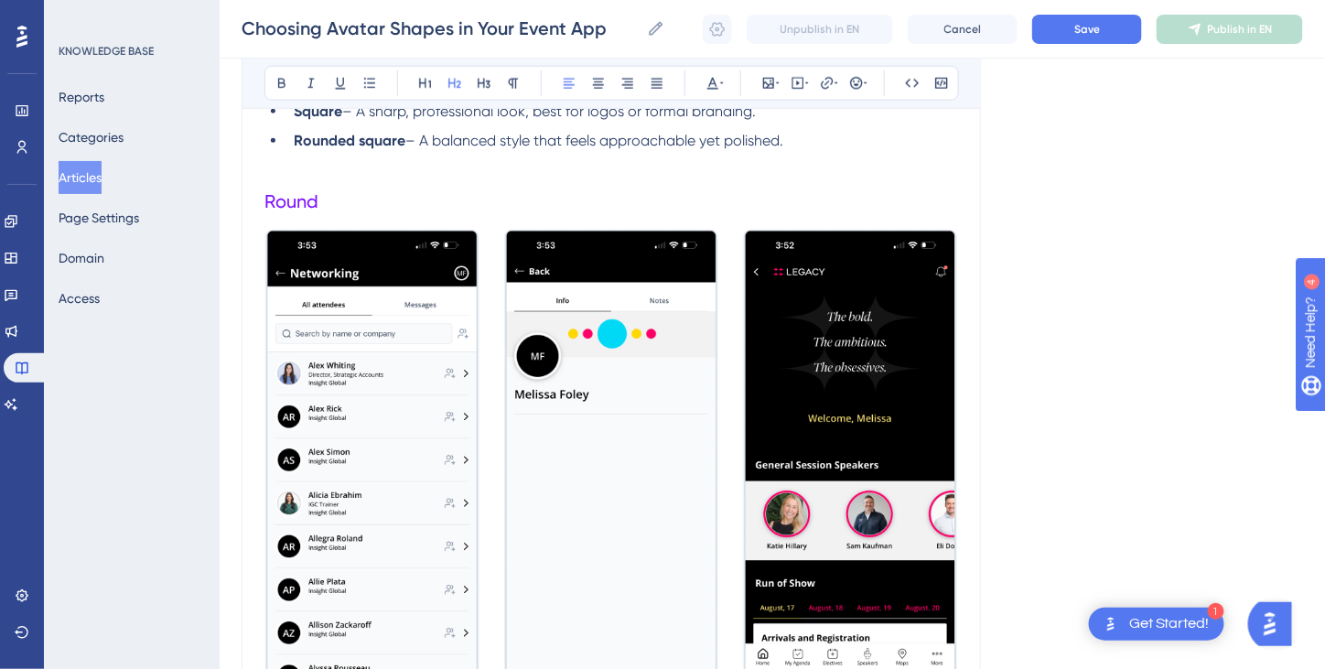
click at [630, 433] on img at bounding box center [611, 458] width 694 height 459
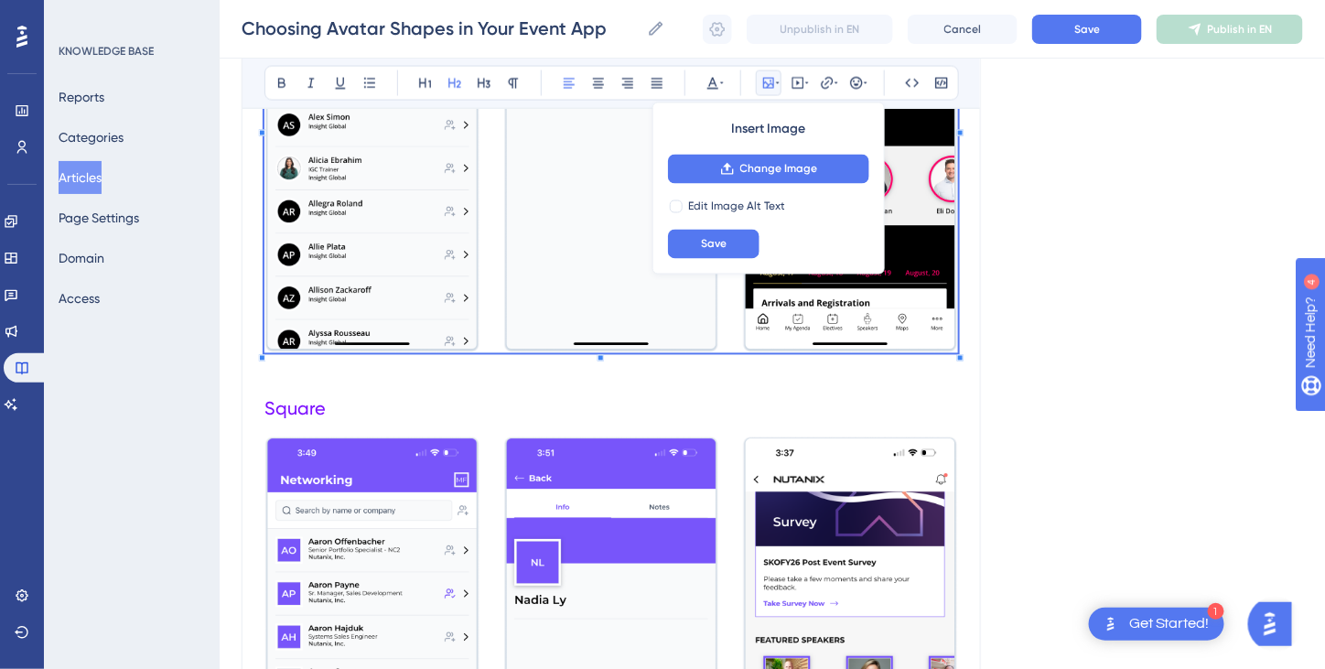
scroll to position [932, 0]
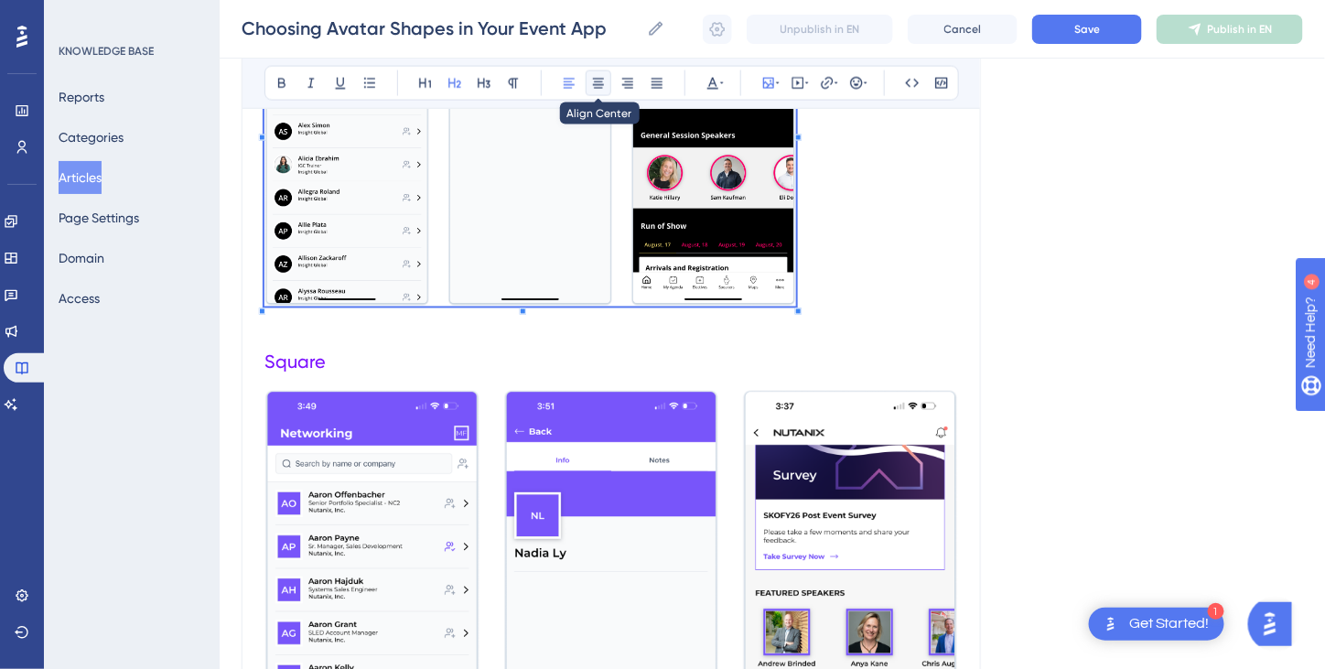
click at [605, 81] on button at bounding box center [599, 83] width 26 height 26
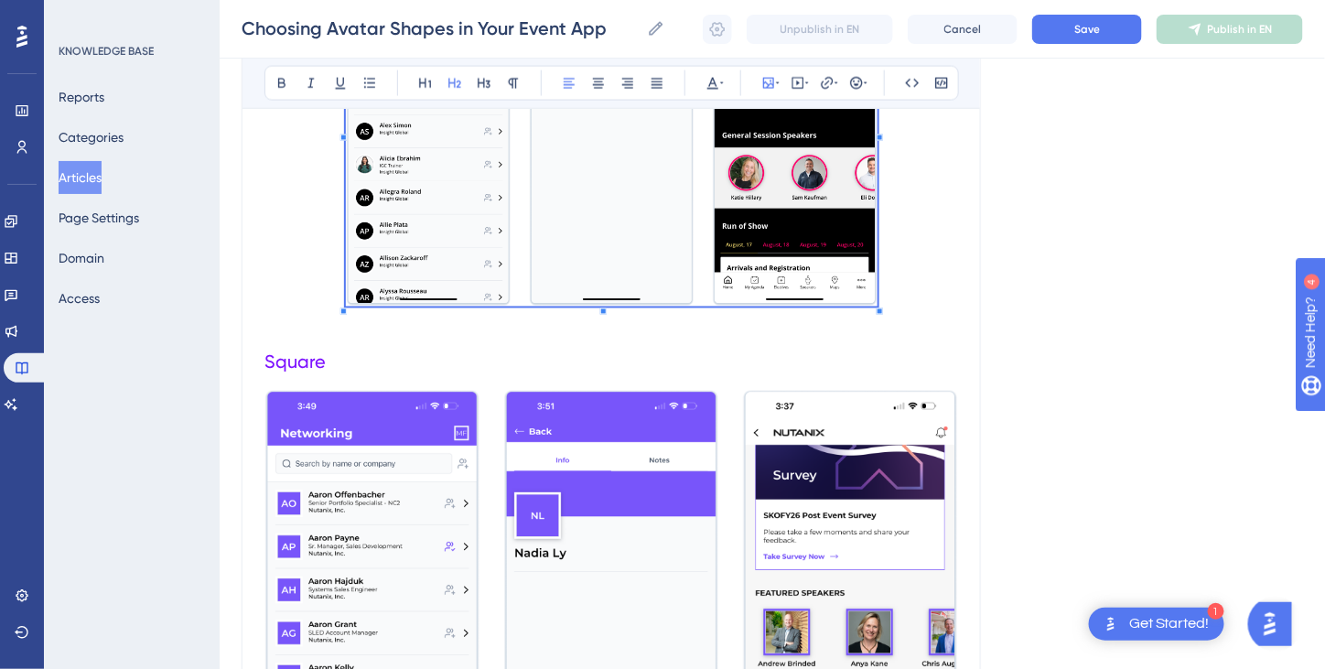
click at [739, 528] on img at bounding box center [611, 619] width 694 height 459
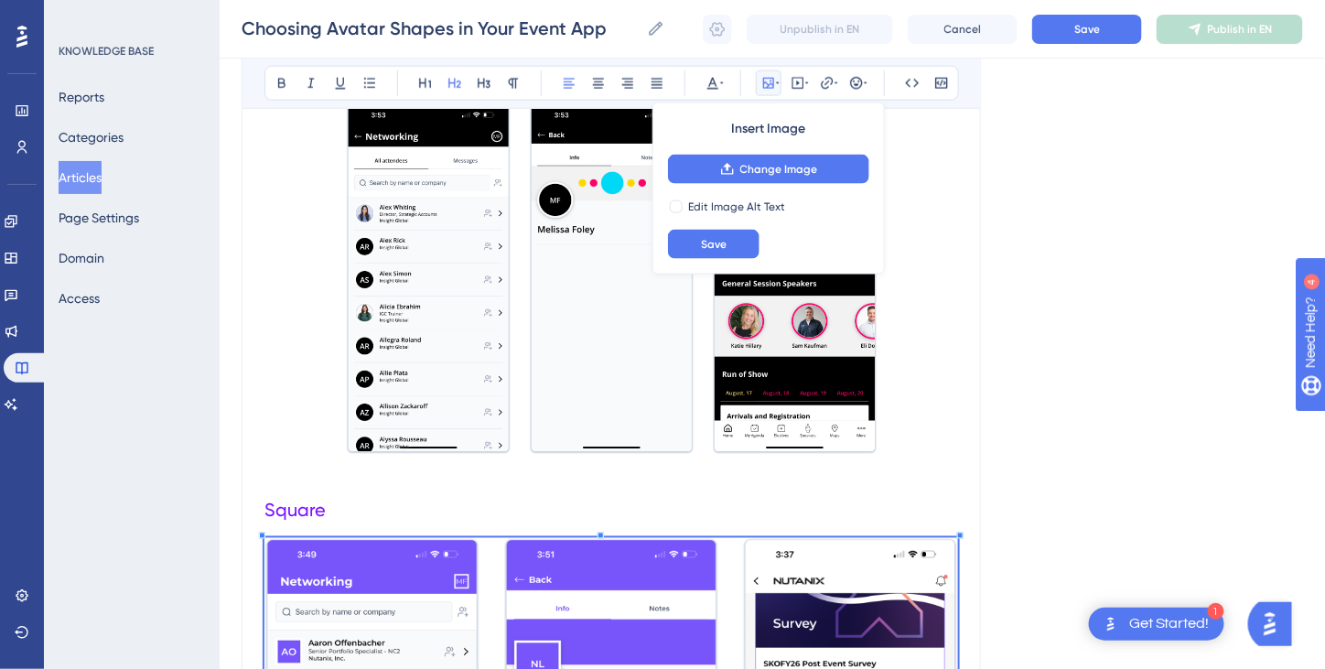
scroll to position [749, 0]
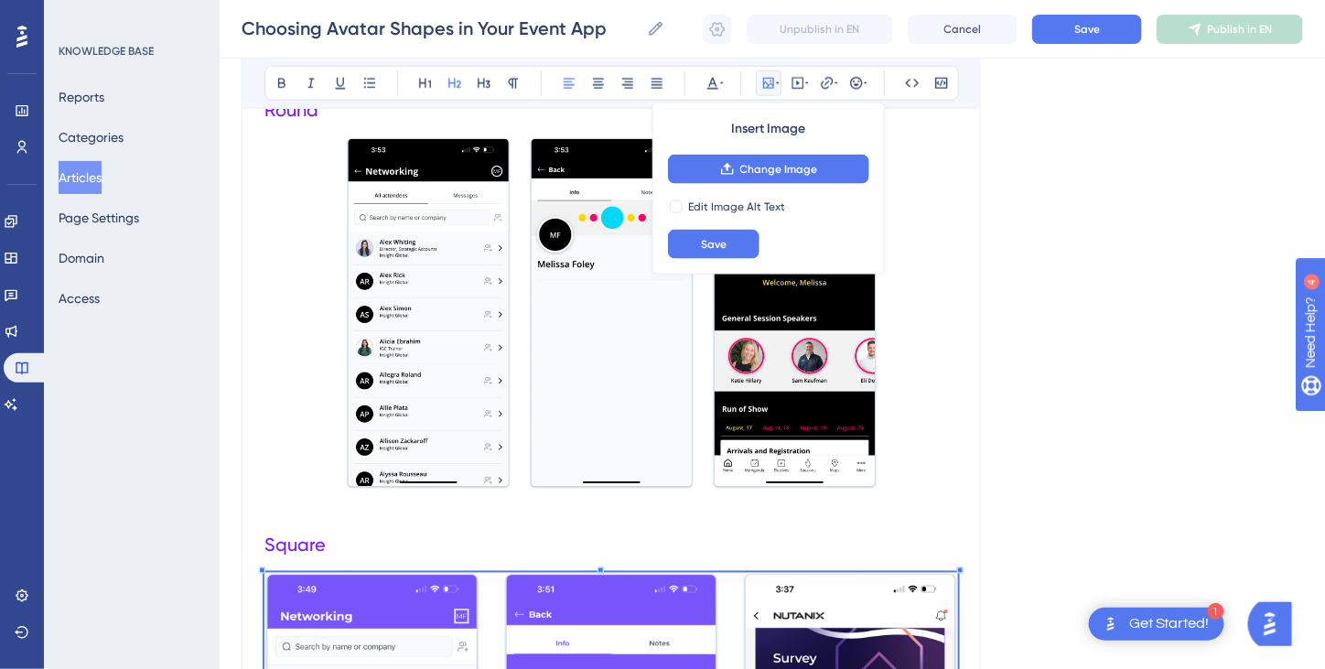
click at [813, 435] on img at bounding box center [612, 313] width 532 height 352
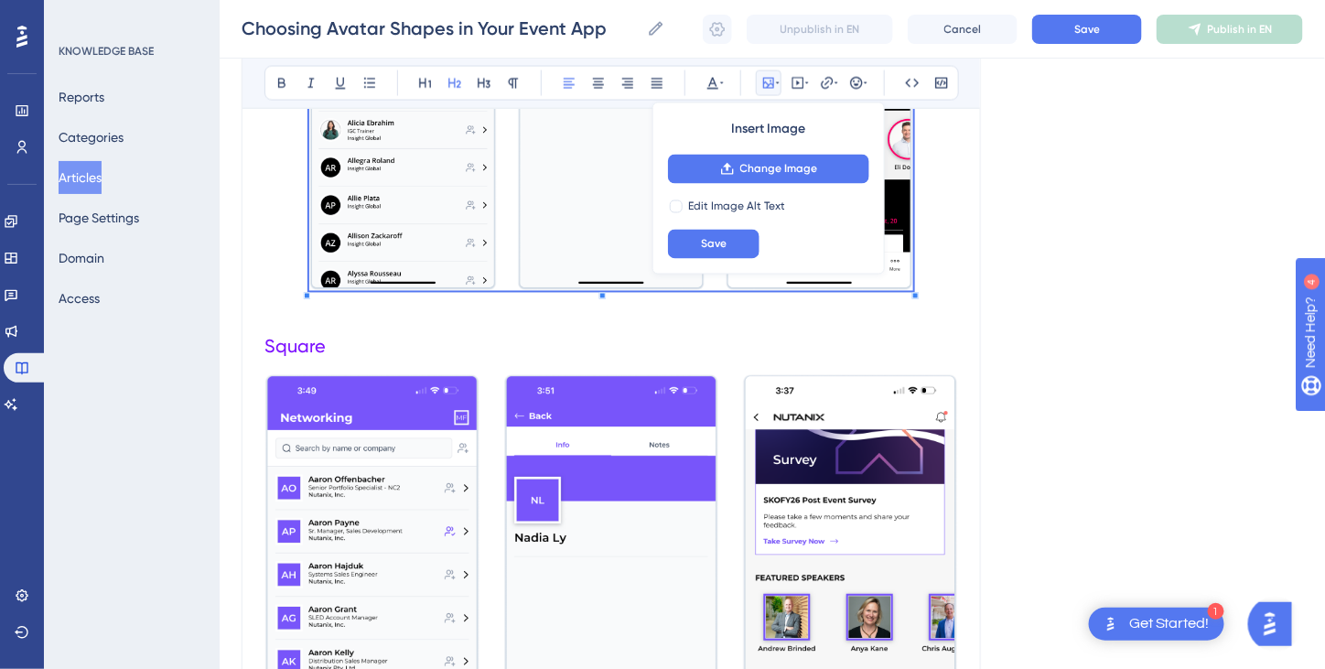
scroll to position [1115, 0]
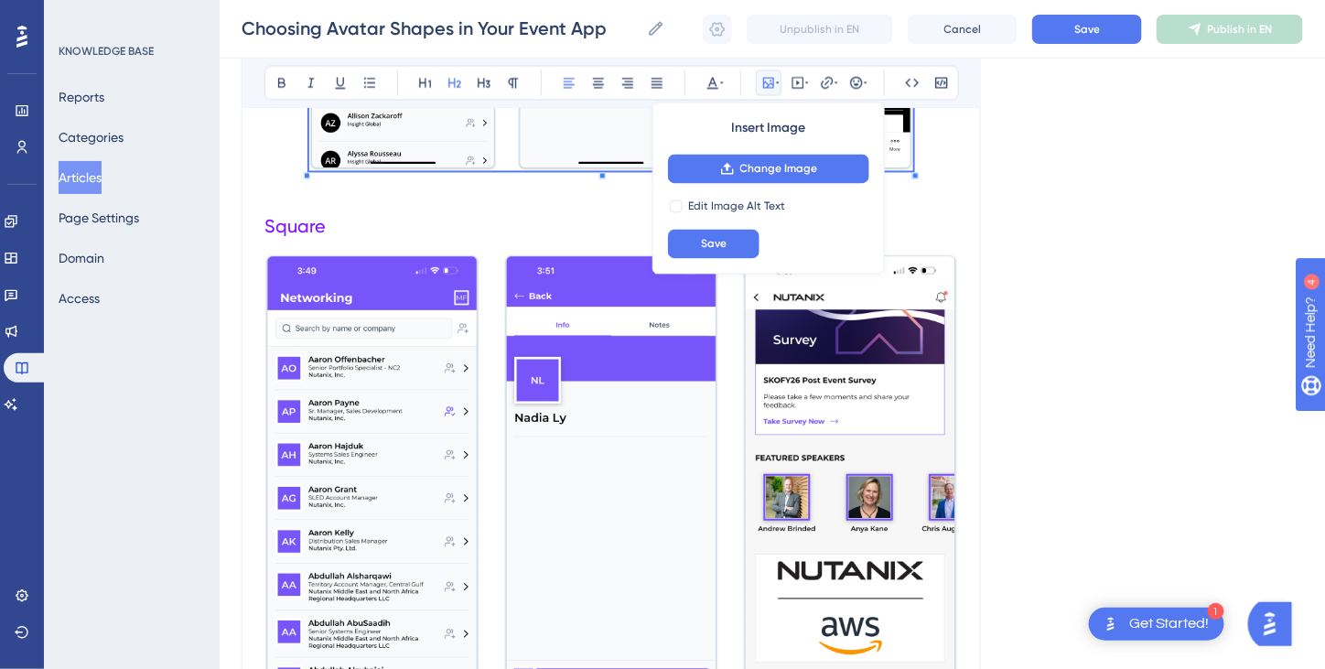
click at [607, 484] on img at bounding box center [611, 483] width 694 height 459
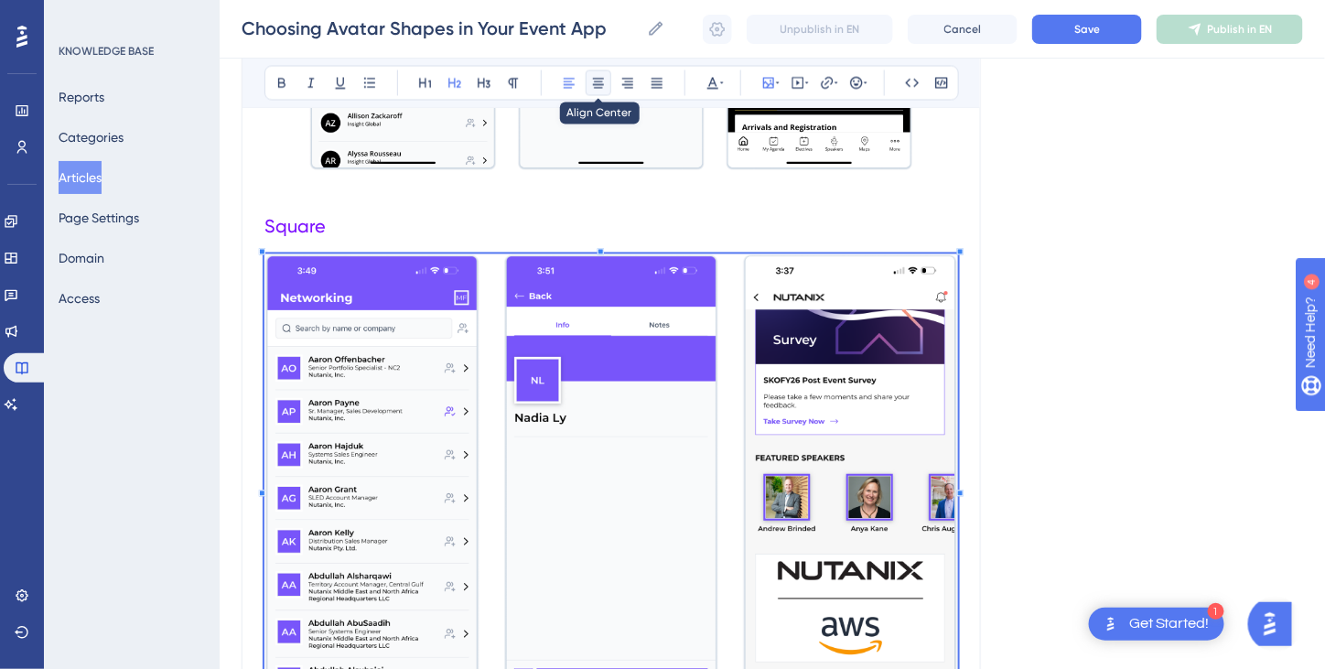
click at [600, 83] on icon at bounding box center [598, 83] width 15 height 15
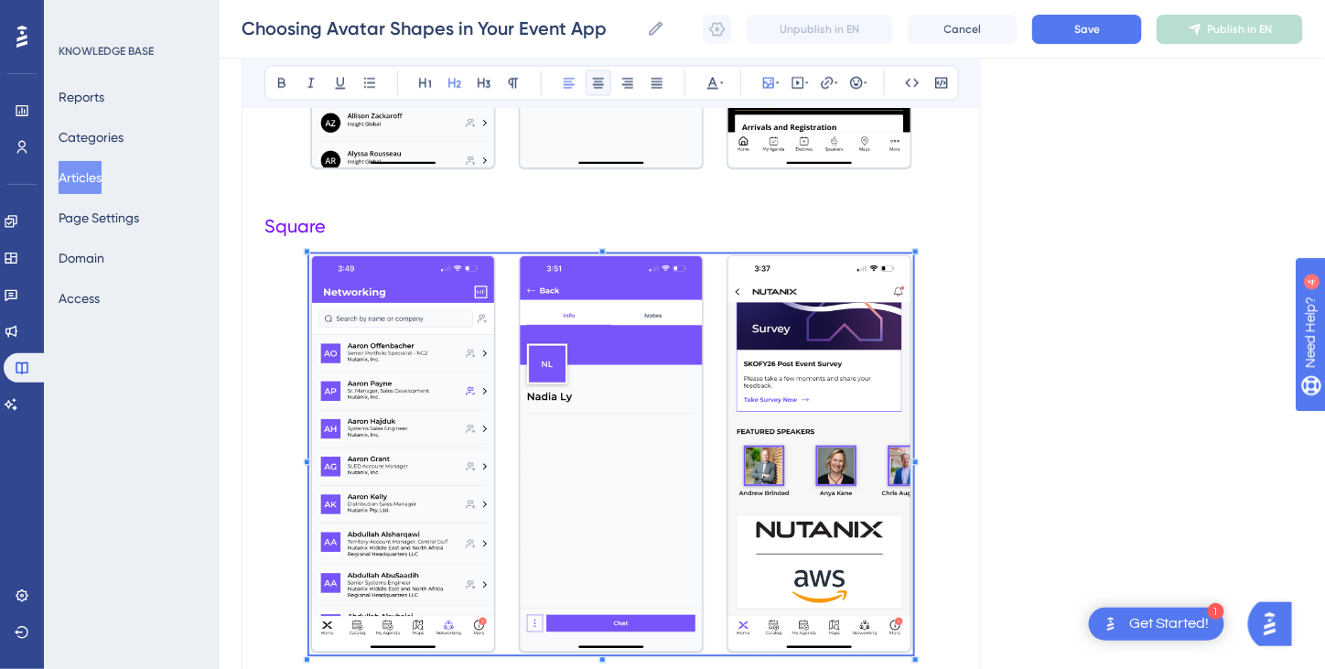
click at [349, 321] on span at bounding box center [611, 457] width 604 height 406
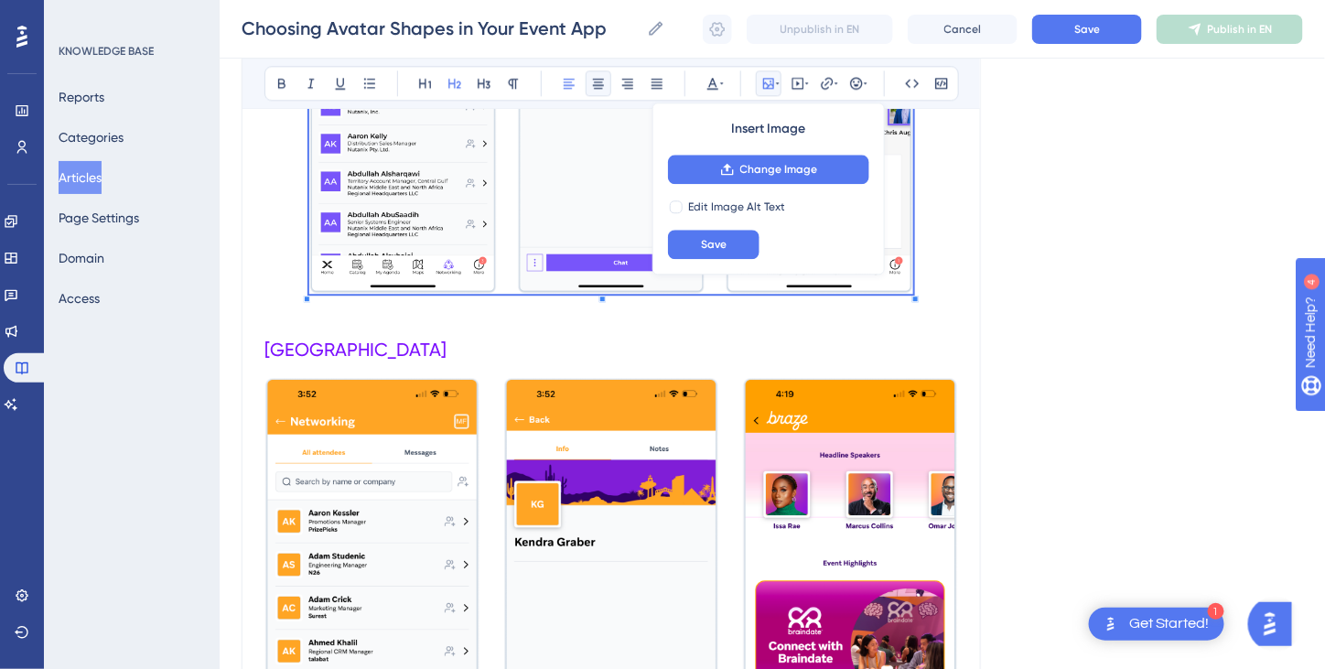
scroll to position [1481, 0]
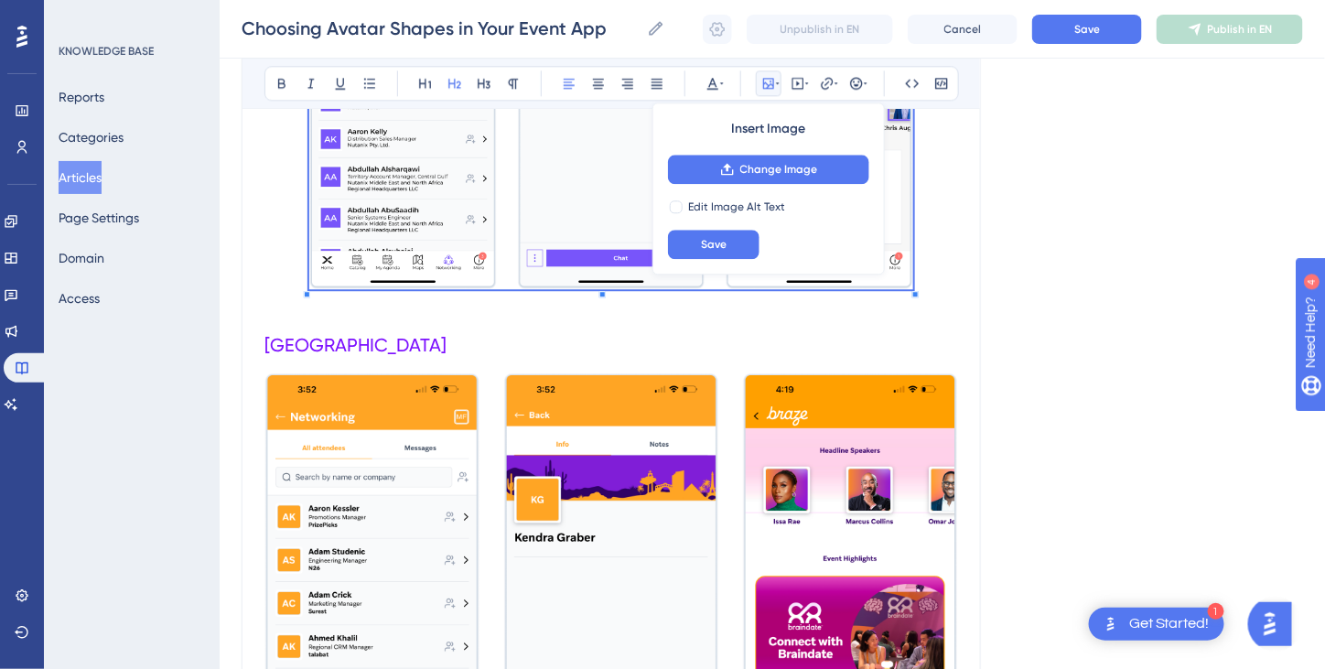
click at [622, 421] on img at bounding box center [611, 601] width 694 height 459
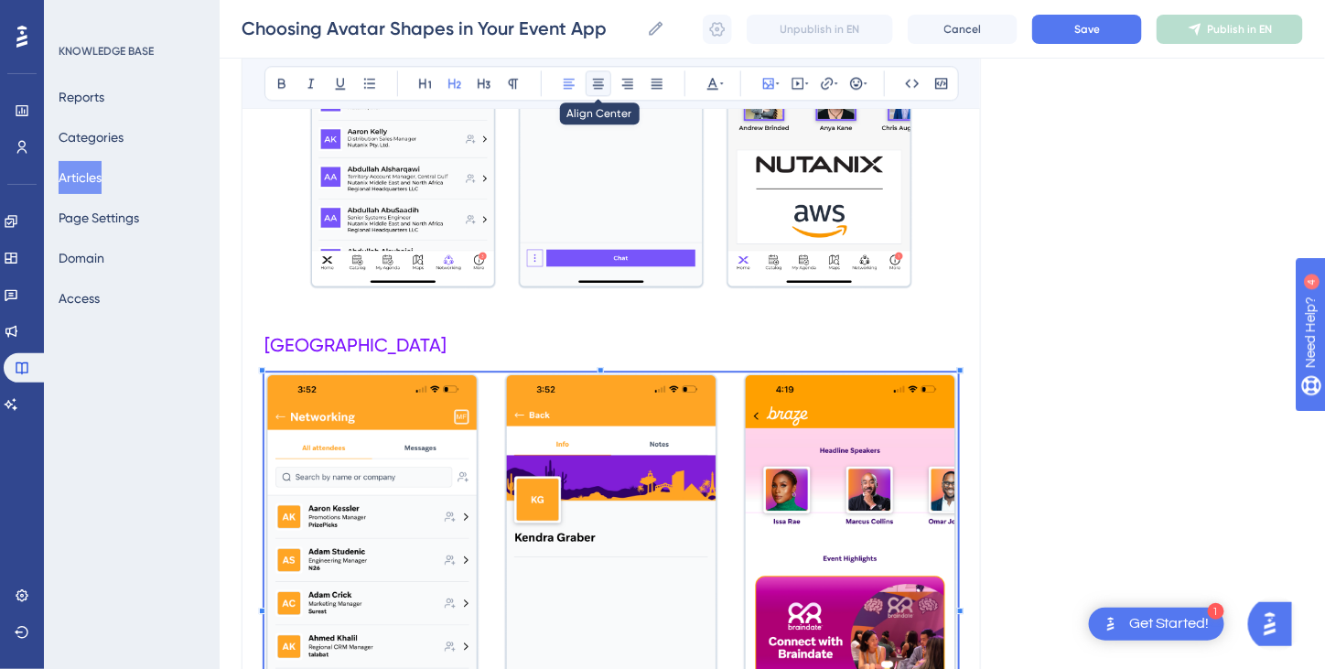
click at [597, 81] on icon at bounding box center [598, 84] width 11 height 10
click at [641, 433] on img at bounding box center [611, 601] width 694 height 459
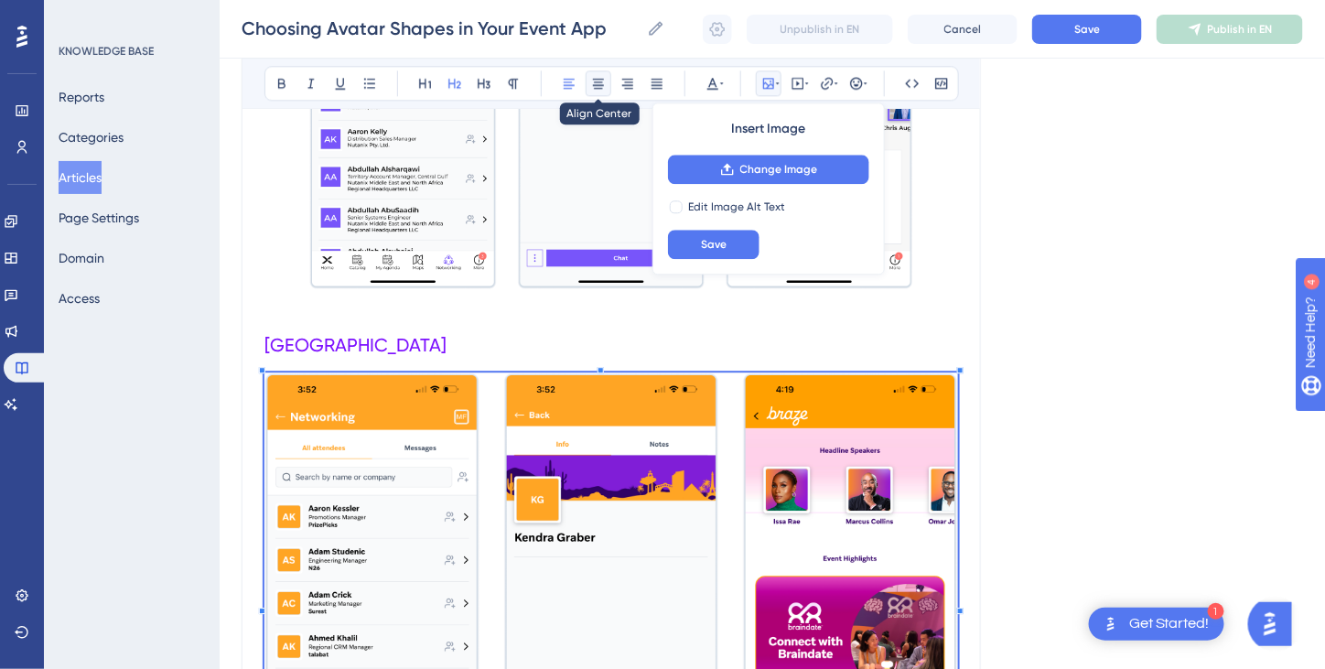
click at [598, 82] on icon at bounding box center [598, 83] width 15 height 15
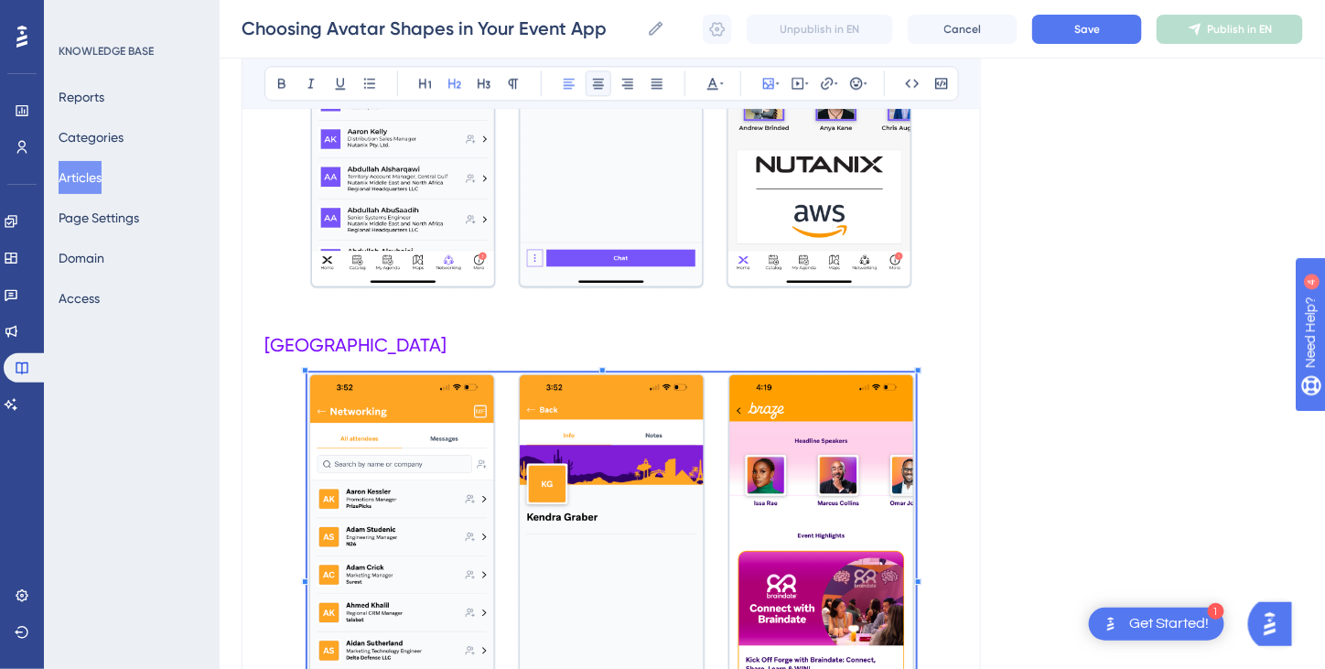
click at [878, 443] on span at bounding box center [611, 577] width 609 height 410
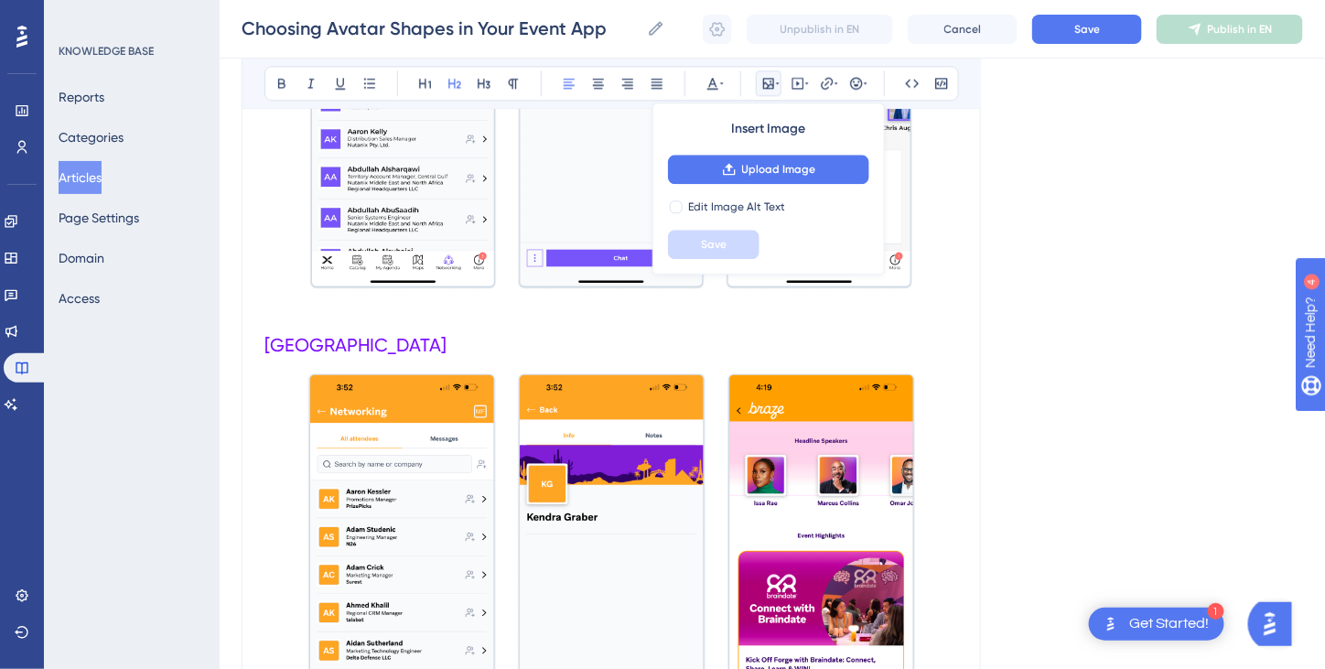
click at [698, 327] on h2 "[GEOGRAPHIC_DATA]" at bounding box center [611, 345] width 694 height 55
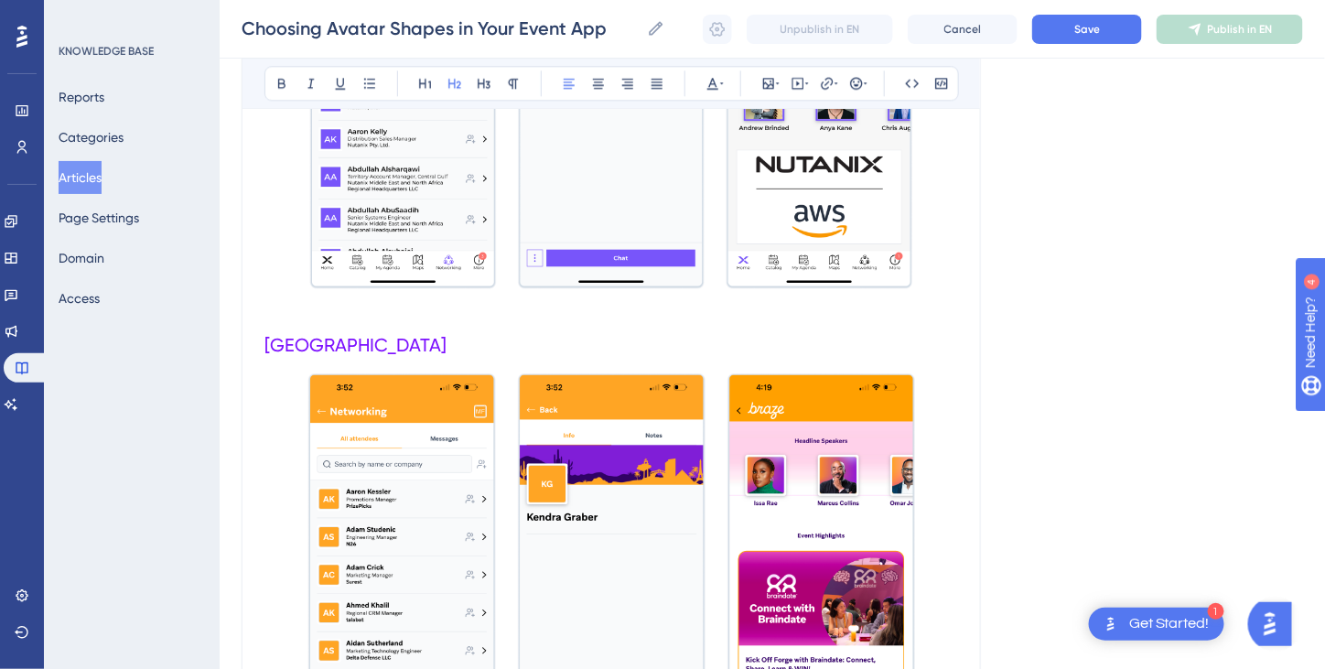
click at [824, 441] on img at bounding box center [611, 574] width 609 height 404
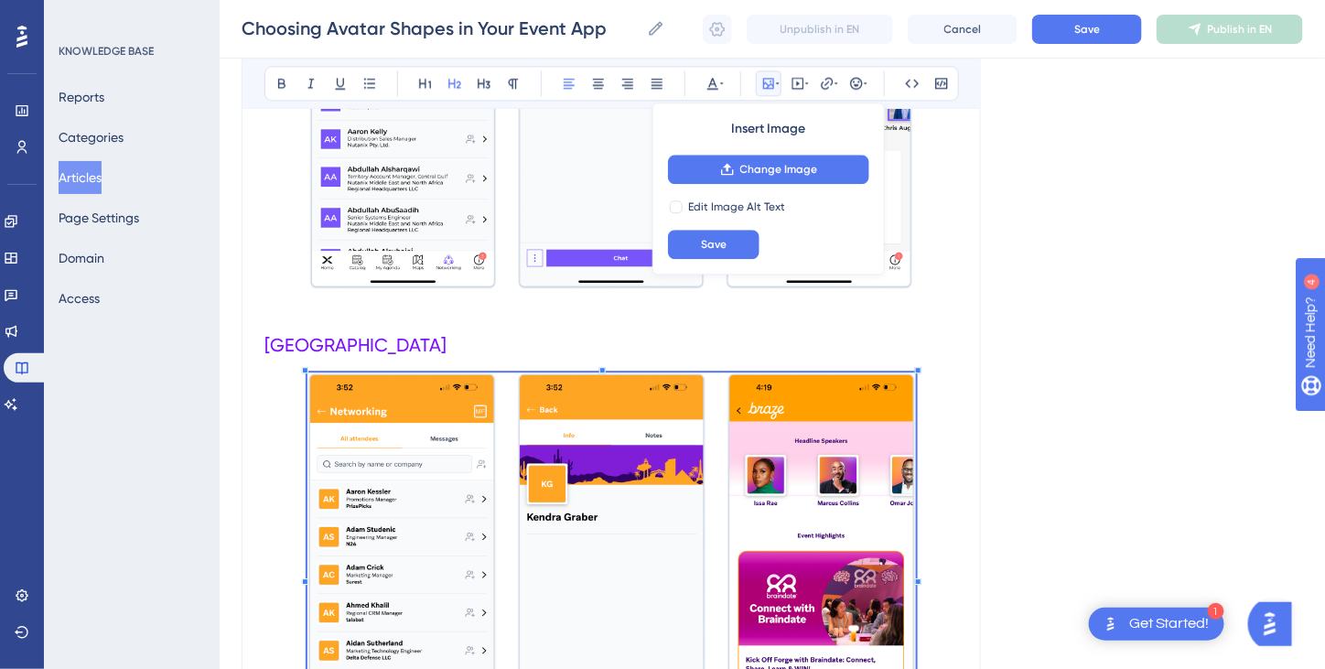
scroll to position [1575, 0]
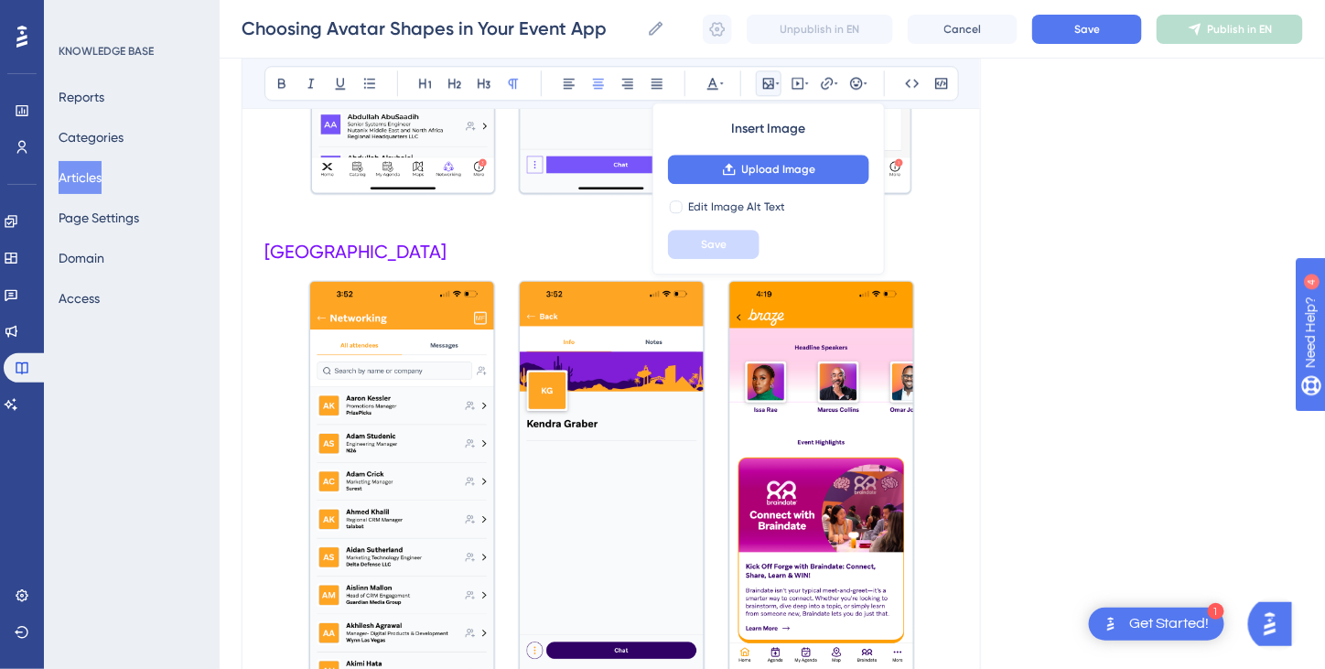
click at [918, 371] on p at bounding box center [611, 484] width 694 height 410
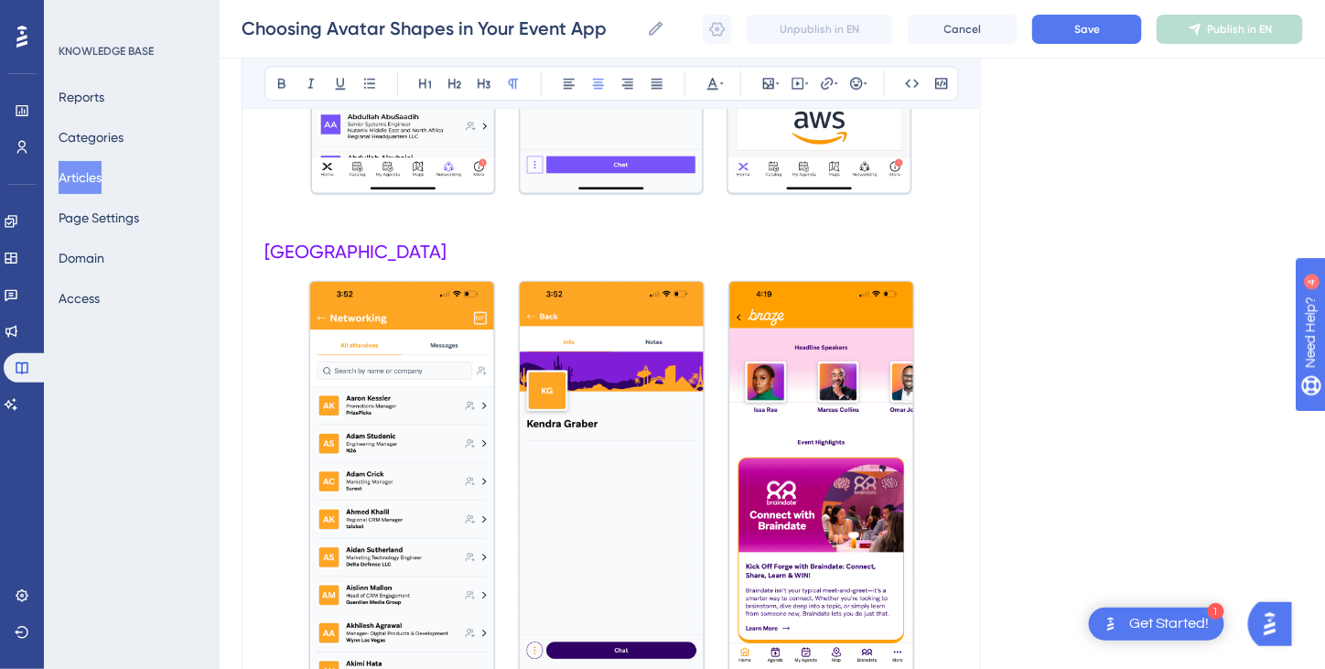
click at [886, 325] on img at bounding box center [611, 481] width 609 height 404
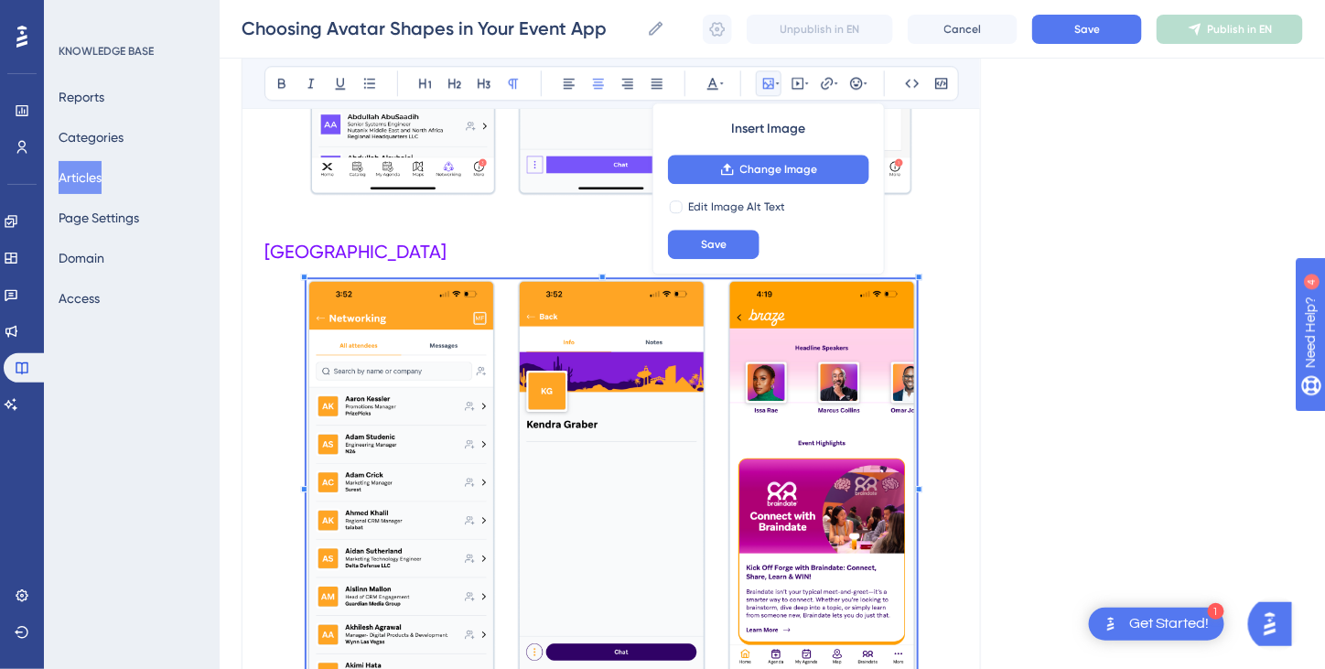
click at [917, 275] on div at bounding box center [919, 277] width 6 height 6
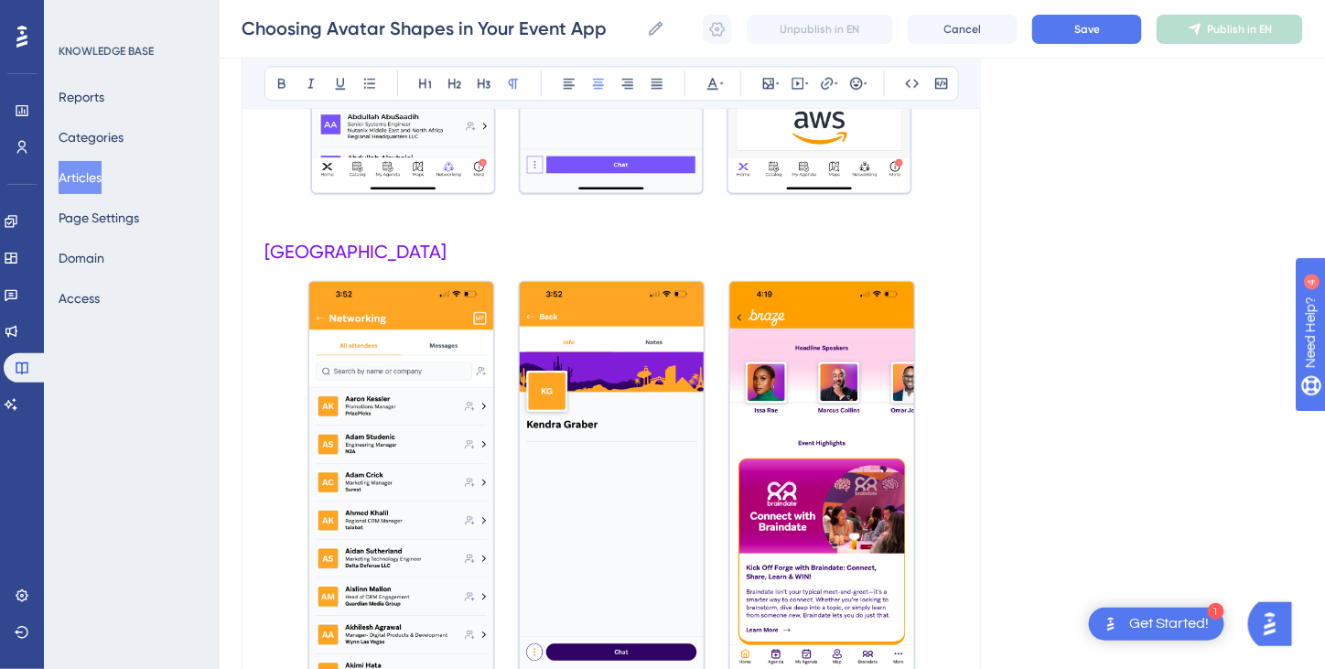
scroll to position [1577, 0]
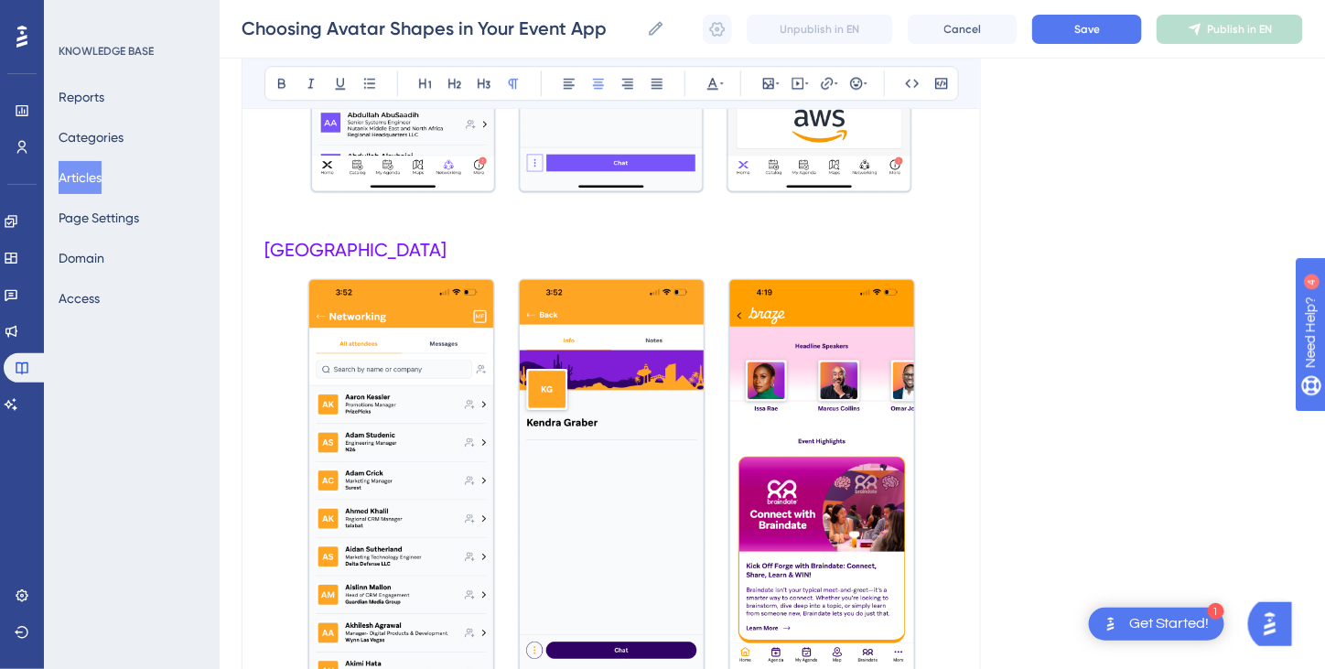
click at [957, 367] on p at bounding box center [611, 482] width 694 height 411
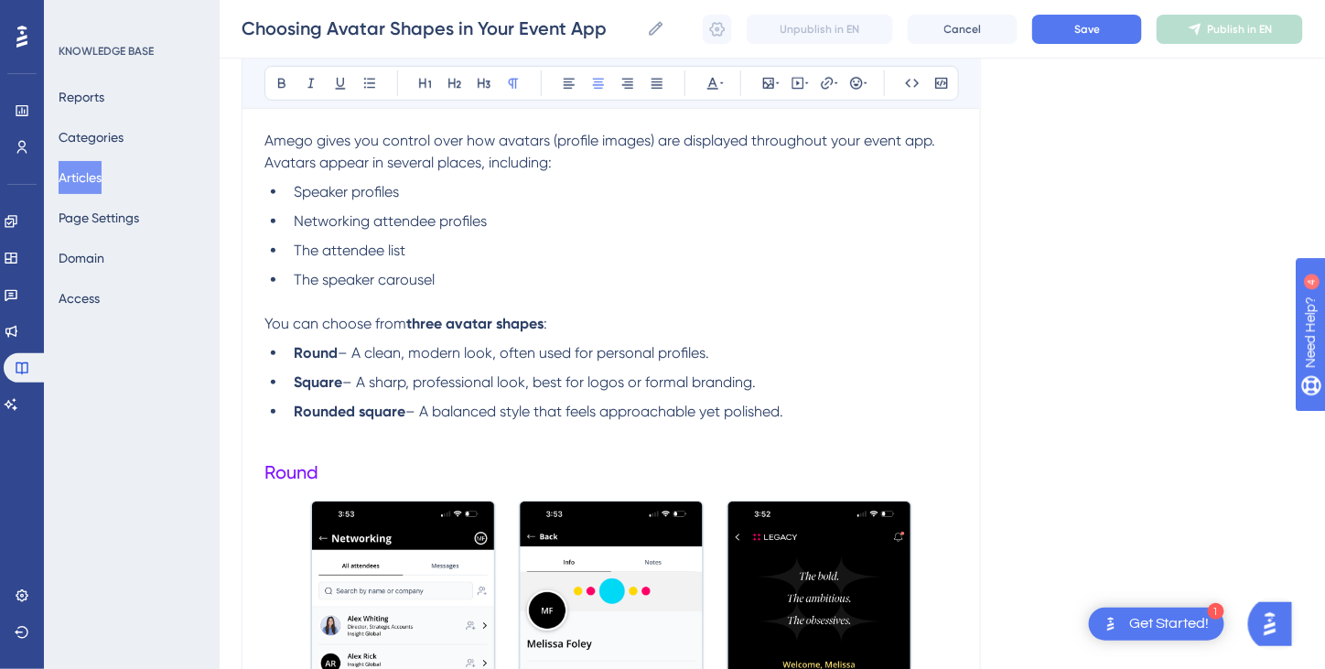
scroll to position [479, 0]
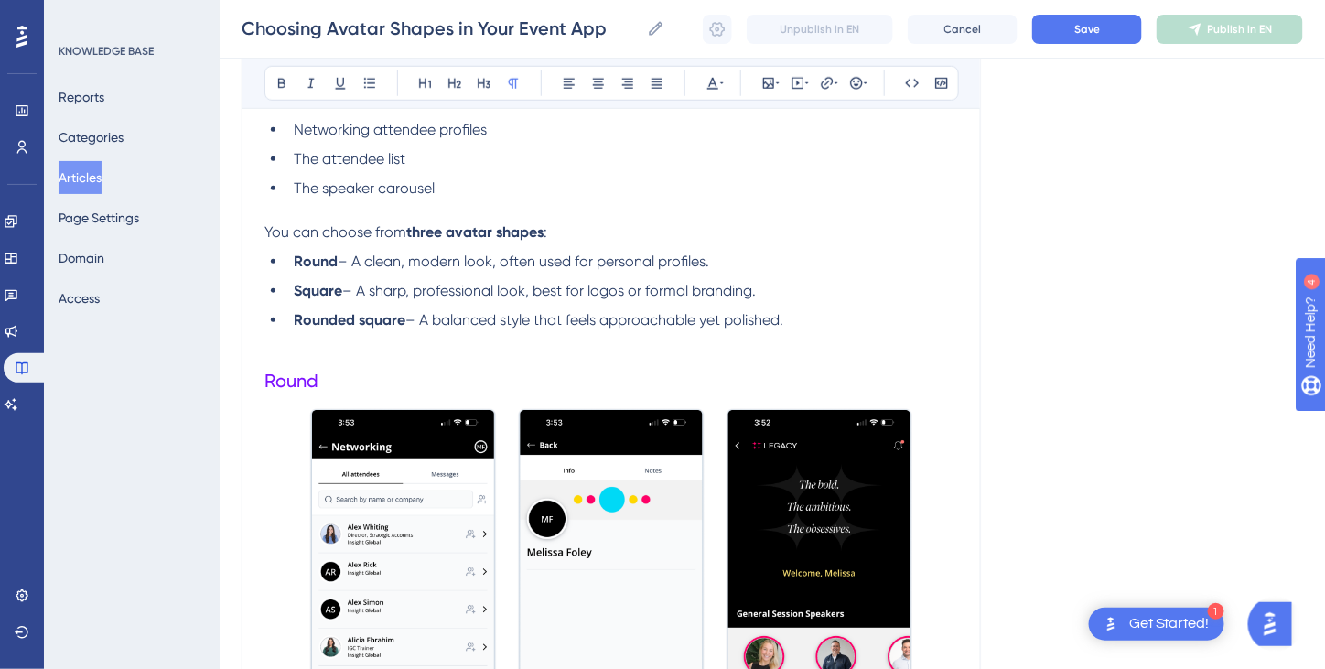
click at [379, 213] on p at bounding box center [611, 210] width 694 height 22
drag, startPoint x: 403, startPoint y: 230, endPoint x: 550, endPoint y: 236, distance: 147.5
click at [550, 236] on p "You can choose from three avatar shapes :" at bounding box center [611, 232] width 694 height 22
click at [278, 81] on icon at bounding box center [281, 84] width 7 height 10
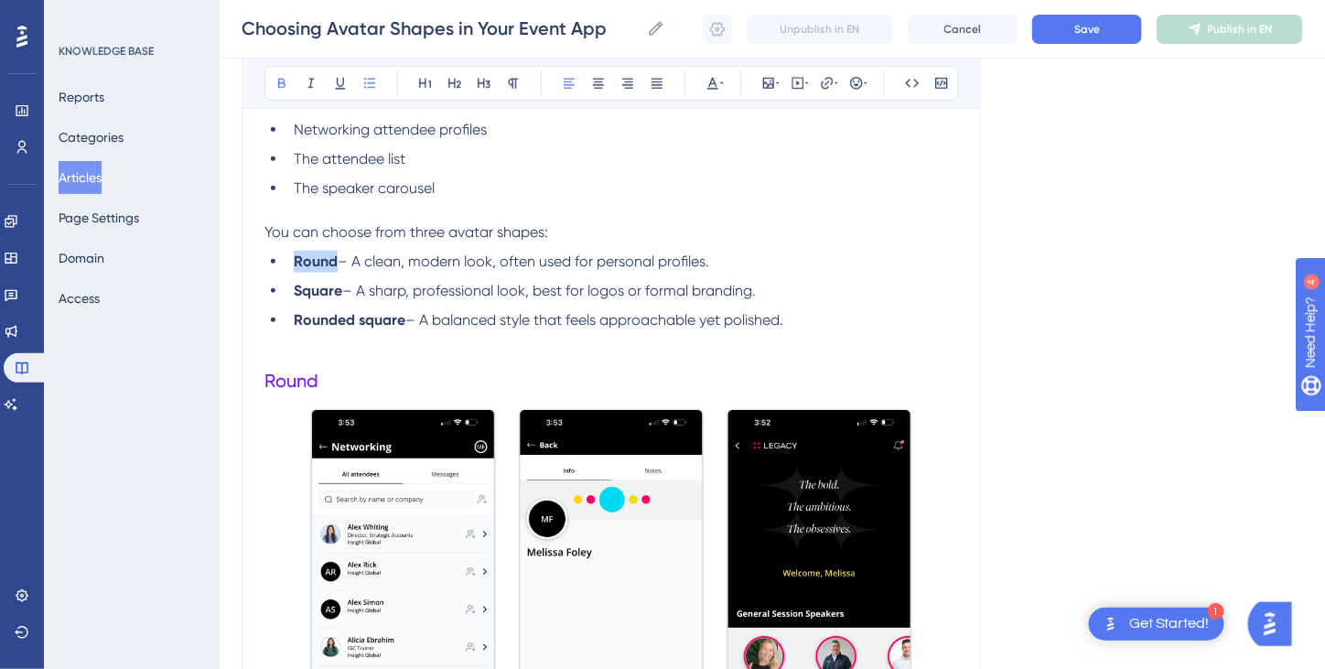
drag, startPoint x: 294, startPoint y: 258, endPoint x: 336, endPoint y: 256, distance: 42.1
click at [336, 256] on li "Round – A clean, modern look, often used for personal profiles." at bounding box center [622, 262] width 672 height 22
click at [715, 87] on icon at bounding box center [712, 84] width 11 height 12
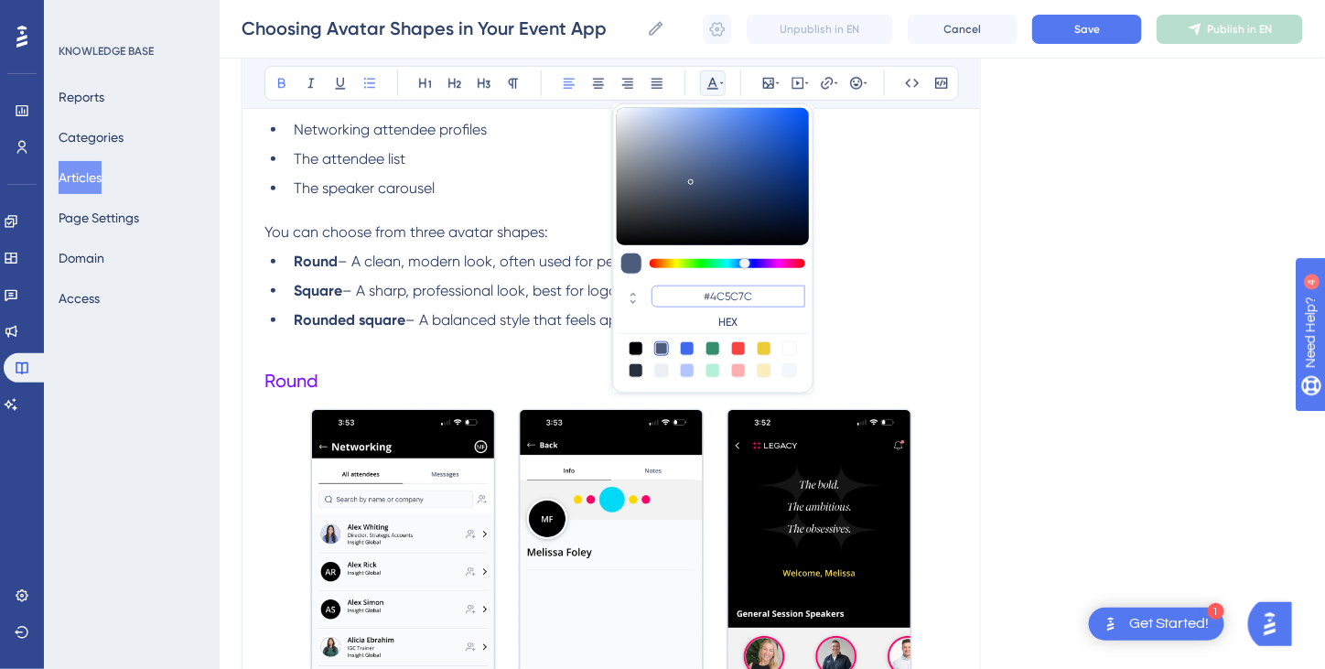
drag, startPoint x: 757, startPoint y: 298, endPoint x: 678, endPoint y: 297, distance: 78.7
click at [678, 297] on input "#4C5C7C" at bounding box center [729, 296] width 154 height 22
paste input "7D12FF"
type input "#7D12FF"
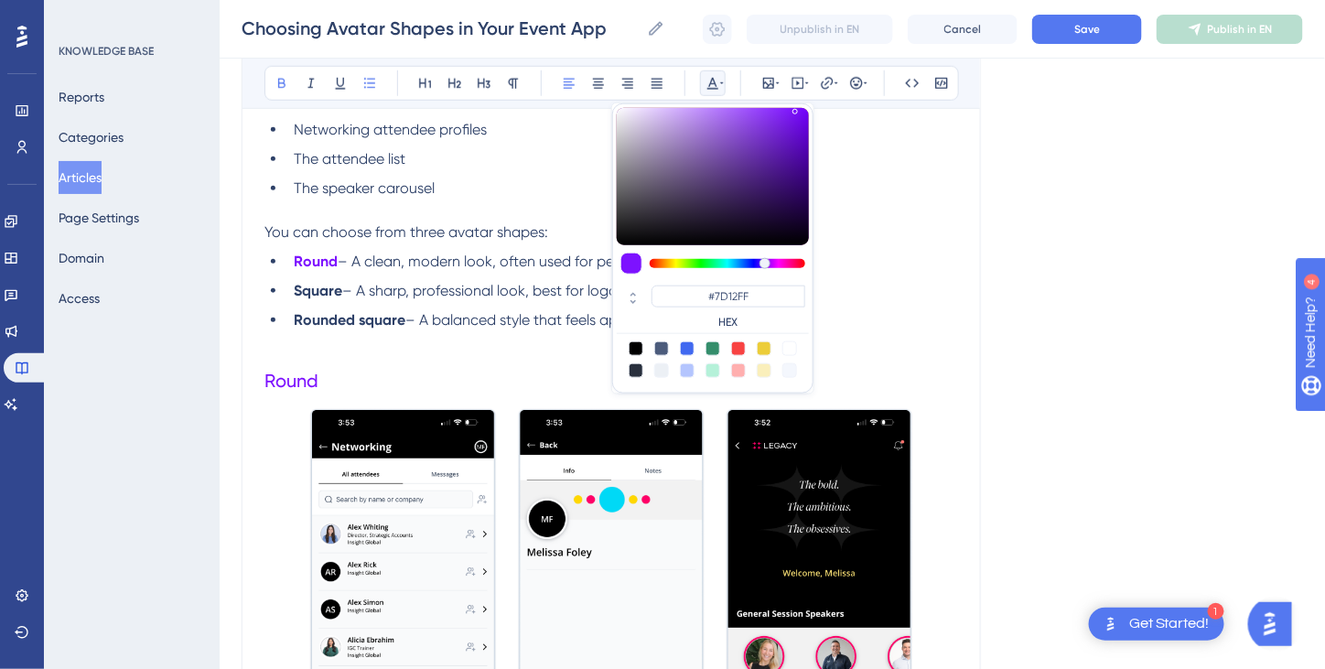
click at [336, 286] on strong "Square" at bounding box center [318, 290] width 48 height 17
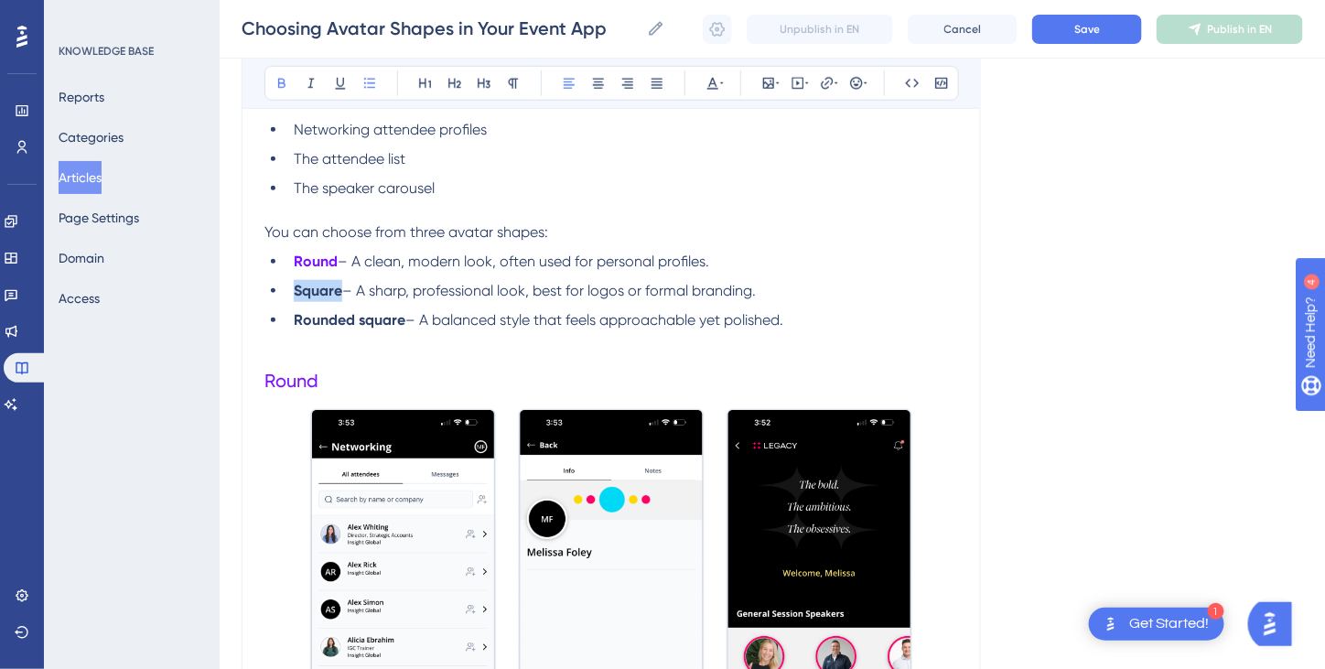
drag, startPoint x: 339, startPoint y: 289, endPoint x: 296, endPoint y: 291, distance: 42.1
click at [296, 291] on strong "Square" at bounding box center [318, 290] width 48 height 17
click at [710, 81] on icon at bounding box center [712, 84] width 11 height 12
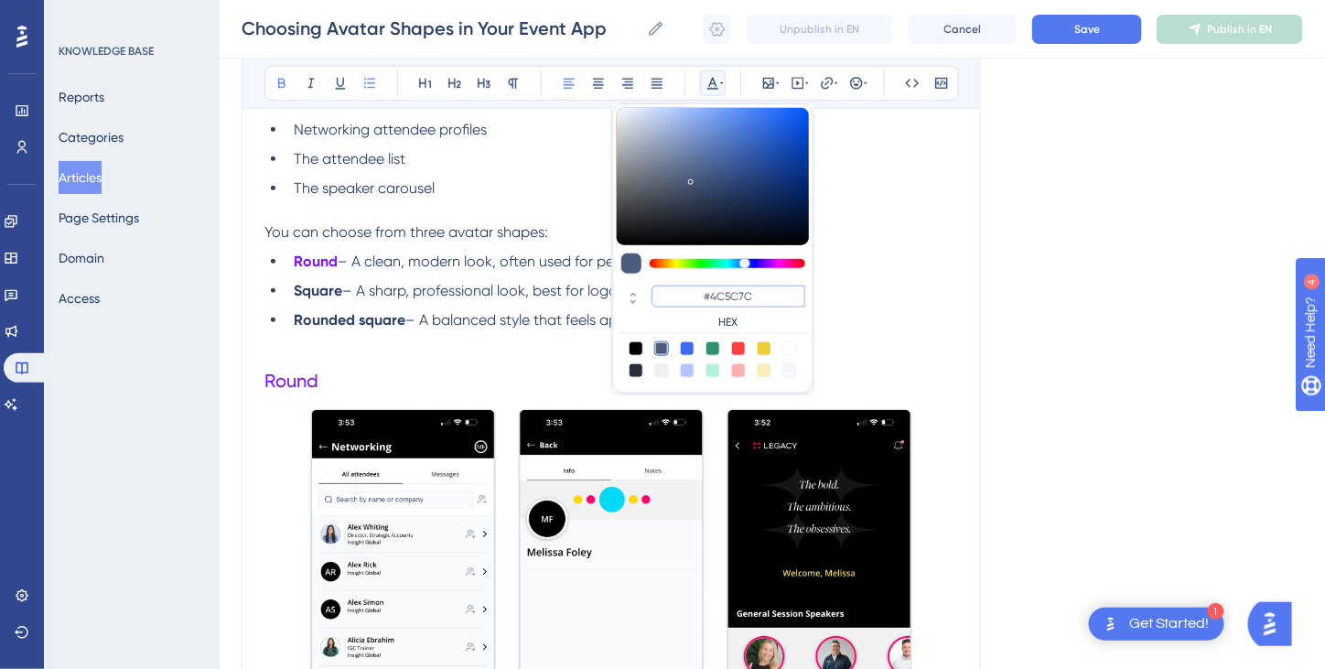
drag, startPoint x: 770, startPoint y: 296, endPoint x: 717, endPoint y: 291, distance: 53.4
click at [695, 300] on input "#4C5C7C" at bounding box center [729, 296] width 154 height 22
paste input "7D12FF"
type input "#7D12FF"
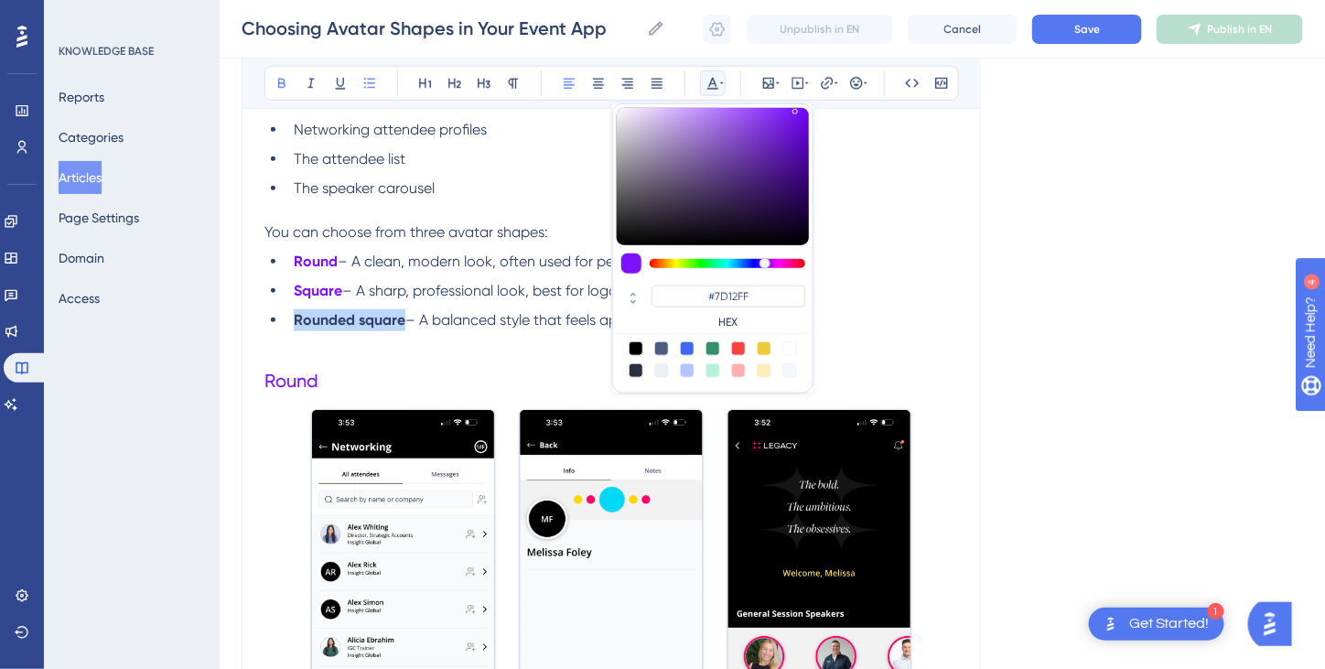
drag, startPoint x: 403, startPoint y: 315, endPoint x: 295, endPoint y: 319, distance: 108.1
click at [295, 319] on strong "Rounded square" at bounding box center [350, 319] width 112 height 17
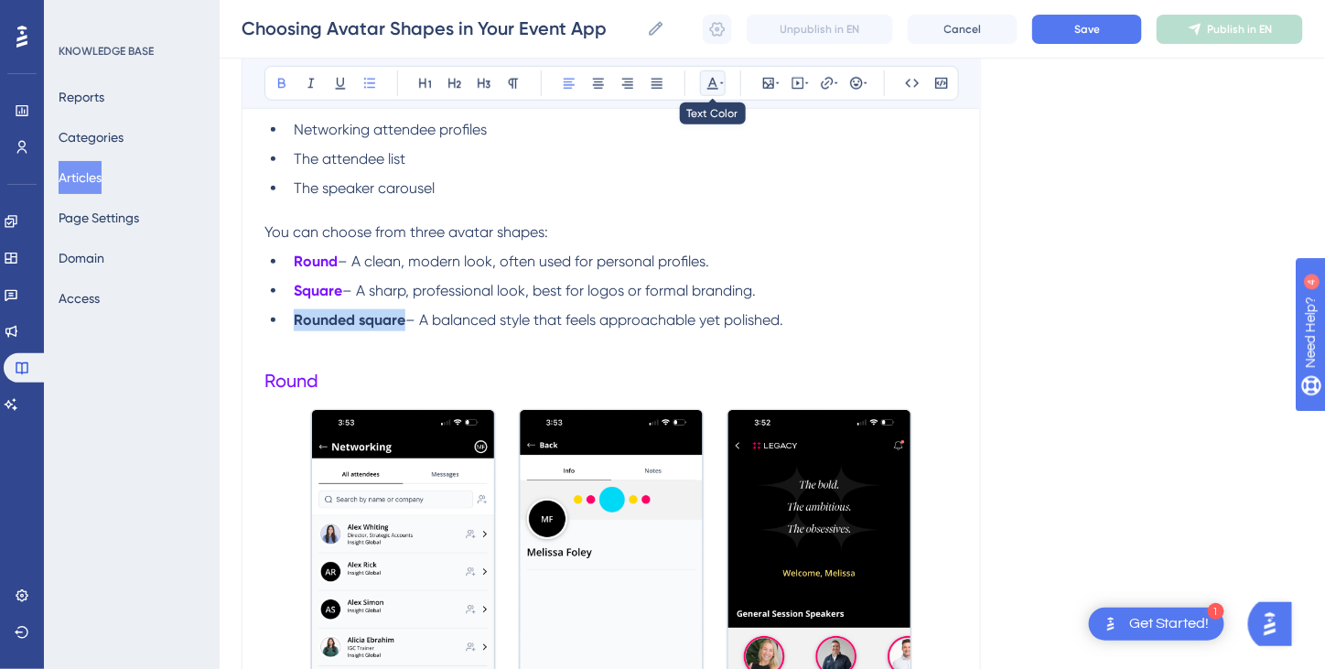
click at [715, 81] on icon at bounding box center [713, 83] width 15 height 15
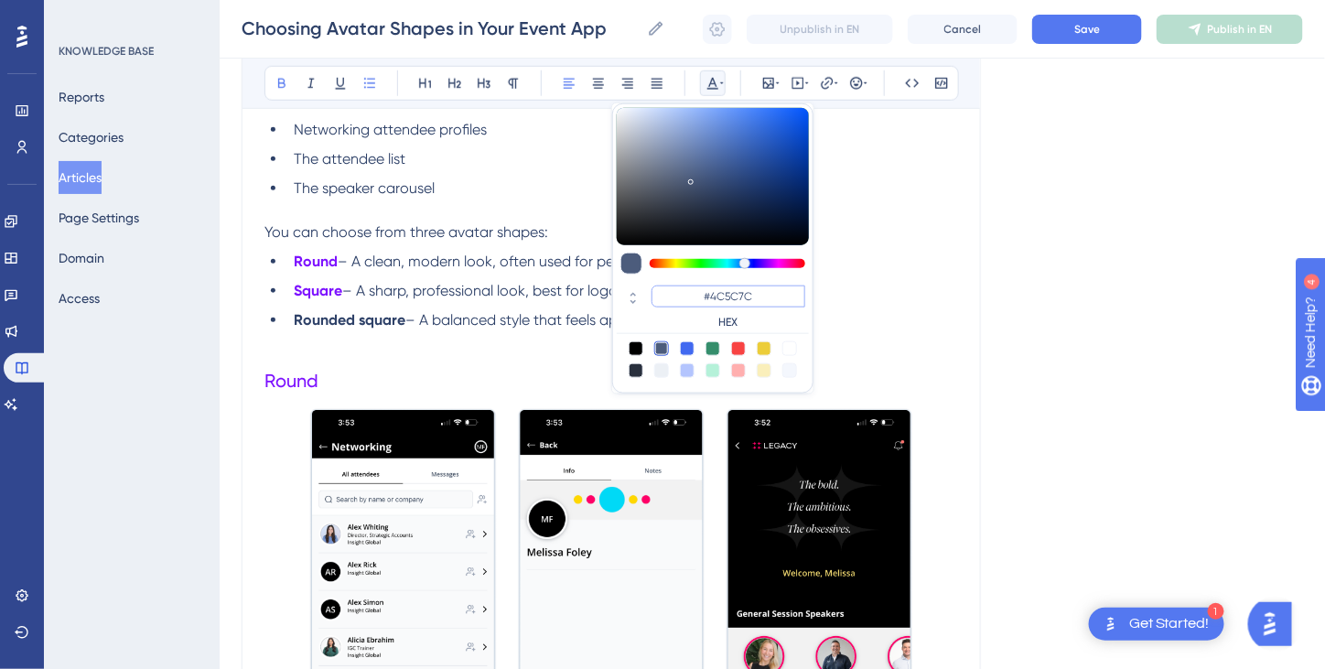
drag, startPoint x: 767, startPoint y: 299, endPoint x: 710, endPoint y: 298, distance: 56.7
click at [699, 303] on input "#4C5C7C" at bounding box center [729, 296] width 154 height 22
paste input "7D12FF"
type input "#7D12FF"
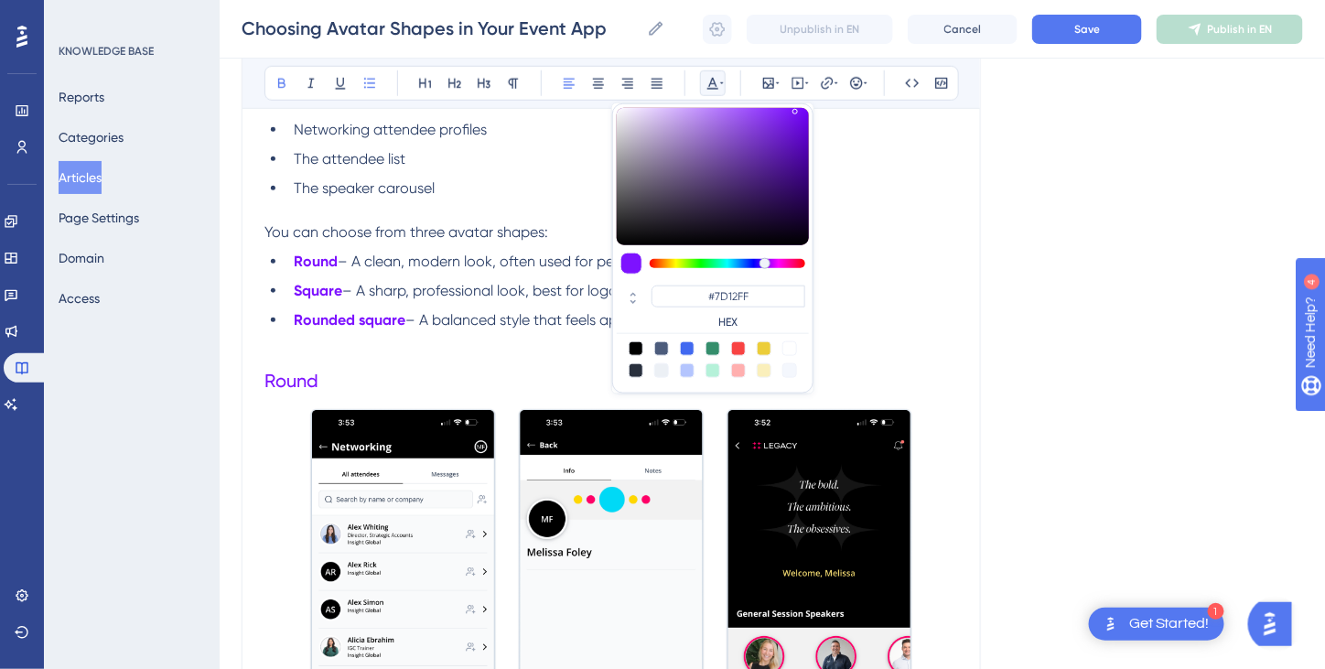
click at [892, 312] on li "Rounded square – A balanced style that feels approachable yet polished." at bounding box center [622, 320] width 672 height 22
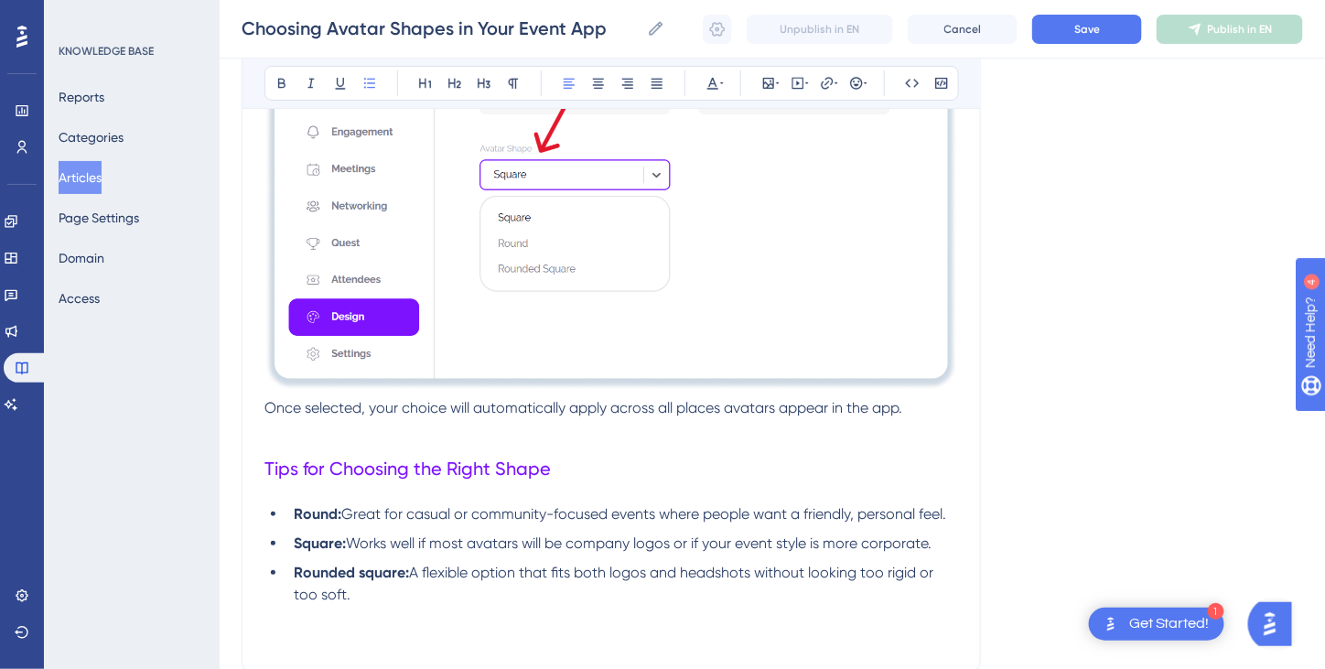
scroll to position [2680, 0]
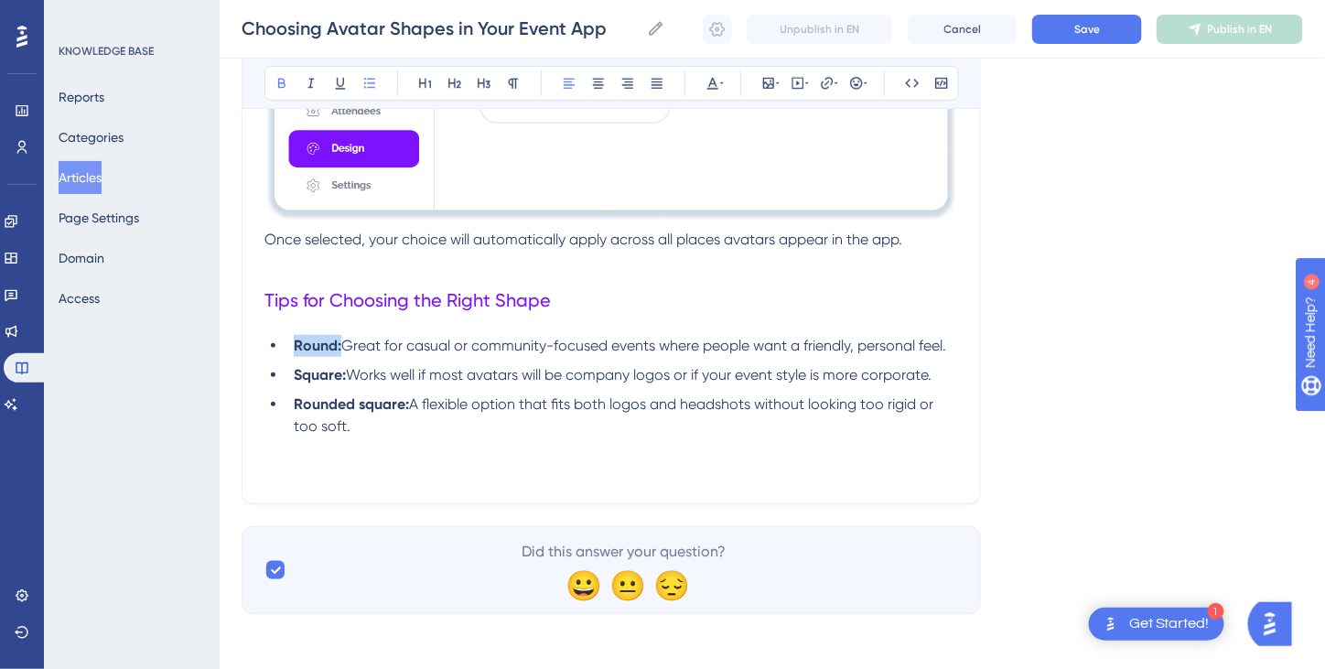
drag, startPoint x: 290, startPoint y: 345, endPoint x: 339, endPoint y: 350, distance: 48.8
click at [339, 350] on li "Round: Great for casual or community-focused events where people want a friendl…" at bounding box center [622, 346] width 672 height 22
click at [717, 92] on button at bounding box center [713, 83] width 26 height 26
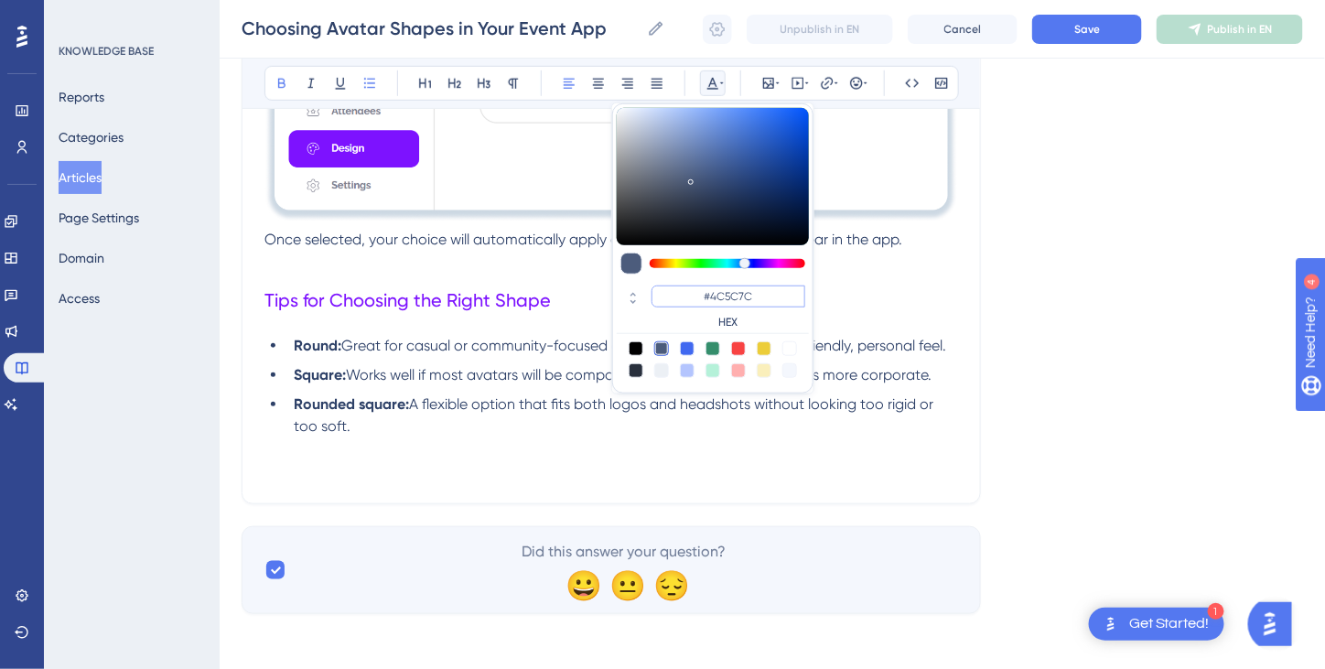
drag, startPoint x: 758, startPoint y: 297, endPoint x: 700, endPoint y: 299, distance: 57.7
click at [700, 299] on input "#4C5C7C" at bounding box center [729, 296] width 154 height 22
paste input "7D12FF"
type input "#7D12FF"
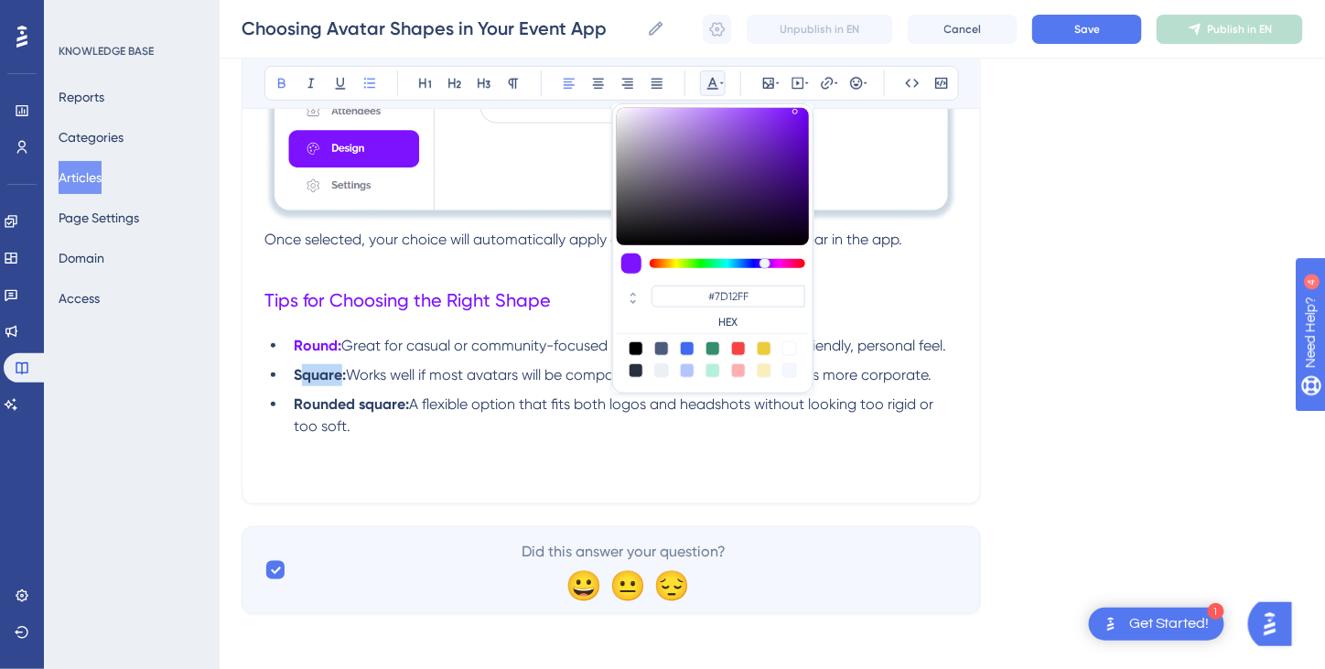
drag, startPoint x: 344, startPoint y: 374, endPoint x: 304, endPoint y: 370, distance: 40.5
click at [304, 370] on strong "Square:" at bounding box center [320, 374] width 52 height 17
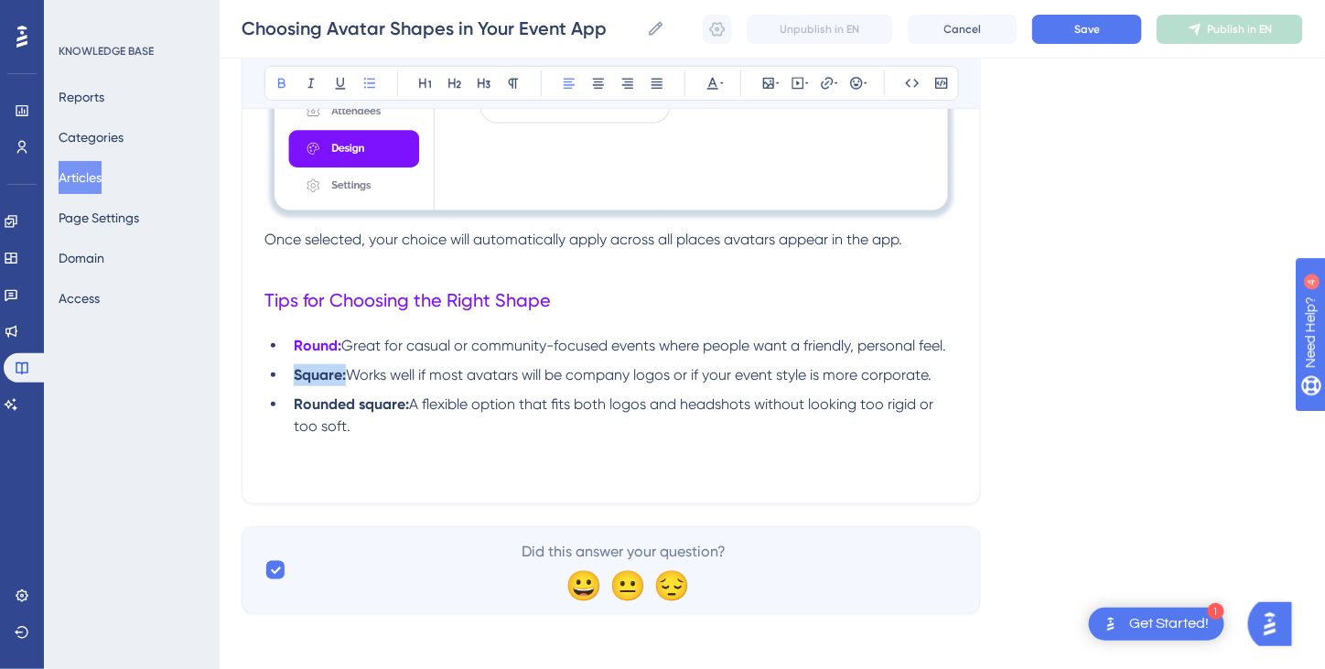
drag, startPoint x: 294, startPoint y: 369, endPoint x: 345, endPoint y: 376, distance: 51.8
click at [345, 376] on strong "Square:" at bounding box center [320, 374] width 52 height 17
click at [711, 84] on icon at bounding box center [713, 83] width 15 height 15
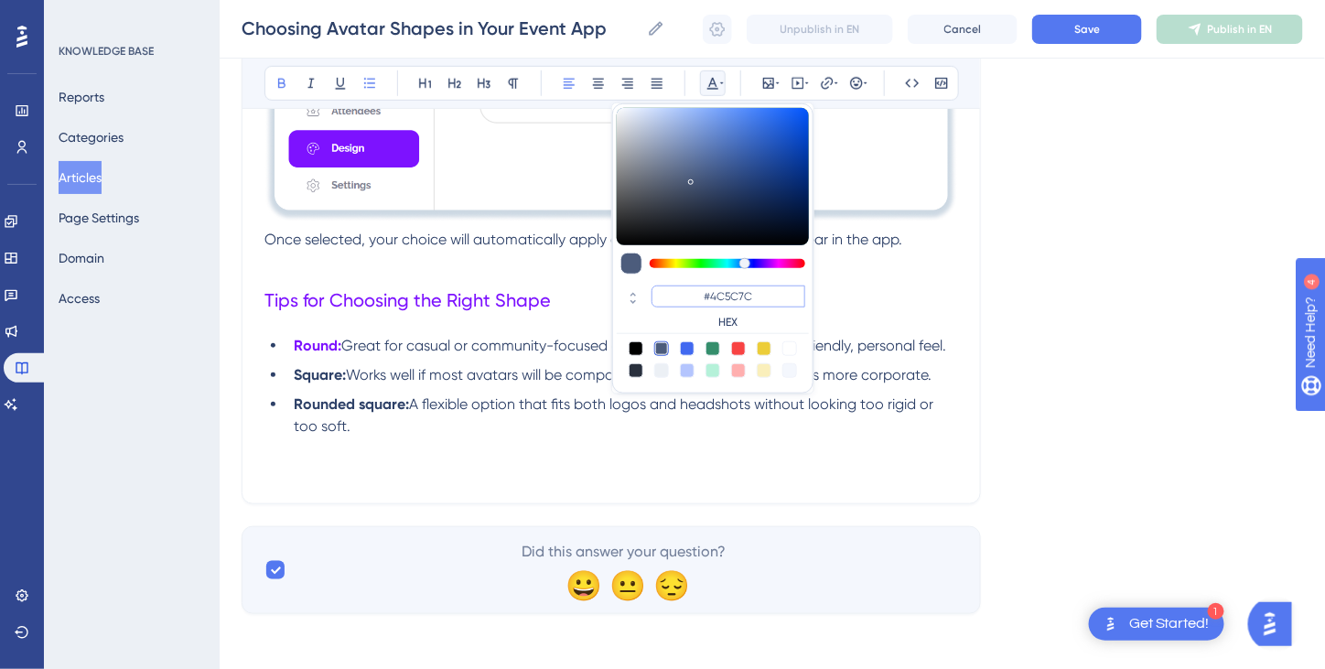
drag, startPoint x: 758, startPoint y: 296, endPoint x: 683, endPoint y: 306, distance: 75.7
click at [683, 306] on input "#4C5C7C" at bounding box center [729, 296] width 154 height 22
paste input "7D12FF"
type input "#7D12FF"
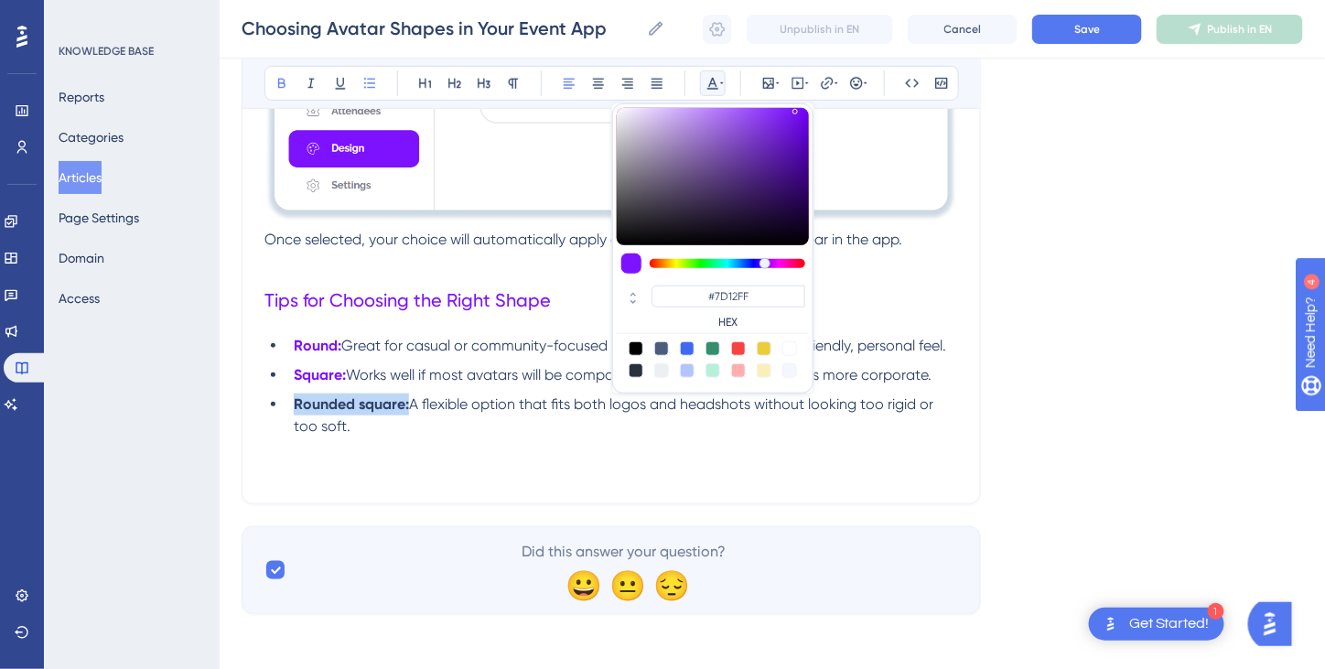
drag, startPoint x: 406, startPoint y: 401, endPoint x: 294, endPoint y: 404, distance: 112.6
click at [294, 404] on strong "Rounded square:" at bounding box center [351, 403] width 115 height 17
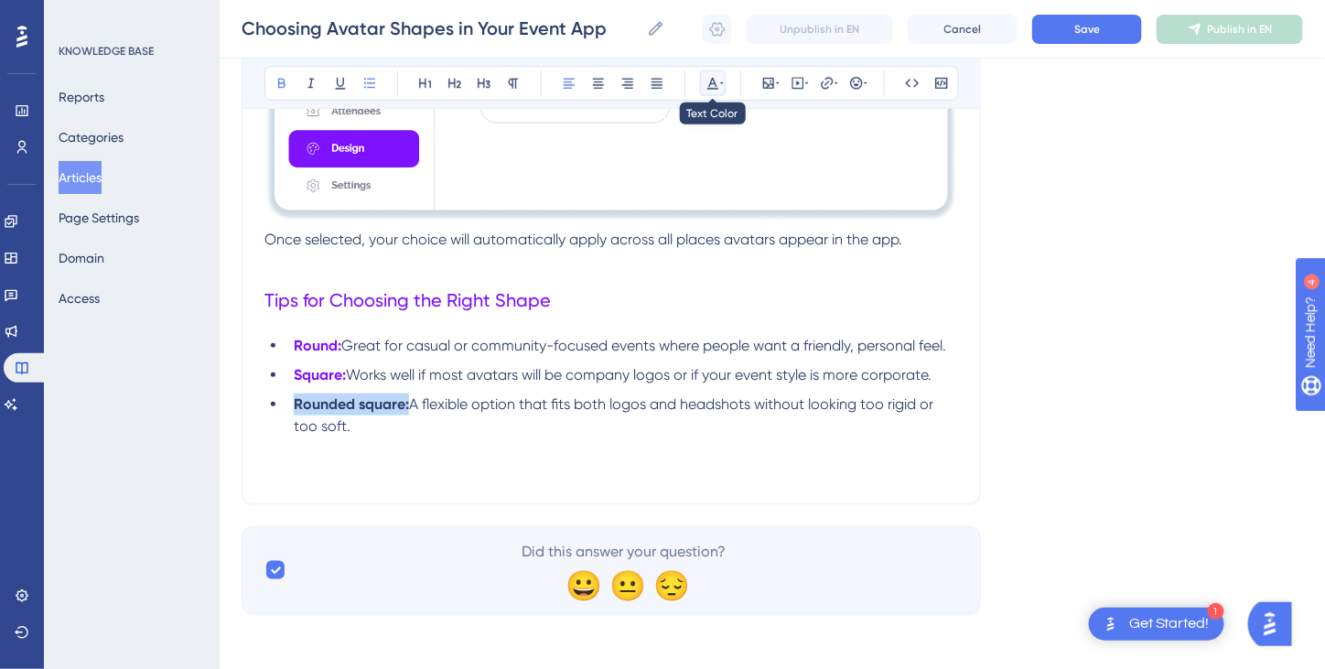
click at [712, 81] on icon at bounding box center [713, 83] width 15 height 15
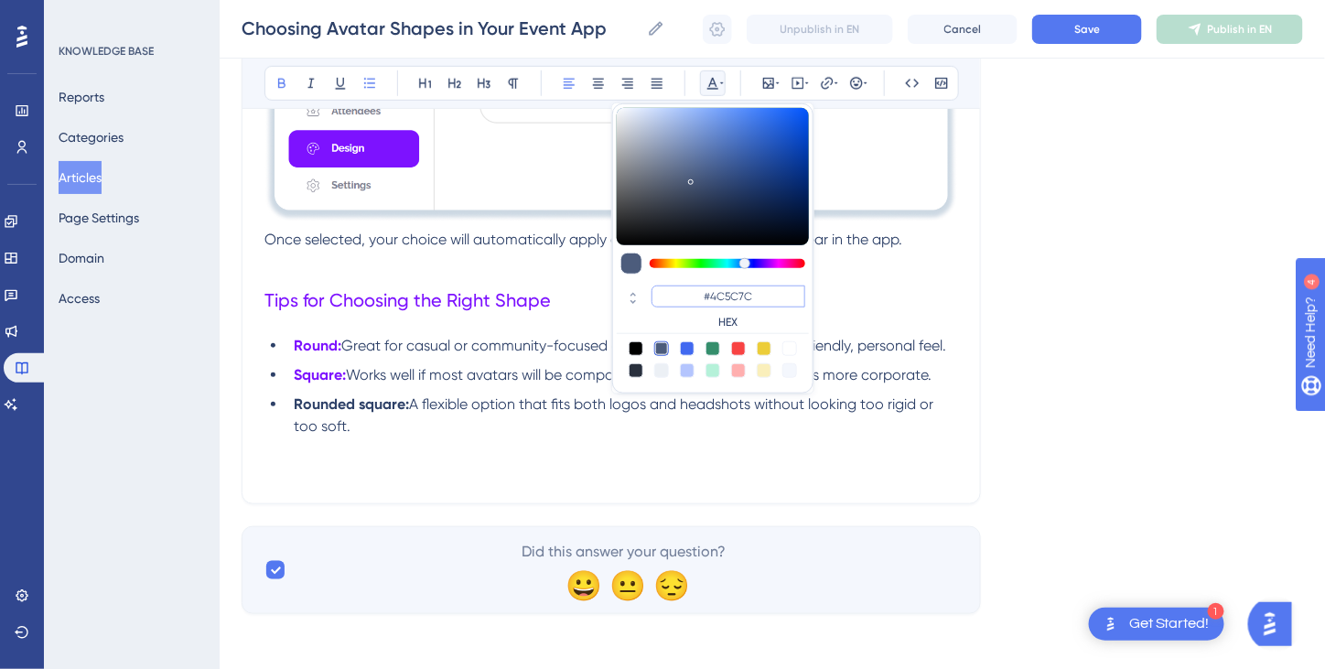
drag, startPoint x: 754, startPoint y: 295, endPoint x: 682, endPoint y: 283, distance: 73.3
click at [682, 283] on div "#4C5C7C HEX" at bounding box center [713, 308] width 192 height 52
paste input "7D12FF"
type input "#7D12FF"
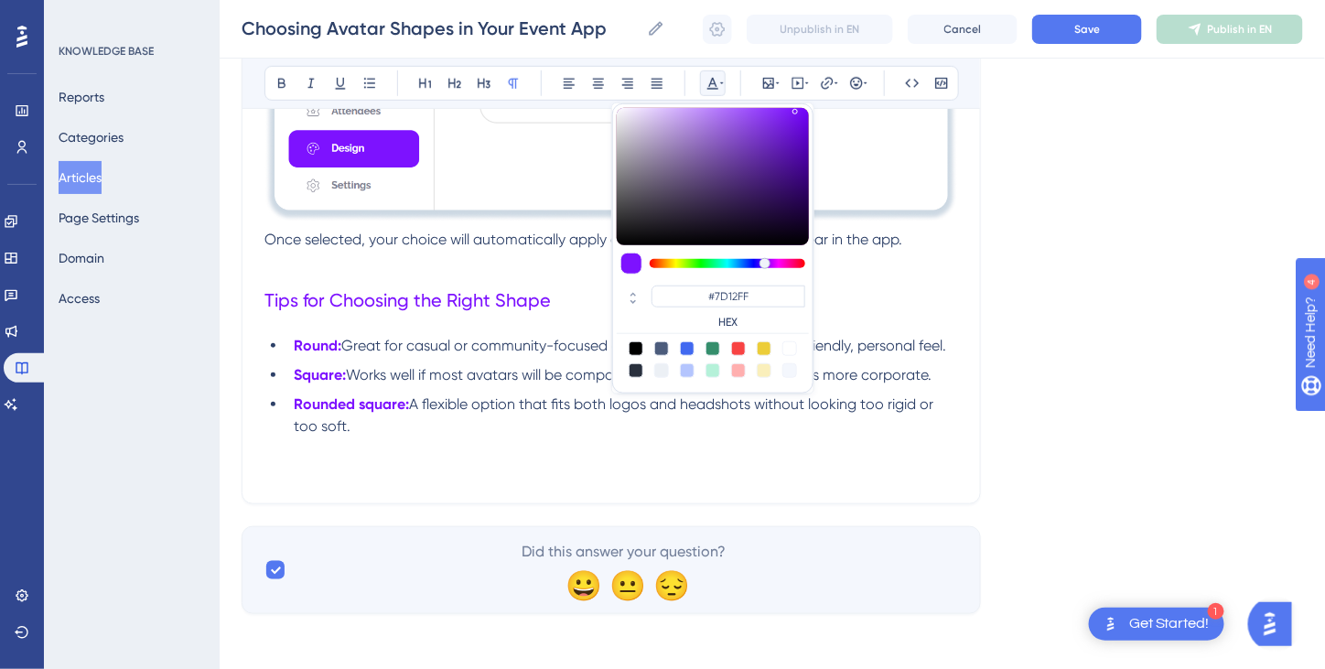
click at [693, 445] on p at bounding box center [611, 448] width 694 height 22
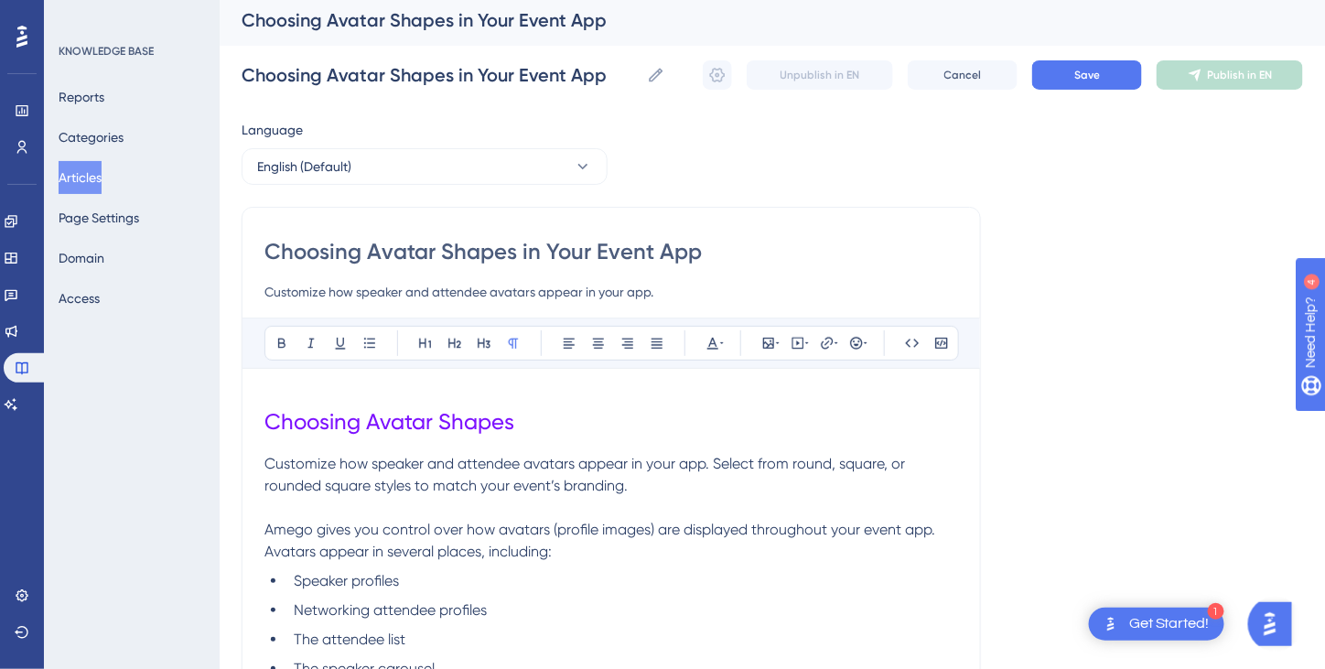
scroll to position [0, 0]
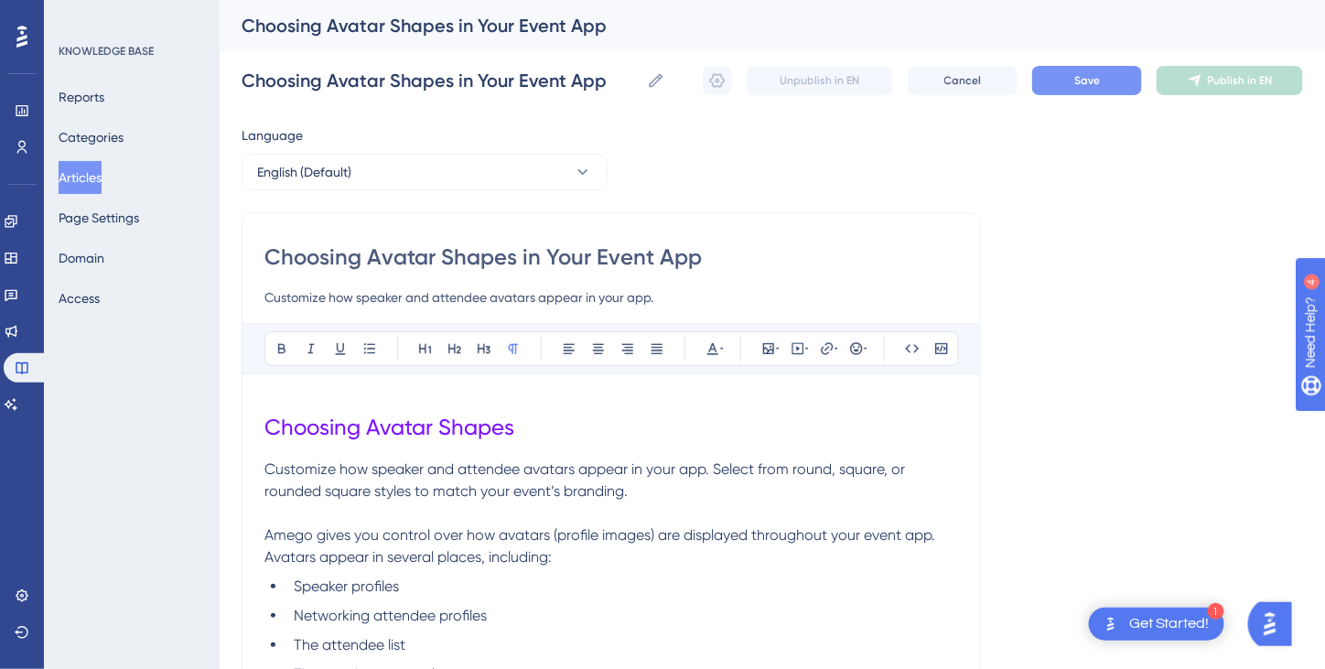
click at [1095, 83] on span "Save" at bounding box center [1087, 80] width 26 height 15
click at [722, 83] on icon at bounding box center [718, 80] width 16 height 15
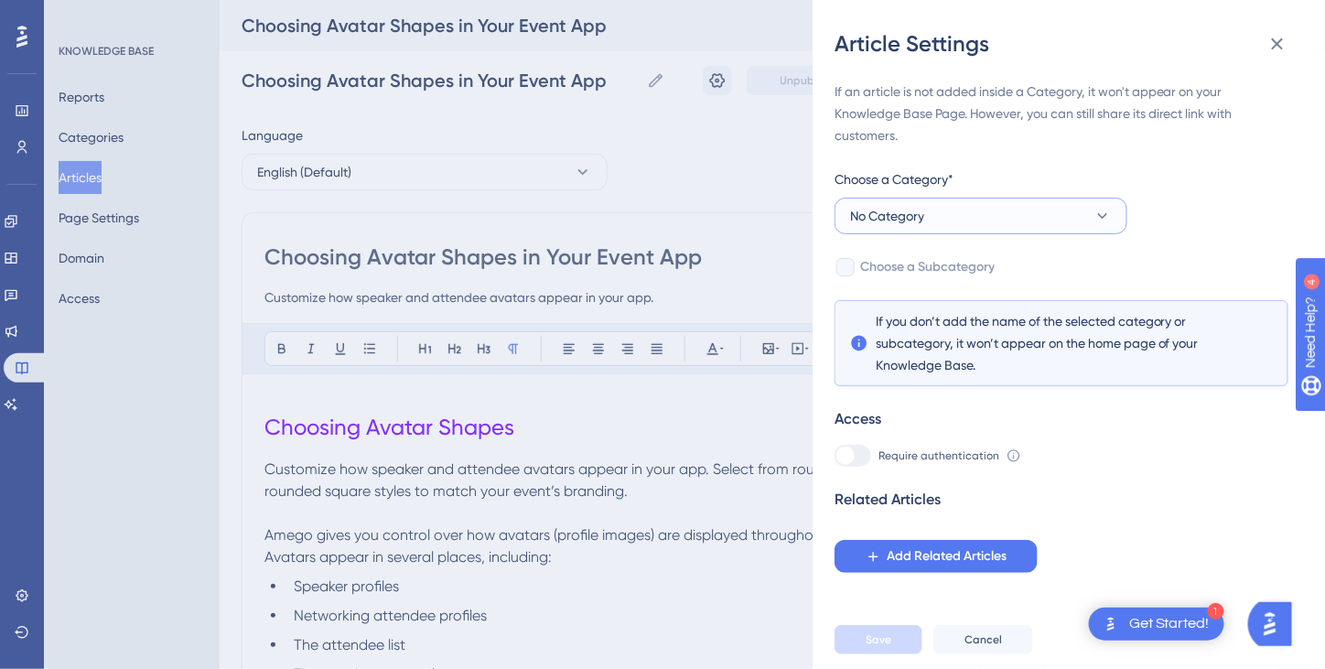
click at [1100, 212] on icon at bounding box center [1102, 216] width 18 height 18
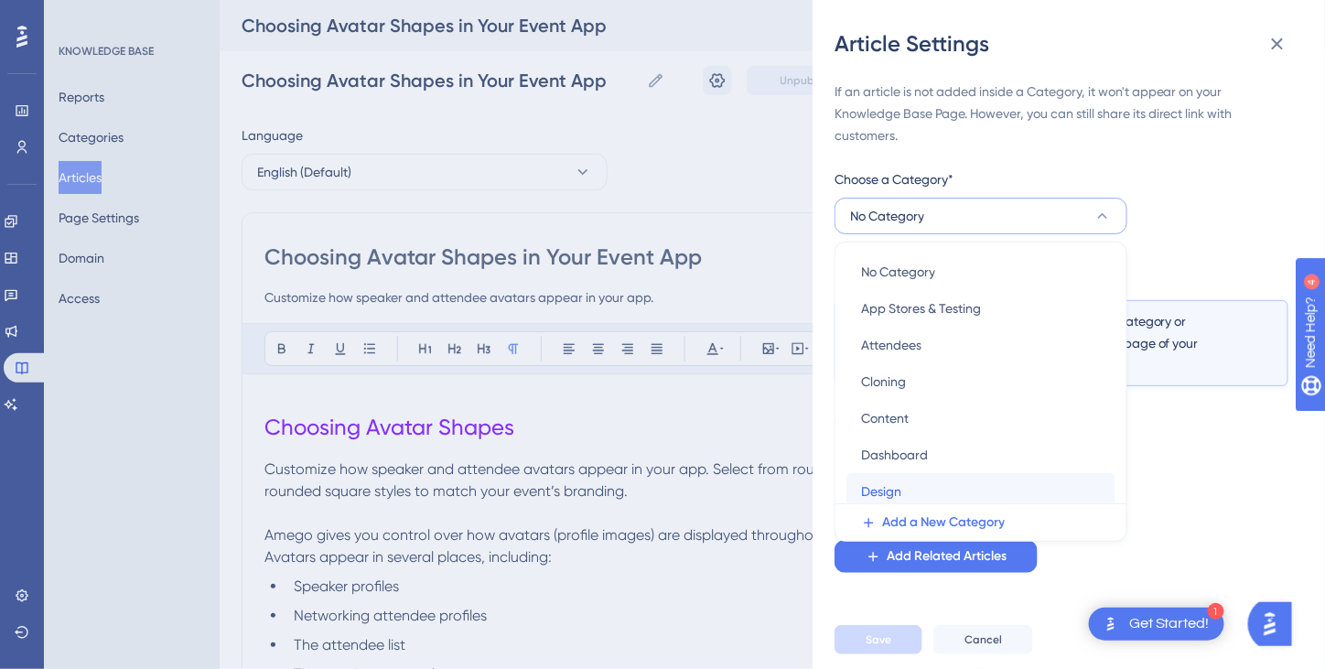
click at [916, 490] on div "Design Design" at bounding box center [981, 491] width 240 height 37
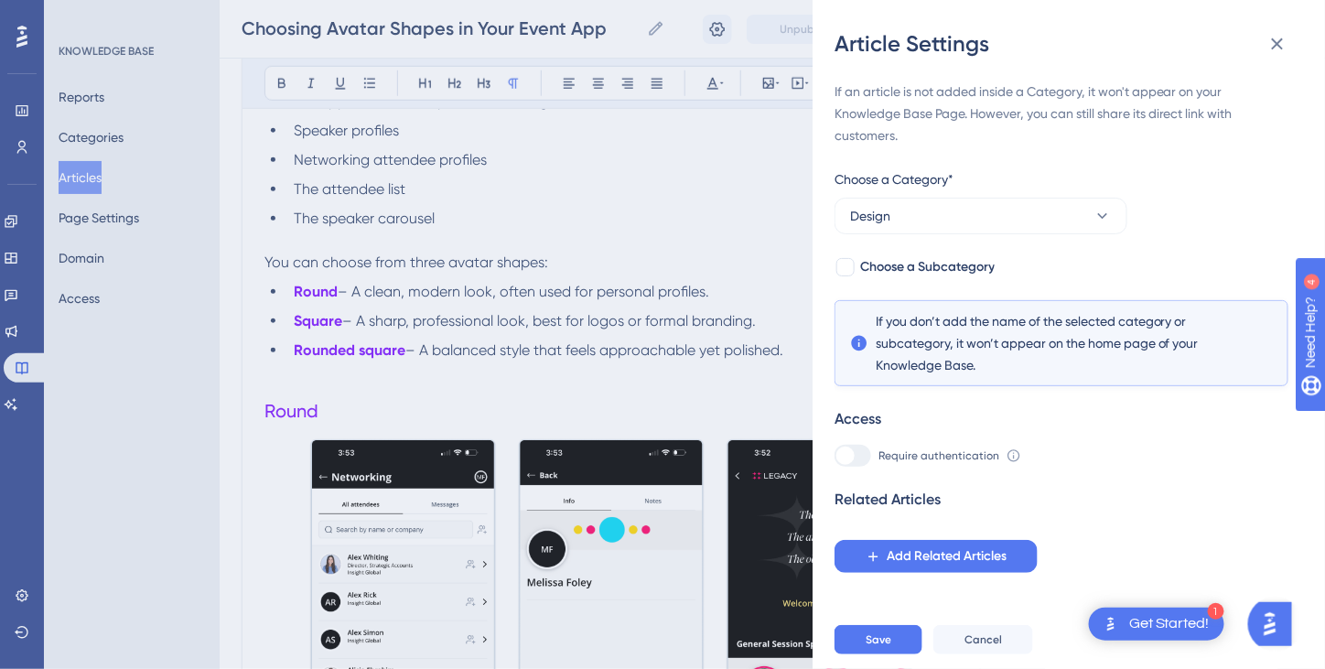
scroll to position [458, 0]
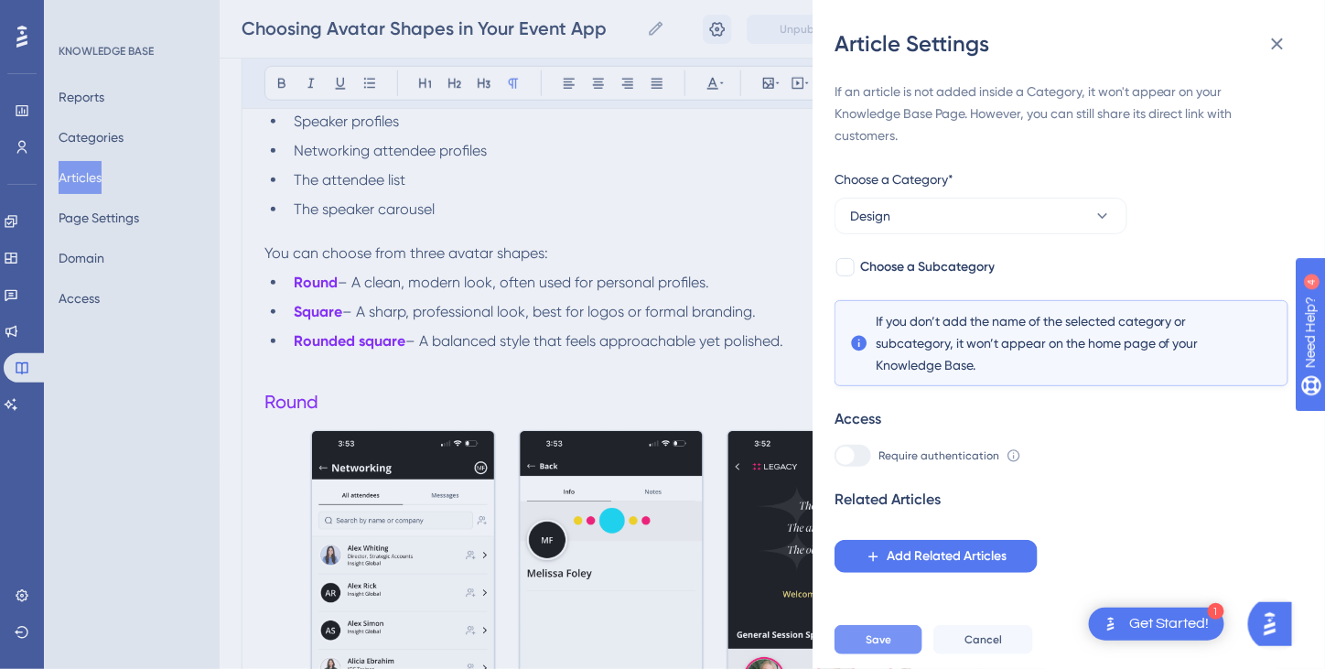
click at [880, 647] on span "Save" at bounding box center [879, 639] width 26 height 15
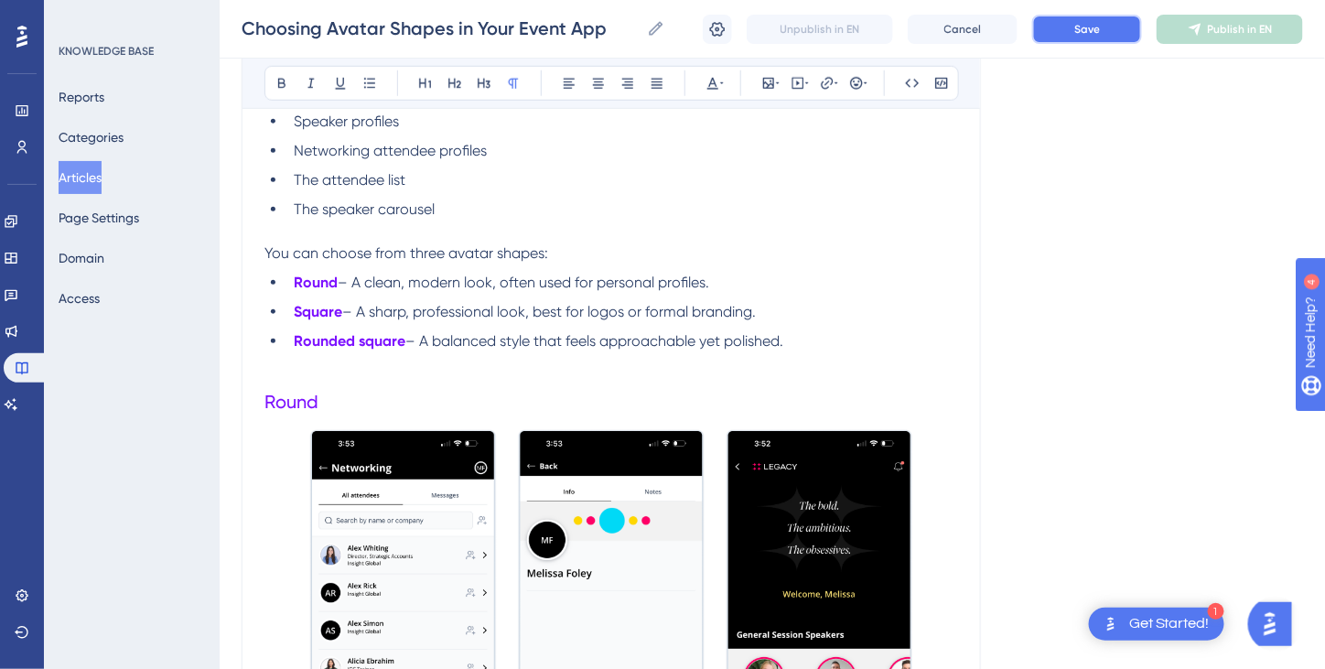
click at [1093, 31] on span "Save" at bounding box center [1087, 29] width 26 height 15
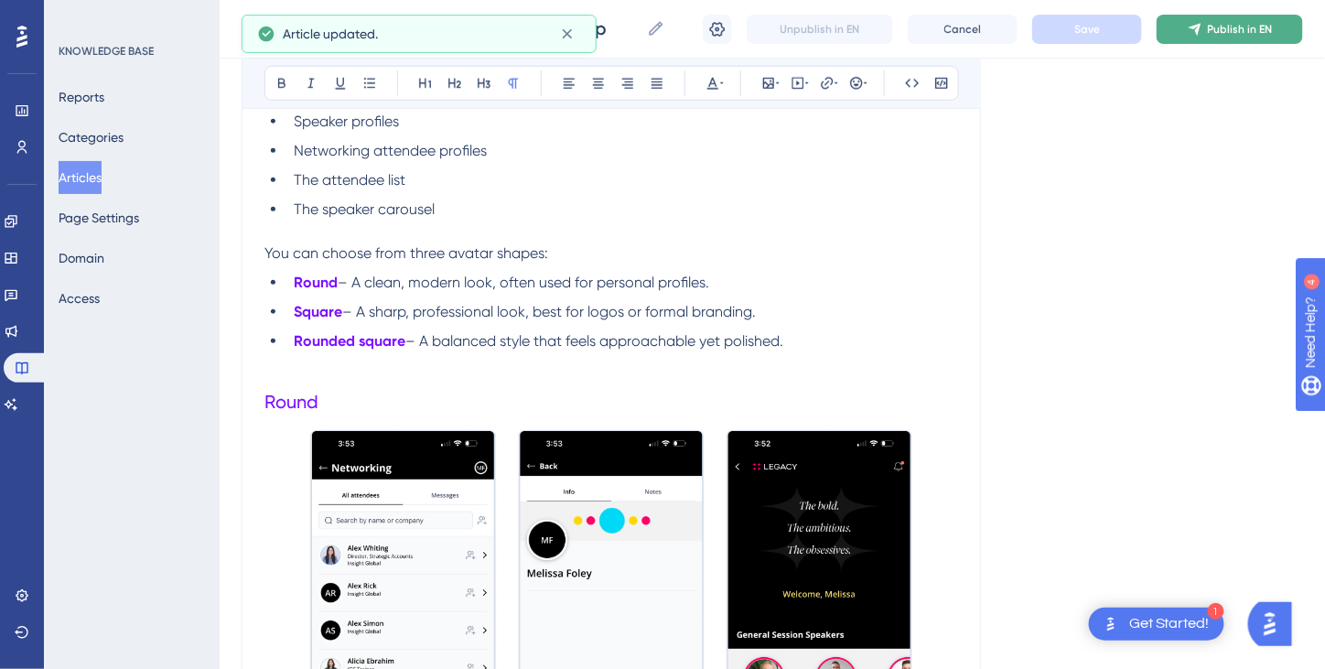
click at [1223, 34] on span "Publish in EN" at bounding box center [1240, 29] width 65 height 15
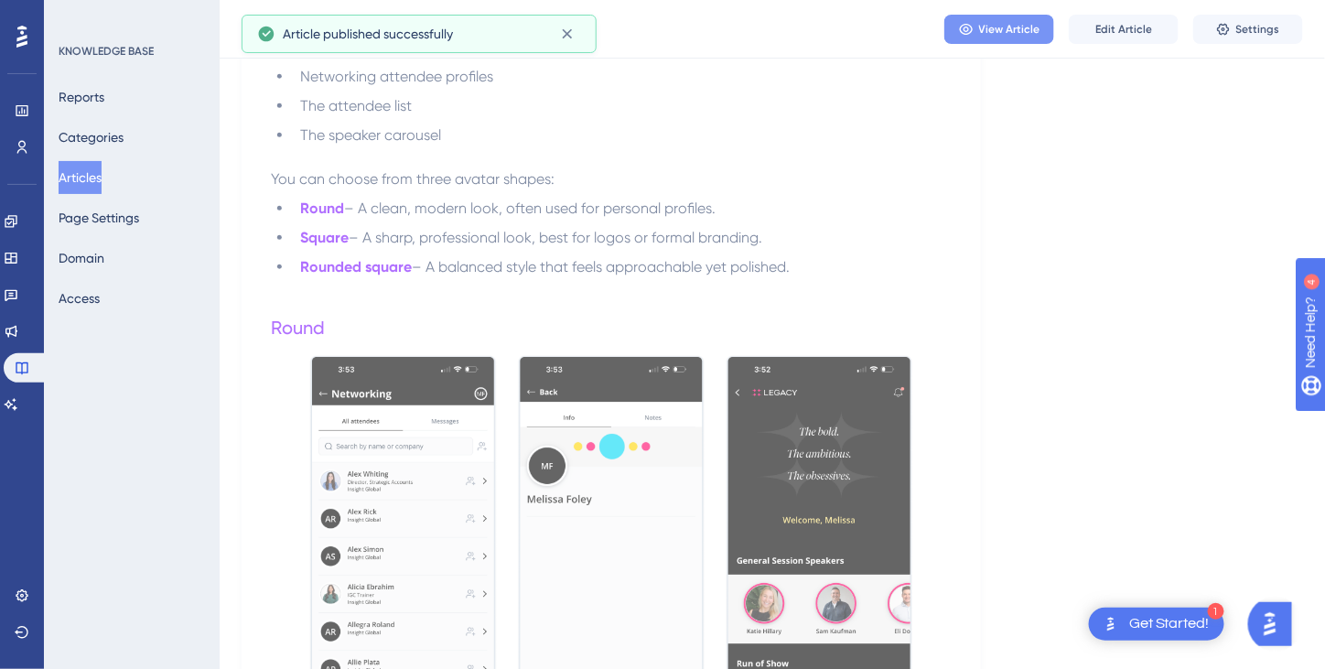
click at [1006, 34] on span "View Article" at bounding box center [1009, 29] width 61 height 15
